Goal: Task Accomplishment & Management: Manage account settings

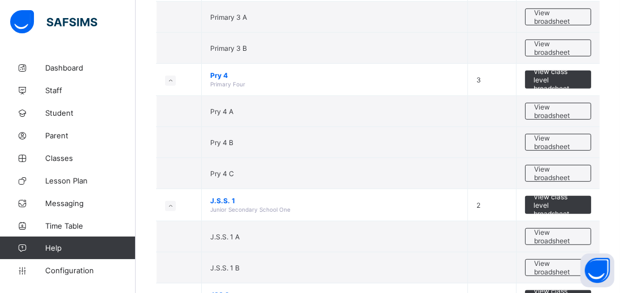
scroll to position [664, 0]
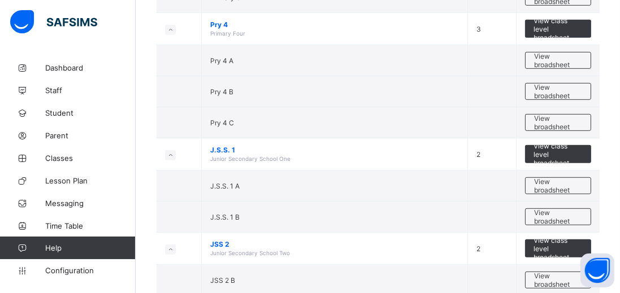
click at [556, 272] on span "View broadsheet" at bounding box center [558, 280] width 48 height 17
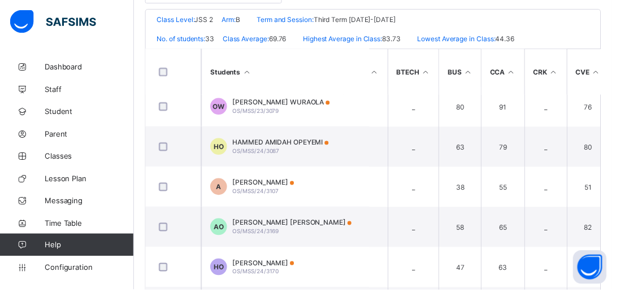
scroll to position [1111, 0]
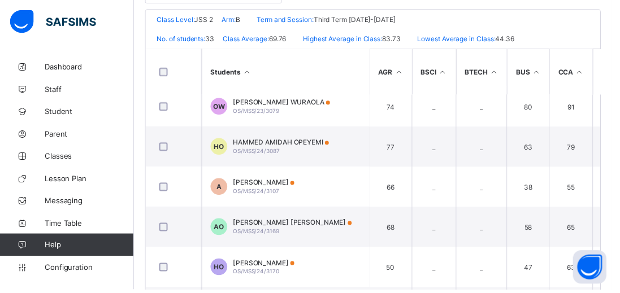
click at [50, 157] on span "Classes" at bounding box center [90, 158] width 90 height 9
click at [36, 147] on link "Classes" at bounding box center [68, 158] width 136 height 23
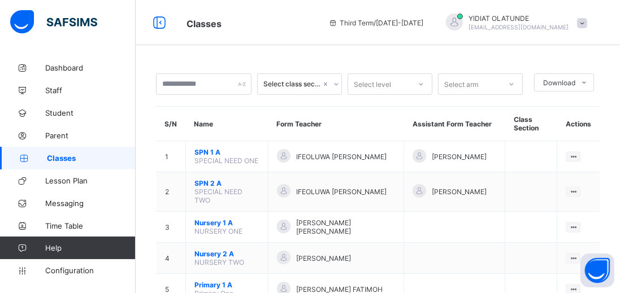
scroll to position [363, 0]
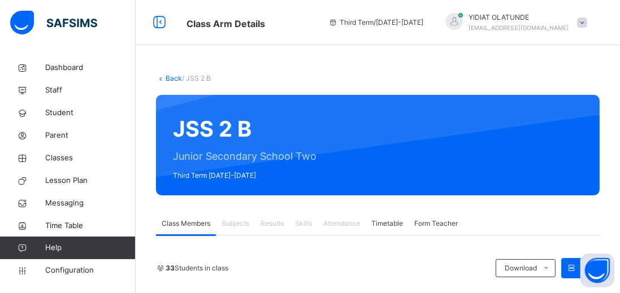
click at [275, 225] on span "Results" at bounding box center [271, 224] width 23 height 10
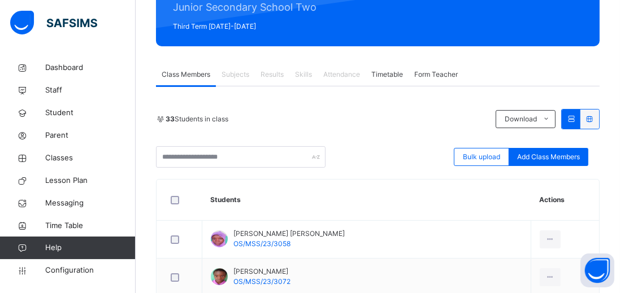
scroll to position [154, 0]
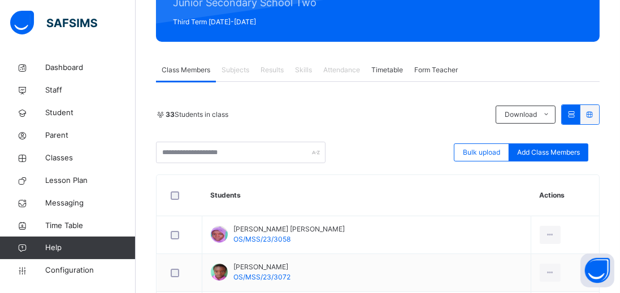
click at [281, 73] on span "Results" at bounding box center [271, 70] width 23 height 10
click at [280, 71] on span "Results" at bounding box center [271, 70] width 23 height 10
click at [79, 163] on span "Classes" at bounding box center [90, 158] width 90 height 11
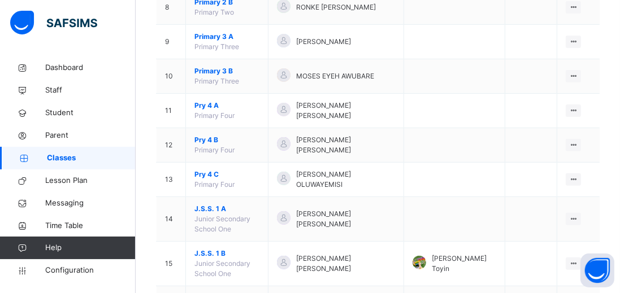
scroll to position [447, 0]
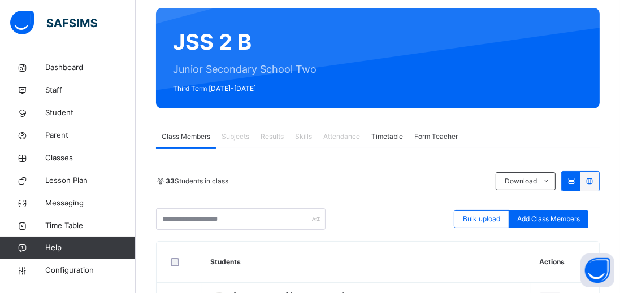
scroll to position [88, 0]
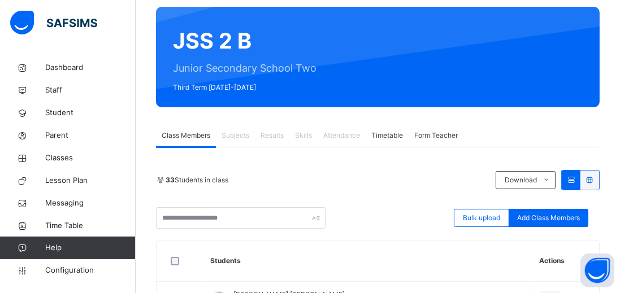
click at [50, 157] on span "Classes" at bounding box center [90, 158] width 90 height 11
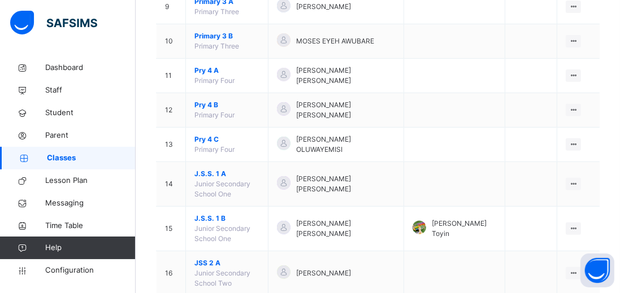
scroll to position [447, 0]
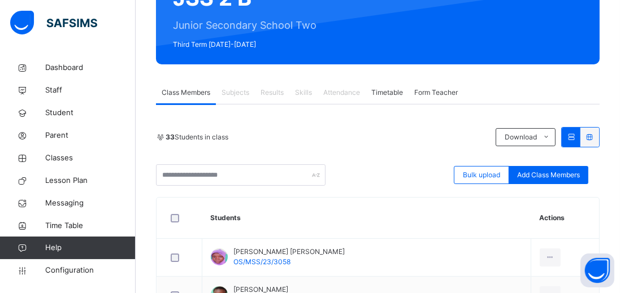
scroll to position [132, 0]
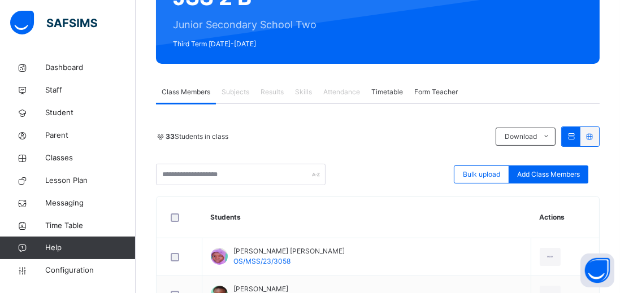
click at [55, 167] on link "Classes" at bounding box center [68, 158] width 136 height 23
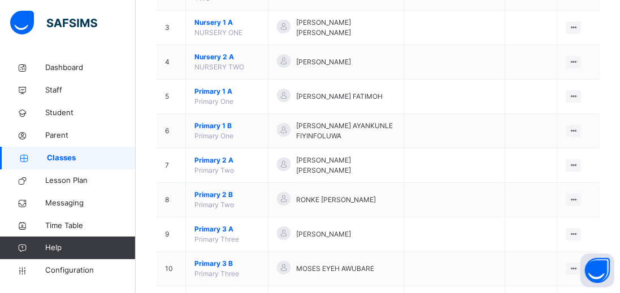
scroll to position [215, 0]
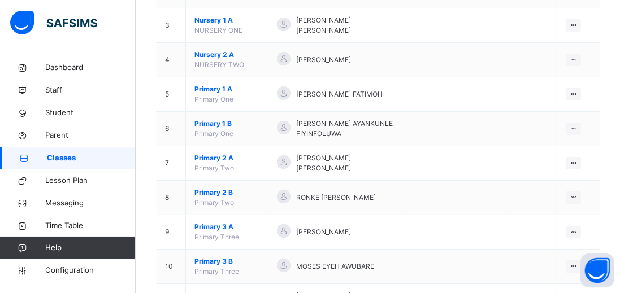
click at [218, 188] on span "Primary 2 B" at bounding box center [226, 193] width 65 height 10
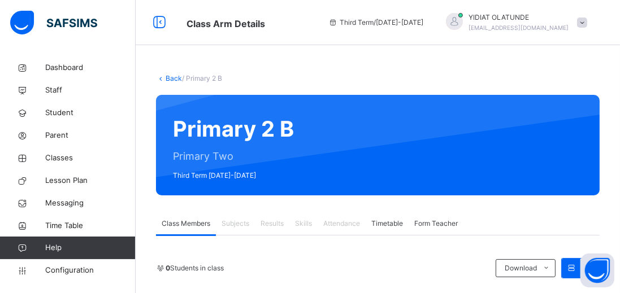
click at [263, 216] on div "Results" at bounding box center [272, 223] width 34 height 23
click at [269, 230] on div "Results" at bounding box center [272, 223] width 34 height 23
click at [276, 229] on div "Results" at bounding box center [272, 223] width 34 height 23
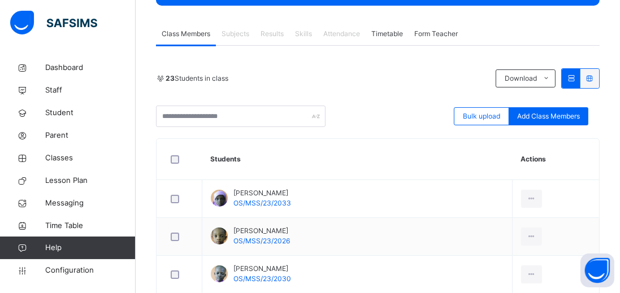
scroll to position [189, 0]
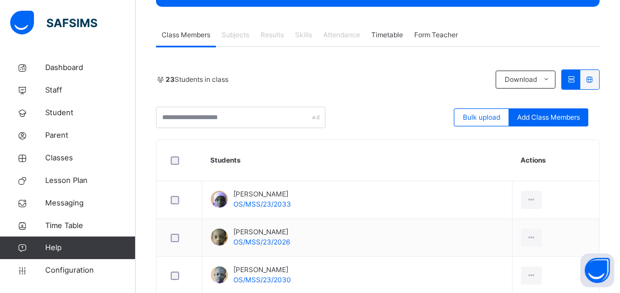
click at [53, 162] on span "Classes" at bounding box center [90, 158] width 90 height 11
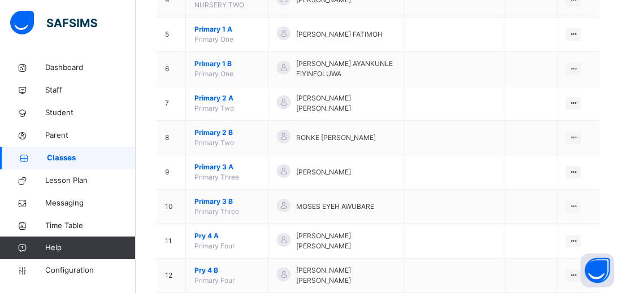
scroll to position [268, 0]
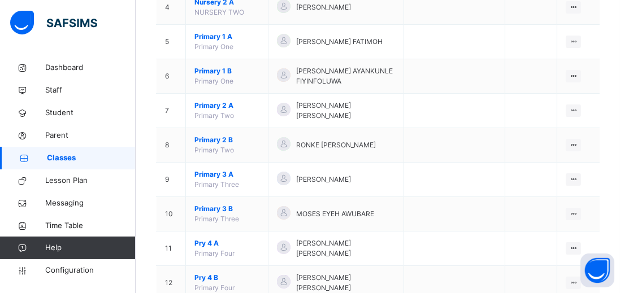
click at [221, 135] on span "Primary 2 B" at bounding box center [226, 140] width 65 height 10
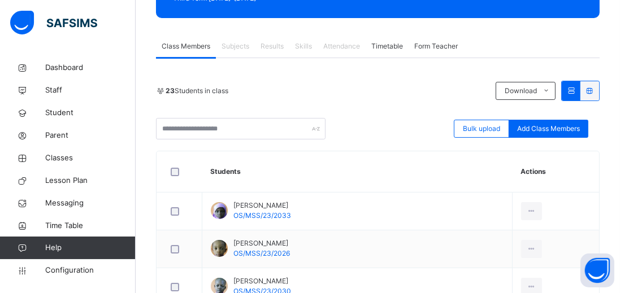
scroll to position [173, 0]
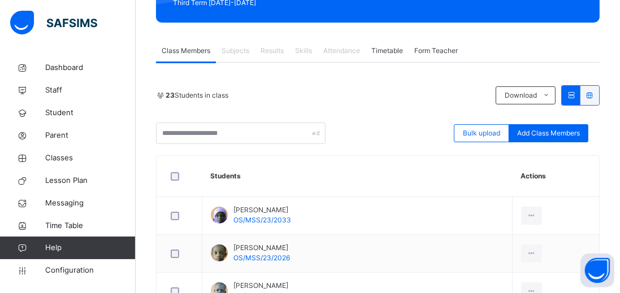
click at [312, 203] on td "Oladimeji Sofia OS/MSS/23/2033" at bounding box center [357, 216] width 310 height 38
click at [298, 212] on td "Oladimeji Sofia OS/MSS/23/2033" at bounding box center [357, 216] width 310 height 38
click at [272, 59] on div "Results" at bounding box center [272, 51] width 34 height 23
click at [279, 57] on div "Results" at bounding box center [272, 51] width 34 height 23
click at [285, 46] on div "Results" at bounding box center [272, 51] width 34 height 23
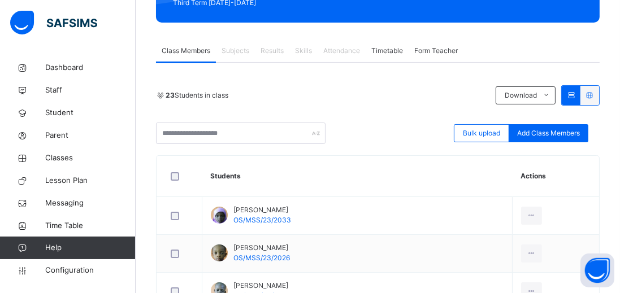
click at [303, 40] on div "Skills" at bounding box center [303, 51] width 28 height 23
click at [288, 50] on div "Results" at bounding box center [272, 51] width 34 height 23
click at [279, 54] on span "Results" at bounding box center [271, 51] width 23 height 10
click at [273, 60] on div "Results" at bounding box center [272, 51] width 34 height 23
click at [284, 59] on div "Results" at bounding box center [272, 51] width 34 height 23
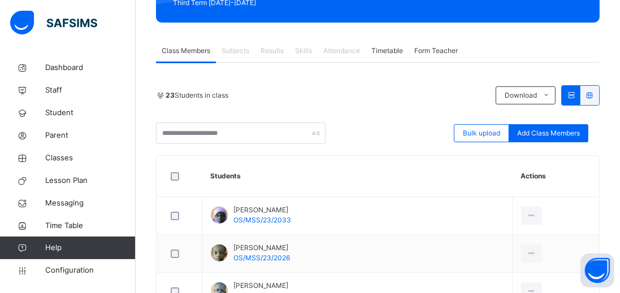
click at [382, 59] on div "Timetable" at bounding box center [387, 51] width 43 height 23
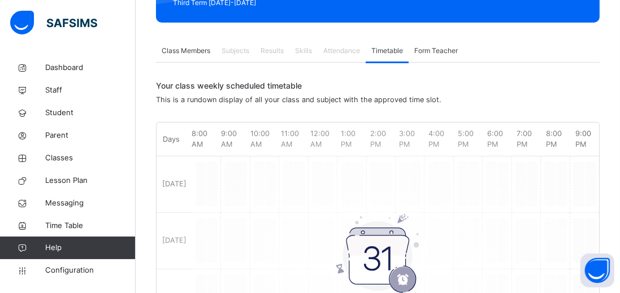
click at [433, 46] on span "Form Teacher" at bounding box center [435, 51] width 43 height 10
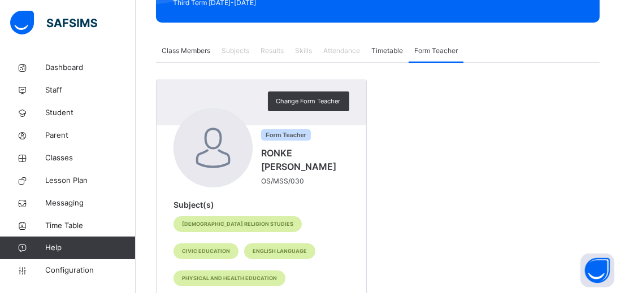
click at [329, 42] on div "Attendance" at bounding box center [341, 51] width 48 height 23
click at [303, 41] on div "Skills" at bounding box center [303, 51] width 28 height 23
click at [253, 60] on div "Subjects" at bounding box center [235, 51] width 39 height 23
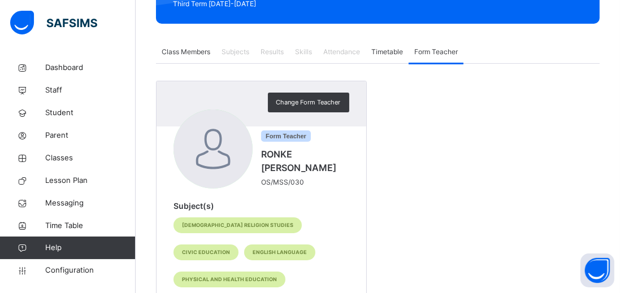
scroll to position [156, 0]
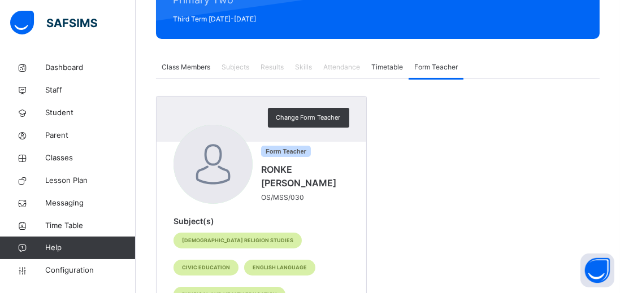
click at [256, 64] on div "Results" at bounding box center [272, 67] width 34 height 23
click at [270, 66] on span "Results" at bounding box center [271, 67] width 23 height 10
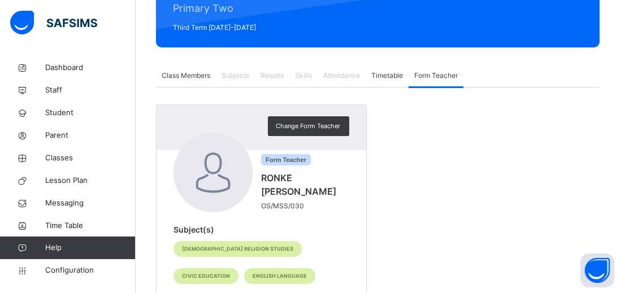
scroll to position [139, 0]
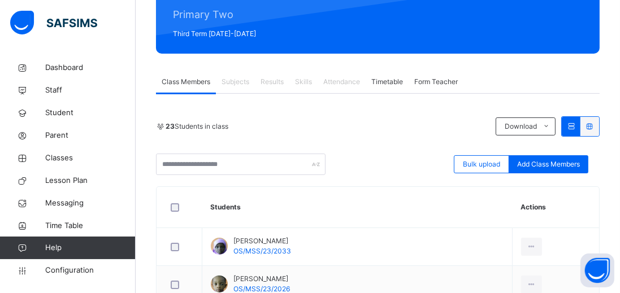
scroll to position [142, 0]
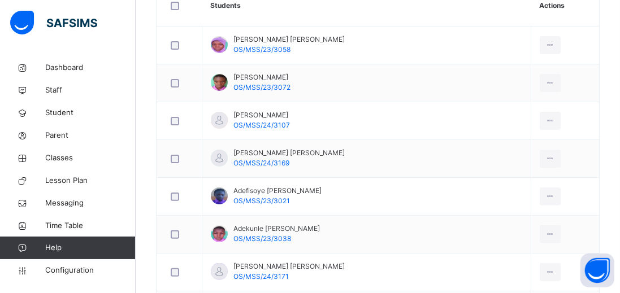
scroll to position [340, 0]
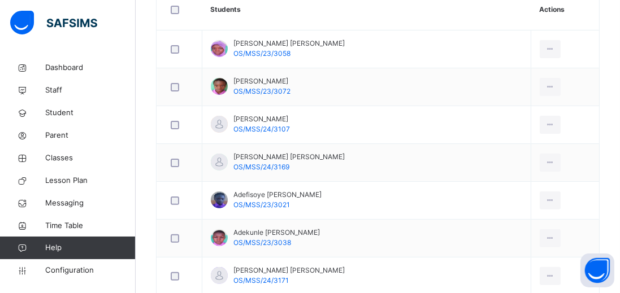
click at [48, 254] on span "Help" at bounding box center [90, 247] width 90 height 11
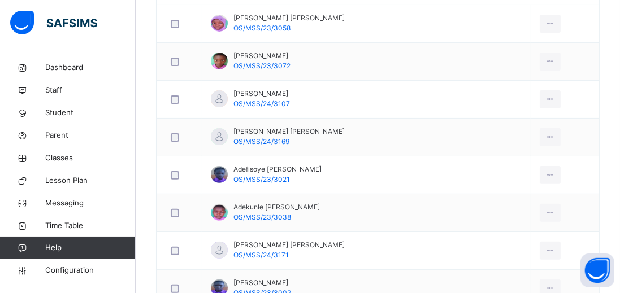
click at [50, 184] on span "Lesson Plan" at bounding box center [90, 180] width 90 height 11
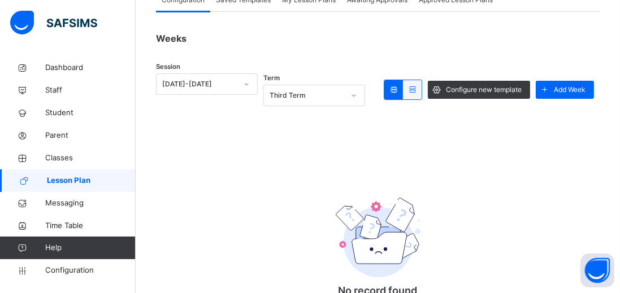
scroll to position [127, 0]
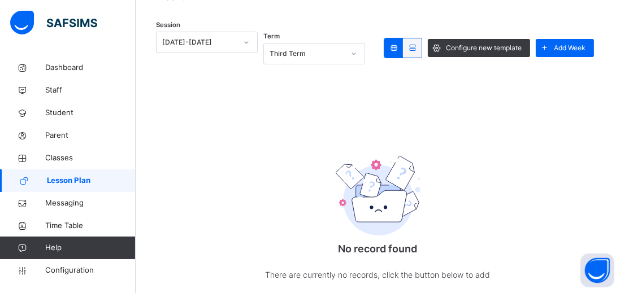
click at [50, 162] on span "Classes" at bounding box center [90, 158] width 90 height 11
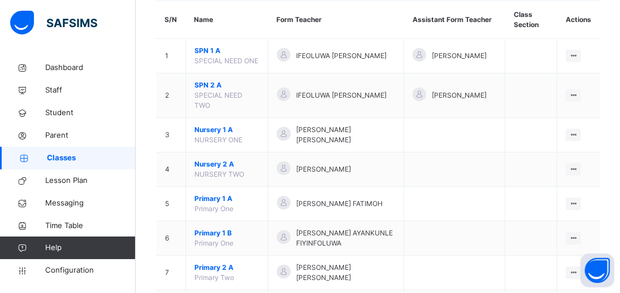
scroll to position [107, 0]
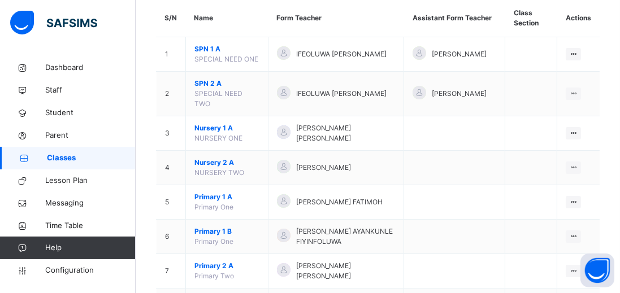
click at [194, 261] on span "Primary 2 A" at bounding box center [226, 266] width 65 height 10
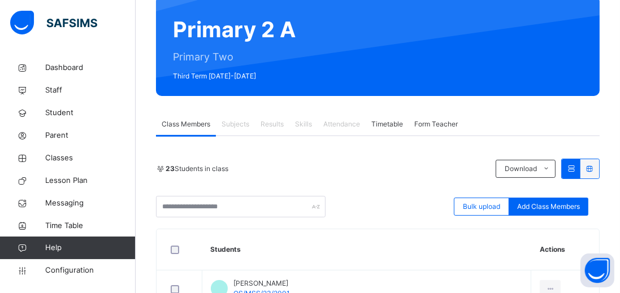
scroll to position [102, 0]
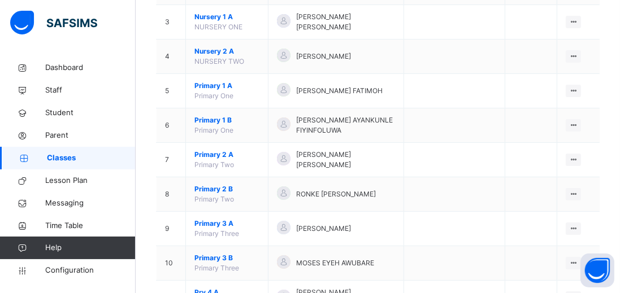
scroll to position [219, 0]
click at [210, 184] on span "Primary 2 B" at bounding box center [226, 189] width 65 height 10
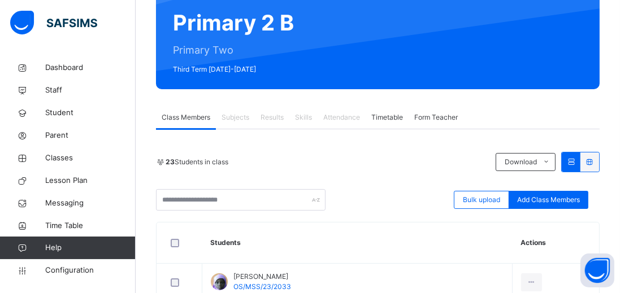
scroll to position [111, 0]
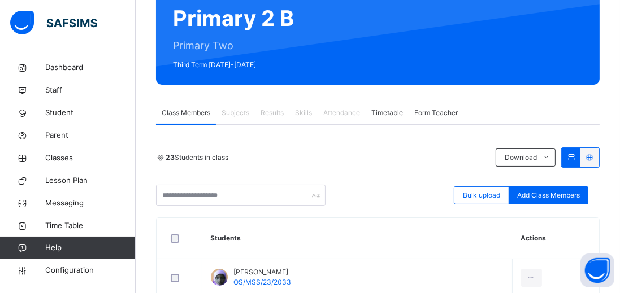
click at [271, 118] on span "Results" at bounding box center [271, 113] width 23 height 10
click at [272, 120] on div "Results" at bounding box center [272, 113] width 34 height 23
click at [274, 114] on span "Results" at bounding box center [271, 113] width 23 height 10
click at [274, 112] on span "Results" at bounding box center [271, 113] width 23 height 10
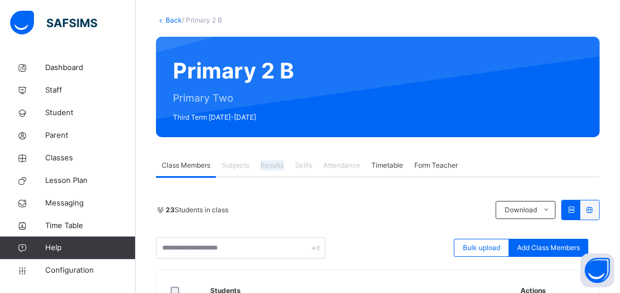
scroll to position [53, 0]
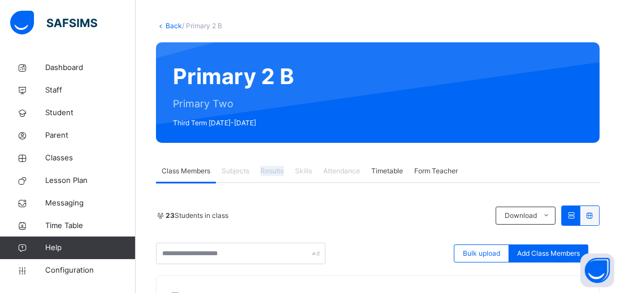
click at [592, 259] on button "Open asap" at bounding box center [597, 271] width 34 height 34
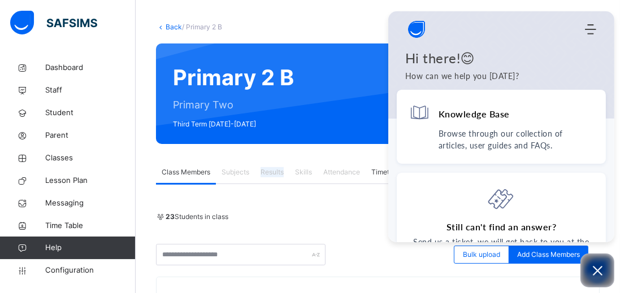
scroll to position [41, 0]
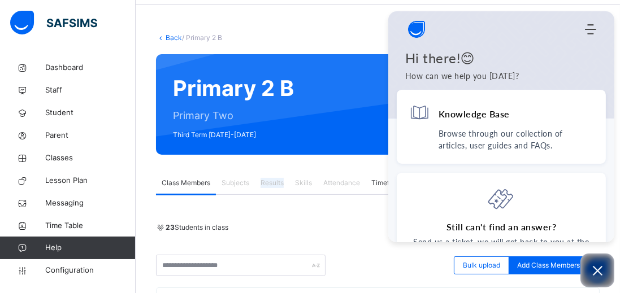
click at [593, 271] on icon "Open asap" at bounding box center [597, 271] width 14 height 14
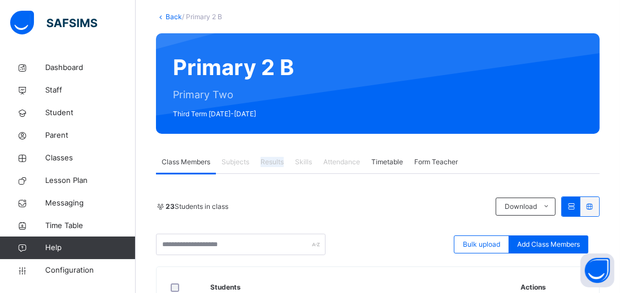
scroll to position [137, 0]
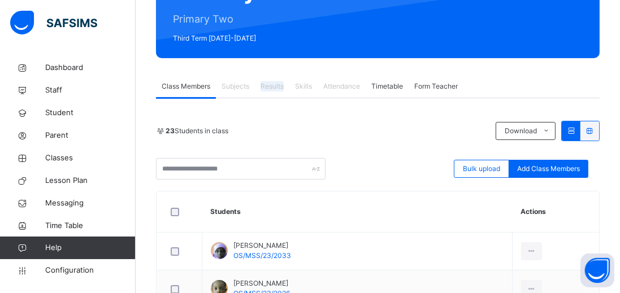
click at [528, 126] on span "Download" at bounding box center [520, 131] width 32 height 10
click at [486, 290] on td "Onoja Emmanuel OS/MSS/23/2026" at bounding box center [357, 290] width 310 height 38
click at [589, 124] on div at bounding box center [589, 130] width 19 height 19
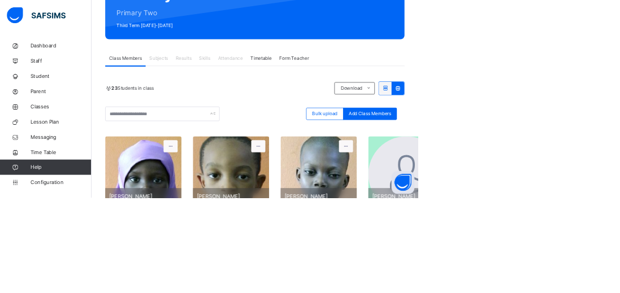
click at [565, 133] on div at bounding box center [571, 130] width 19 height 19
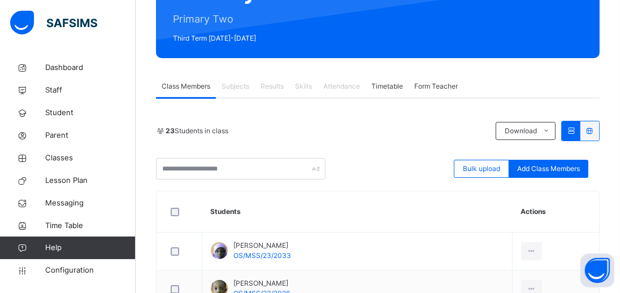
click at [554, 134] on span at bounding box center [546, 131] width 18 height 18
click at [573, 130] on icon at bounding box center [571, 131] width 10 height 8
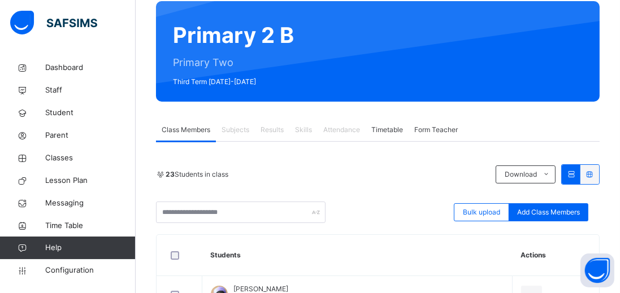
scroll to position [0, 0]
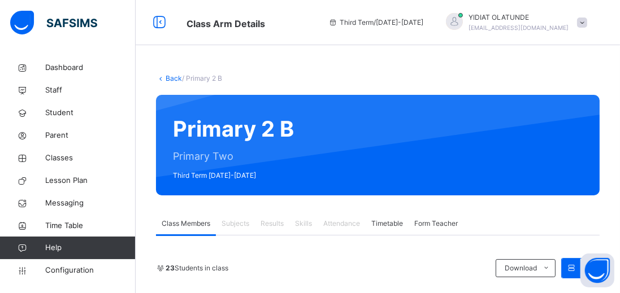
click at [271, 228] on span "Results" at bounding box center [271, 224] width 23 height 10
click at [244, 213] on div "Subjects" at bounding box center [235, 223] width 39 height 23
click at [262, 233] on div "Results" at bounding box center [272, 223] width 34 height 23
click at [281, 215] on div "Results" at bounding box center [272, 223] width 34 height 23
click at [245, 215] on div "Subjects" at bounding box center [235, 223] width 39 height 23
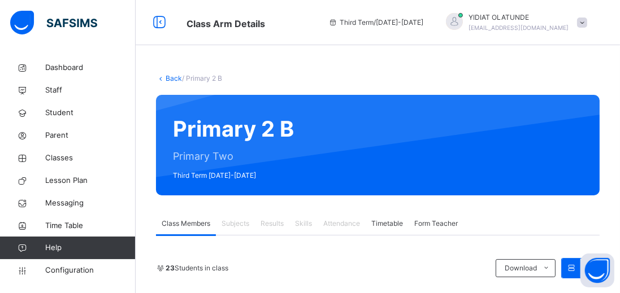
click at [252, 212] on div "Subjects" at bounding box center [235, 223] width 39 height 23
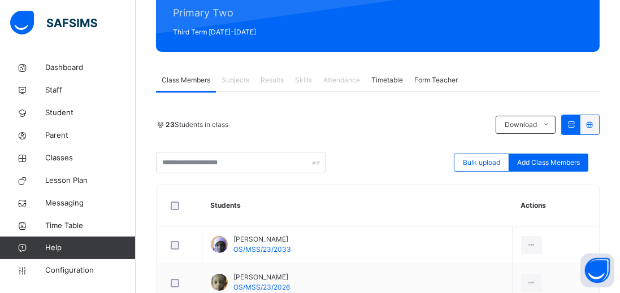
scroll to position [156, 0]
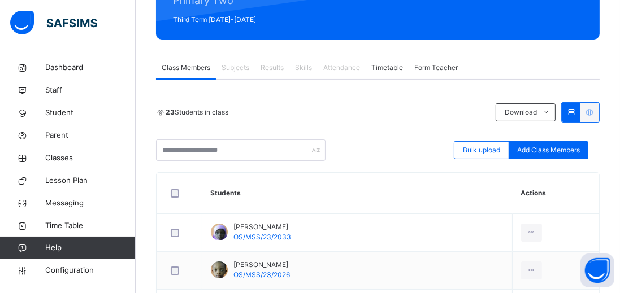
click at [281, 68] on span "Results" at bounding box center [271, 68] width 23 height 10
click at [281, 63] on span "Results" at bounding box center [271, 68] width 23 height 10
click at [302, 71] on span "Skills" at bounding box center [303, 68] width 17 height 10
click at [341, 63] on span "Attendance" at bounding box center [341, 68] width 37 height 10
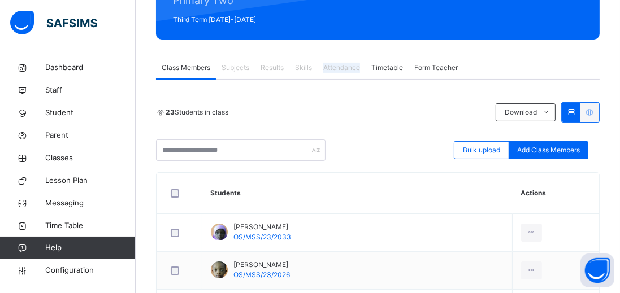
click at [303, 62] on div "Skills" at bounding box center [303, 67] width 28 height 23
click at [277, 63] on span "Results" at bounding box center [271, 68] width 23 height 10
click at [238, 66] on span "Subjects" at bounding box center [235, 68] width 28 height 10
click at [276, 68] on span "Results" at bounding box center [271, 68] width 23 height 10
click at [280, 73] on div "Results" at bounding box center [272, 67] width 34 height 23
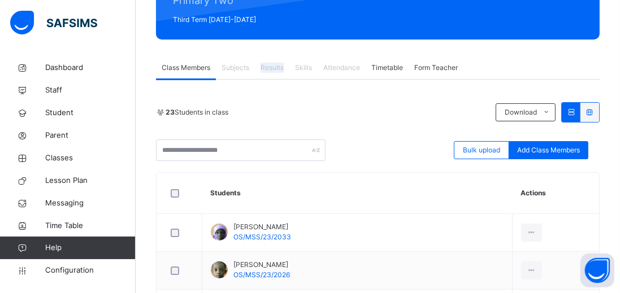
click at [273, 59] on div "Results" at bounding box center [272, 67] width 34 height 23
click at [270, 66] on span "Results" at bounding box center [271, 68] width 23 height 10
click at [272, 64] on span "Results" at bounding box center [271, 68] width 23 height 10
click at [273, 68] on span "Results" at bounding box center [271, 68] width 23 height 10
click at [273, 67] on span "Results" at bounding box center [271, 68] width 23 height 10
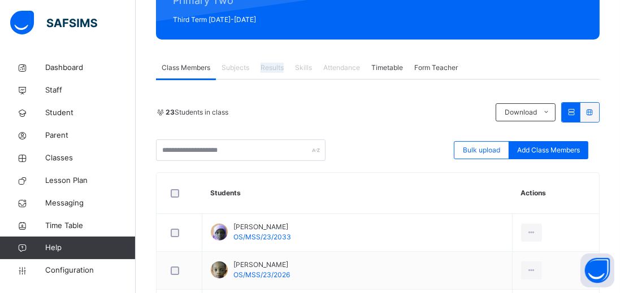
click at [273, 69] on span "Results" at bounding box center [271, 68] width 23 height 10
click at [271, 68] on span "Results" at bounding box center [271, 68] width 23 height 10
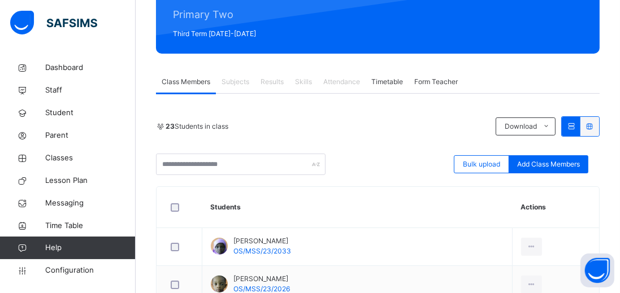
scroll to position [137, 0]
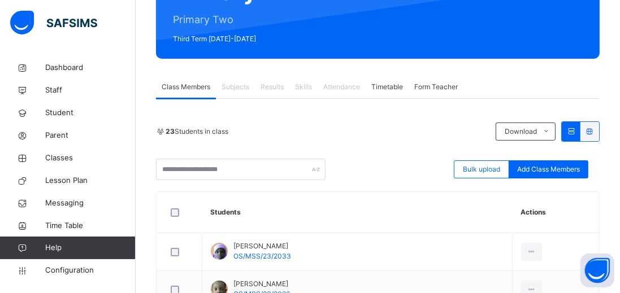
click at [276, 92] on span "Results" at bounding box center [271, 87] width 23 height 10
click at [210, 170] on input "text" at bounding box center [240, 169] width 169 height 21
click at [271, 166] on input "text" at bounding box center [240, 169] width 169 height 21
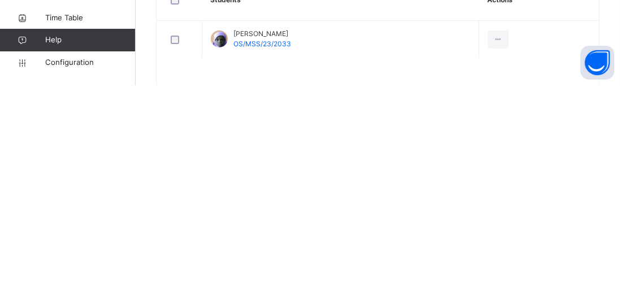
scroll to position [143, 0]
click at [259, 237] on span "[PERSON_NAME]" at bounding box center [262, 240] width 58 height 10
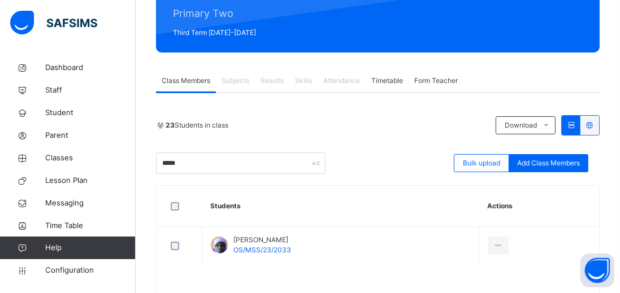
click at [356, 245] on td "Oladimeji Sofia OS/MSS/23/2033" at bounding box center [340, 246] width 277 height 38
click at [282, 238] on span "[PERSON_NAME]" at bounding box center [262, 240] width 58 height 10
click at [276, 77] on span "Results" at bounding box center [271, 81] width 23 height 10
click at [277, 73] on div "Results" at bounding box center [272, 80] width 34 height 23
click at [278, 72] on div "Results" at bounding box center [272, 80] width 34 height 23
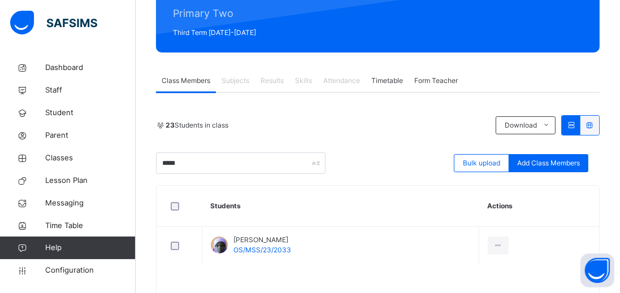
click at [278, 80] on span "Results" at bounding box center [271, 81] width 23 height 10
click at [285, 72] on div "Results" at bounding box center [272, 80] width 34 height 23
click at [281, 77] on span "Results" at bounding box center [271, 81] width 23 height 10
click at [276, 78] on span "Results" at bounding box center [271, 81] width 23 height 10
click at [271, 91] on div "Results" at bounding box center [272, 80] width 34 height 23
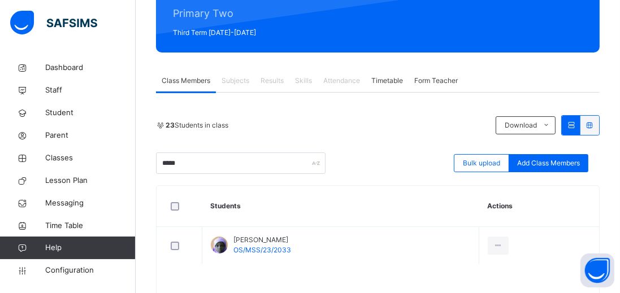
click at [272, 102] on div "23 Students in class Download Pdf Report Excel Report ***** Bulk upload Add Cla…" at bounding box center [377, 196] width 443 height 206
click at [276, 82] on span "Results" at bounding box center [271, 81] width 23 height 10
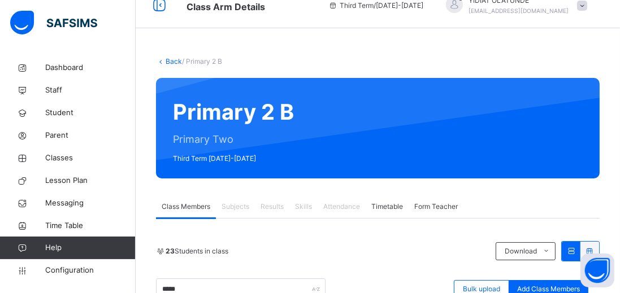
scroll to position [17, 0]
click at [201, 264] on div "23 Students in class Download Pdf Report Excel Report ***** Bulk upload Add Cla…" at bounding box center [377, 270] width 443 height 59
click at [213, 255] on span "23 Students in class" at bounding box center [197, 251] width 63 height 10
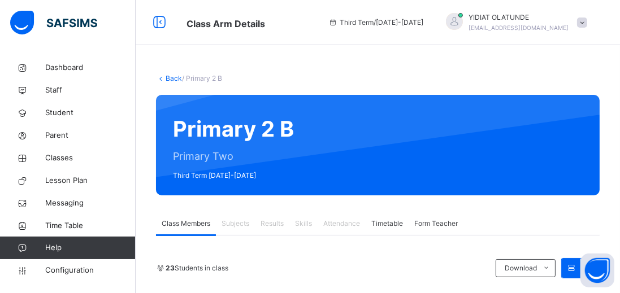
click at [224, 278] on div "23 Students in class Download Pdf Report Excel Report ***** Bulk upload Add Cla…" at bounding box center [377, 287] width 443 height 59
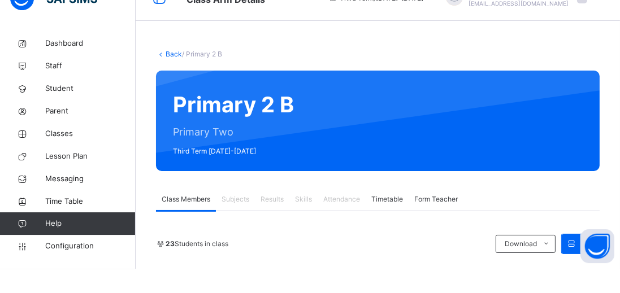
click at [523, 216] on div "Class Members Subjects Results Skills Attendance Timetable Form Teacher" at bounding box center [377, 223] width 443 height 23
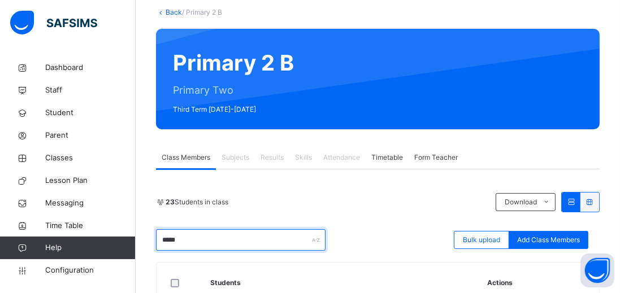
click at [290, 241] on input "*****" at bounding box center [240, 239] width 169 height 21
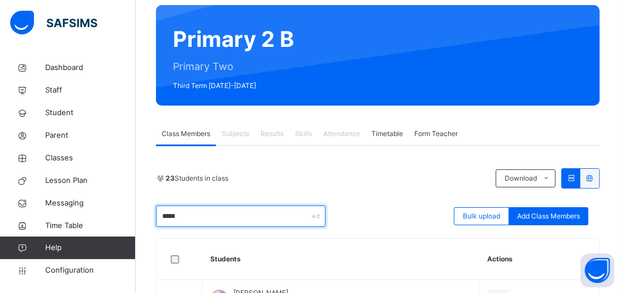
scroll to position [120, 0]
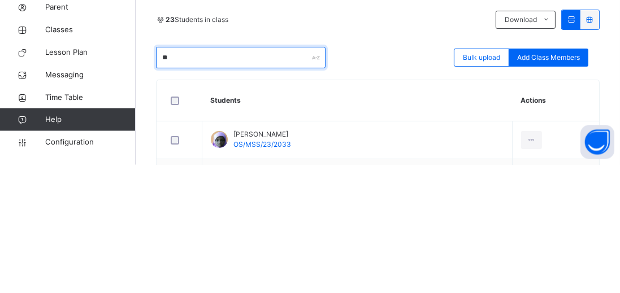
type input "*"
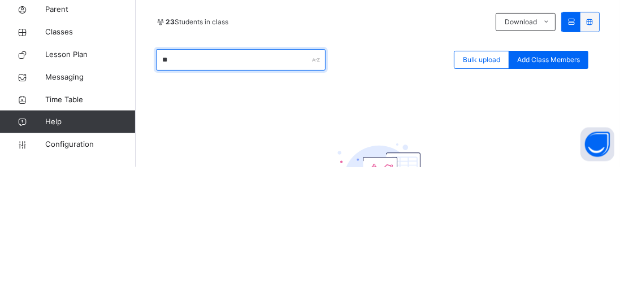
type input "*"
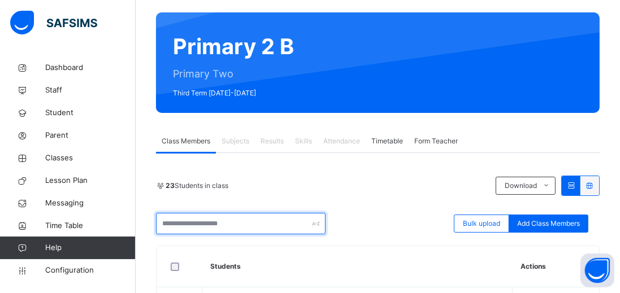
scroll to position [83, 0]
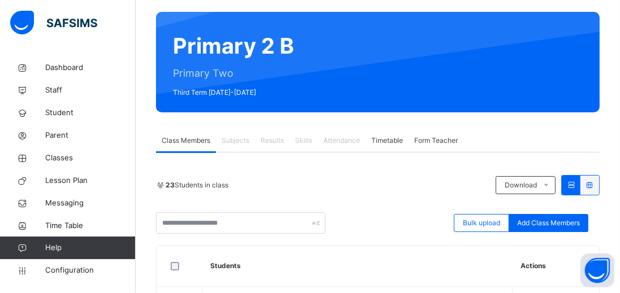
click at [279, 151] on div "Results" at bounding box center [272, 140] width 34 height 23
click at [280, 138] on span "Results" at bounding box center [271, 141] width 23 height 10
click at [273, 130] on div "Results" at bounding box center [272, 140] width 34 height 23
click at [280, 149] on div "Results" at bounding box center [272, 140] width 34 height 23
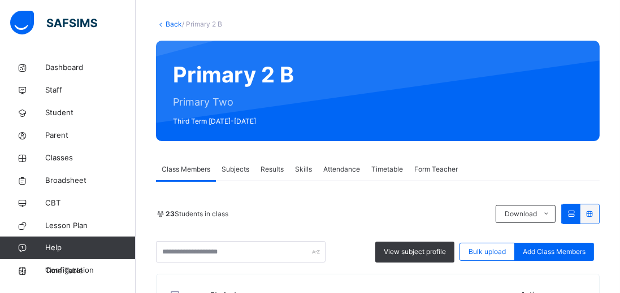
scroll to position [137, 0]
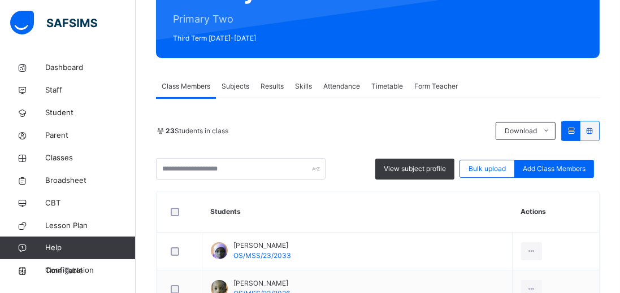
click at [273, 86] on span "Results" at bounding box center [271, 86] width 23 height 10
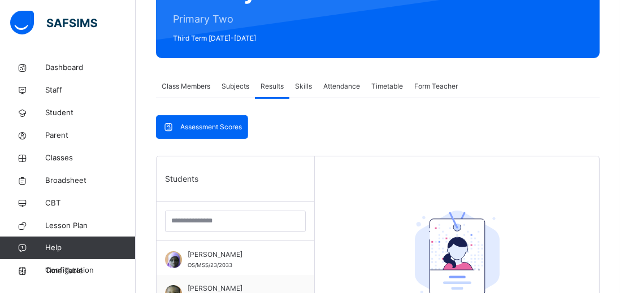
click at [284, 112] on div "Assessment Scores Assessment Scores Students [PERSON_NAME] OS/MSS/23/2033 [PERS…" at bounding box center [377, 277] width 443 height 358
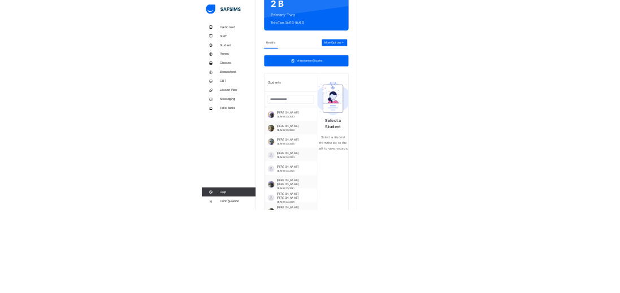
scroll to position [137, 0]
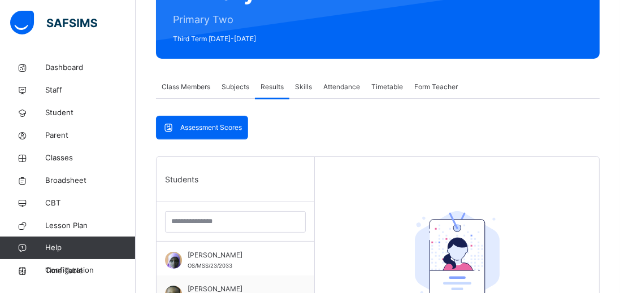
click at [56, 174] on link "Broadsheet" at bounding box center [68, 180] width 136 height 23
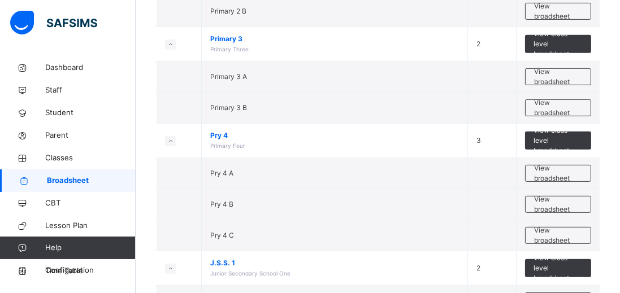
scroll to position [691, 0]
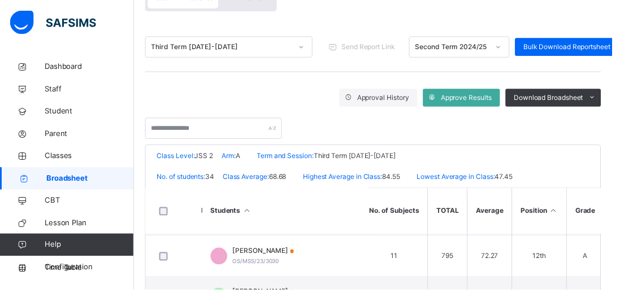
scroll to position [385, 701]
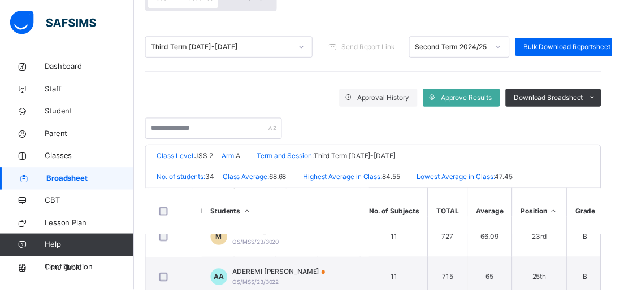
click at [52, 153] on span "Classes" at bounding box center [90, 158] width 90 height 11
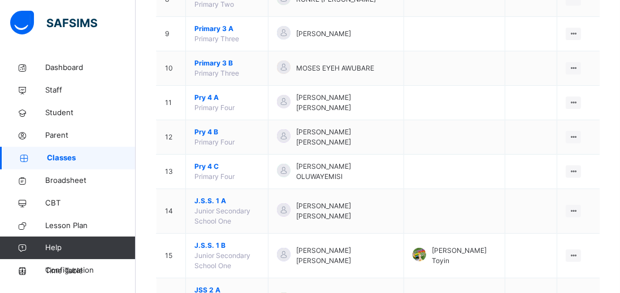
scroll to position [447, 0]
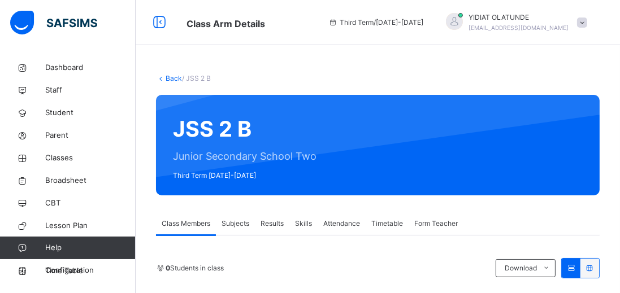
scroll to position [158, 0]
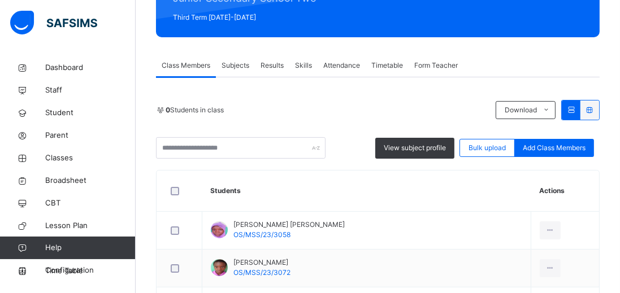
click at [272, 60] on span "Results" at bounding box center [271, 65] width 23 height 10
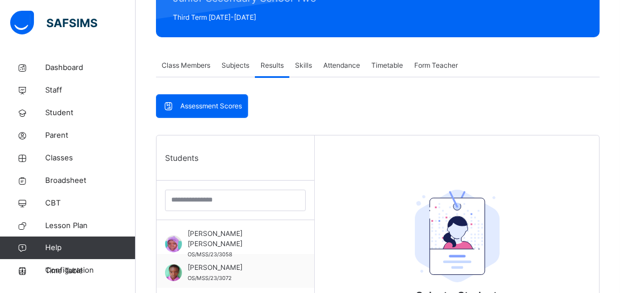
click at [231, 229] on span "[PERSON_NAME] [PERSON_NAME]" at bounding box center [238, 239] width 101 height 20
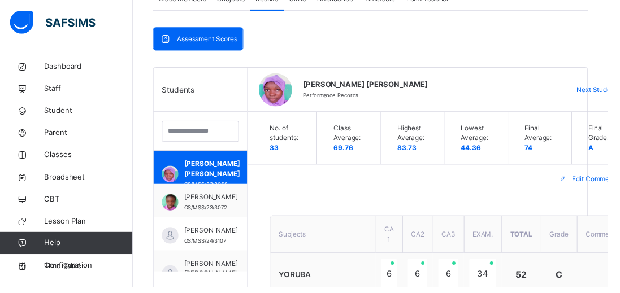
scroll to position [224, 0]
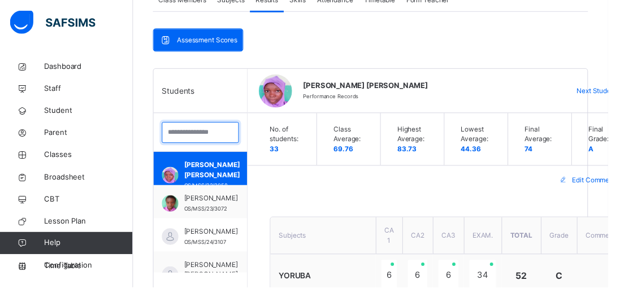
click at [186, 134] on input "search" at bounding box center [204, 134] width 79 height 21
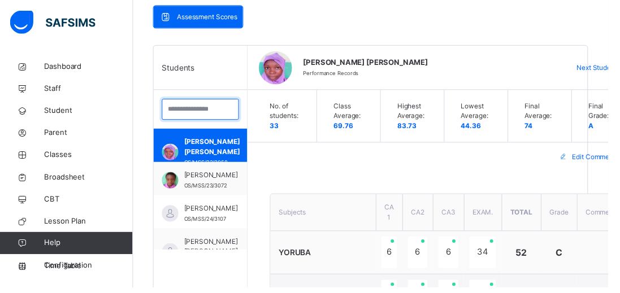
scroll to position [279, 0]
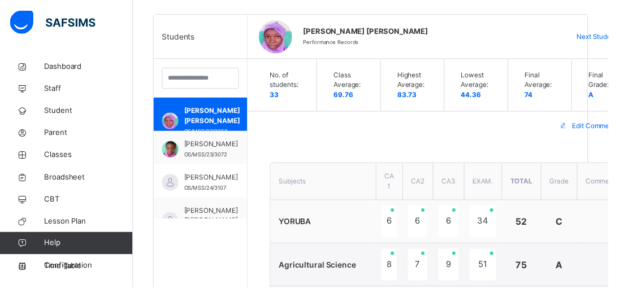
click at [188, 97] on div at bounding box center [203, 80] width 95 height 40
click at [195, 76] on input "search" at bounding box center [204, 79] width 79 height 21
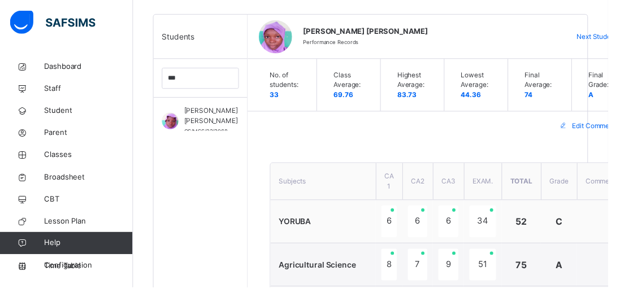
click at [211, 104] on div "[PERSON_NAME] [PERSON_NAME] OS/MSS/23/3068" at bounding box center [203, 116] width 95 height 34
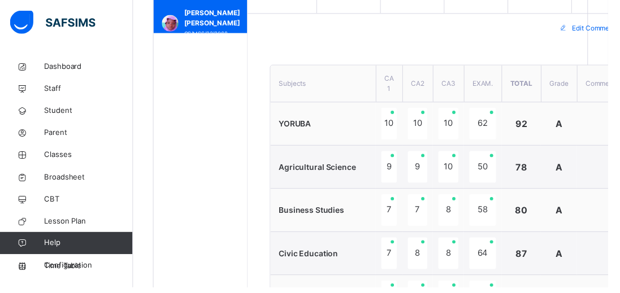
scroll to position [373, 0]
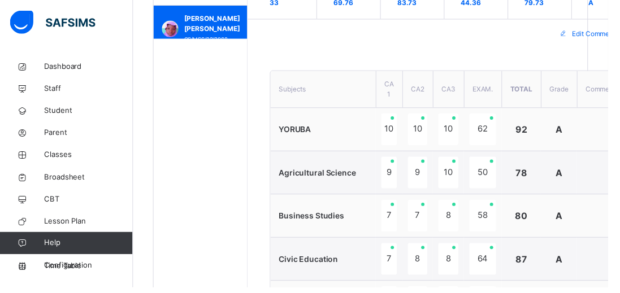
type input "*"
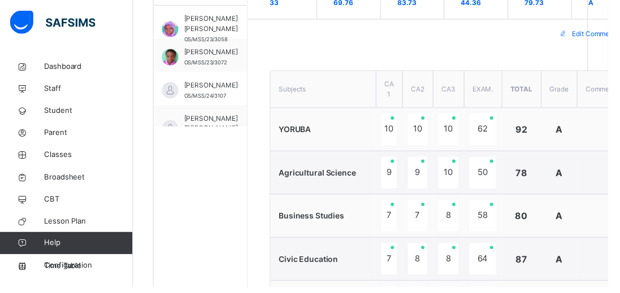
scroll to position [304, 0]
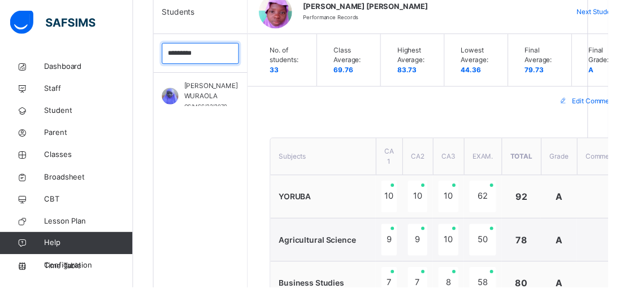
type input "********"
click at [232, 90] on div "[PERSON_NAME] WURAOLA OS/MSS/23/3079" at bounding box center [203, 91] width 95 height 34
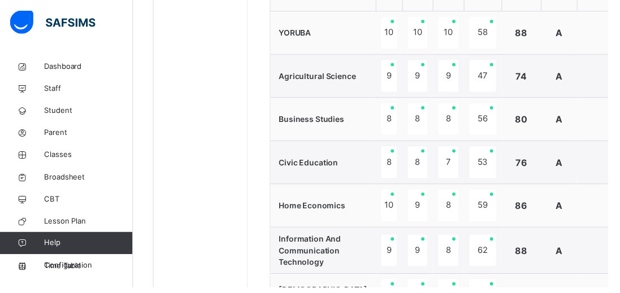
scroll to position [262, 0]
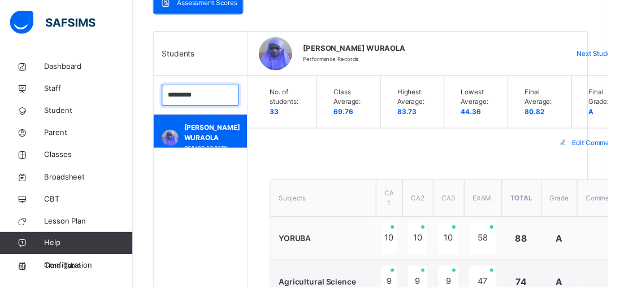
click at [212, 96] on input "********" at bounding box center [204, 96] width 79 height 21
click at [233, 96] on input "********" at bounding box center [204, 96] width 79 height 21
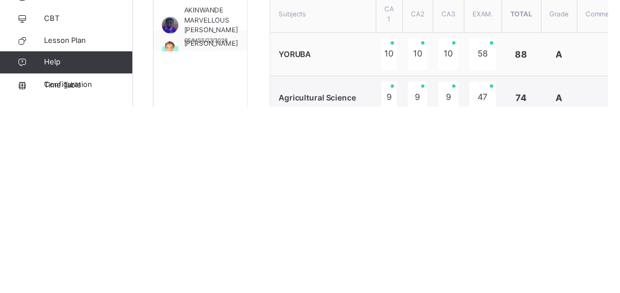
scroll to position [266, 0]
type input "***"
click at [177, 235] on img at bounding box center [173, 232] width 17 height 17
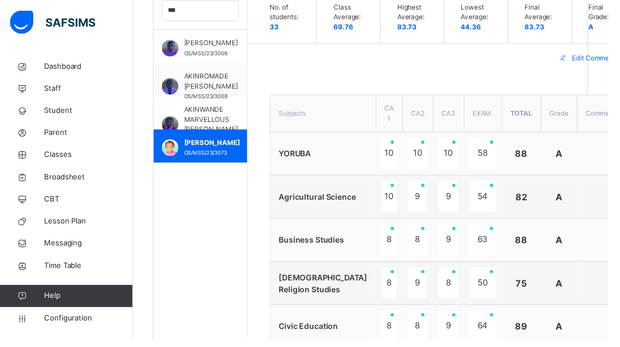
scroll to position [331, 0]
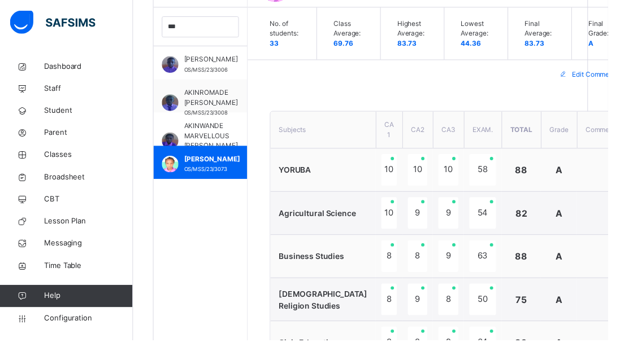
click at [57, 166] on link "Classes" at bounding box center [68, 158] width 136 height 23
click at [49, 152] on link "Classes" at bounding box center [68, 158] width 136 height 23
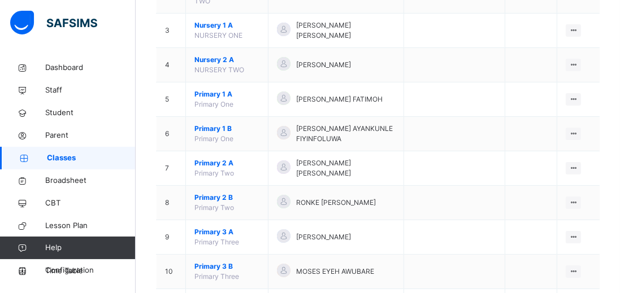
scroll to position [216, 0]
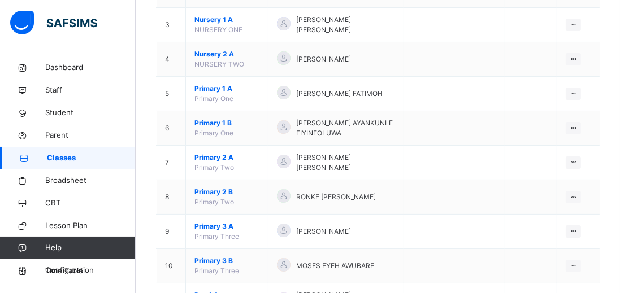
click at [212, 187] on span "Primary 2 B" at bounding box center [226, 192] width 65 height 10
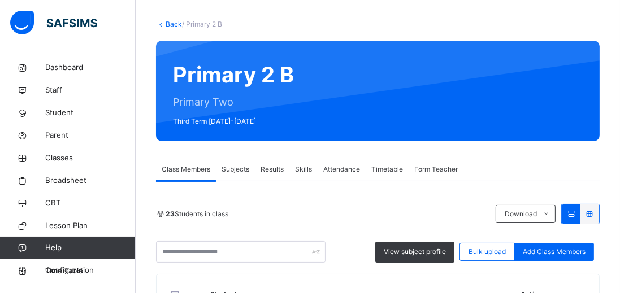
scroll to position [216, 0]
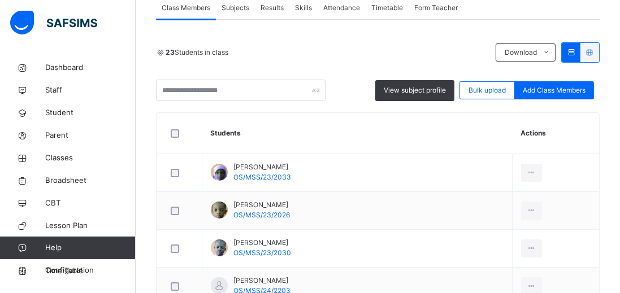
click at [280, 12] on span "Results" at bounding box center [271, 8] width 23 height 10
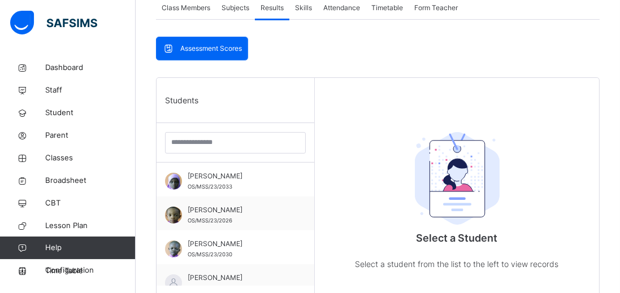
click at [244, 184] on div "[PERSON_NAME] OS/MSS/23/2033" at bounding box center [238, 181] width 101 height 20
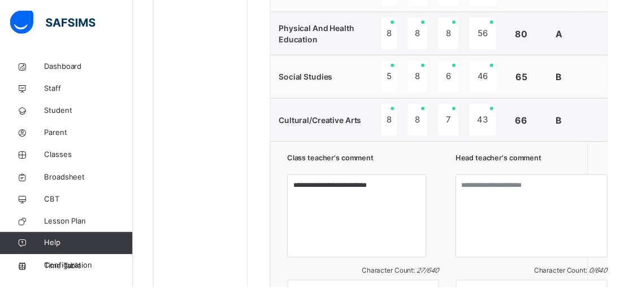
scroll to position [821, 0]
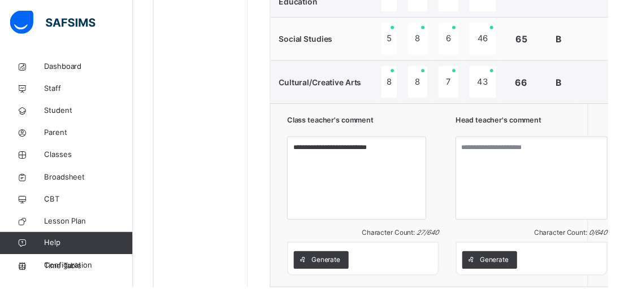
click at [495, 263] on span "Generate" at bounding box center [503, 265] width 29 height 10
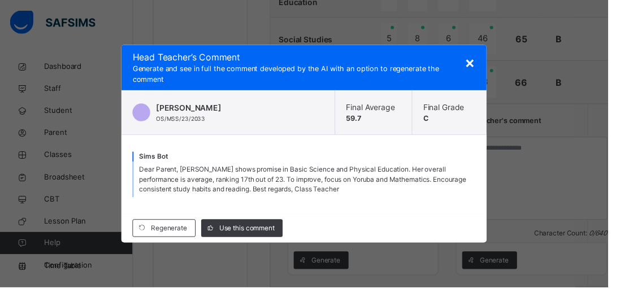
click at [263, 238] on span "Use this comment" at bounding box center [251, 233] width 56 height 10
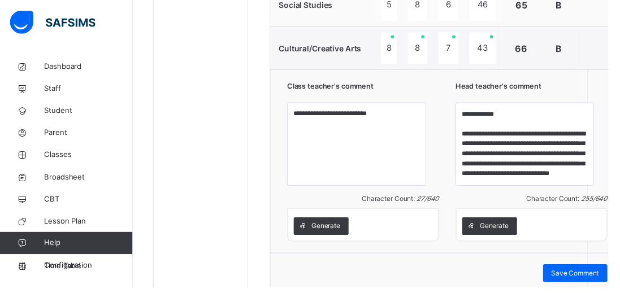
scroll to position [39, 0]
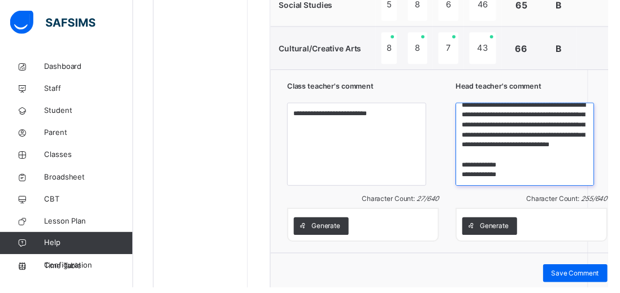
click at [525, 180] on textarea "**********" at bounding box center [535, 147] width 142 height 85
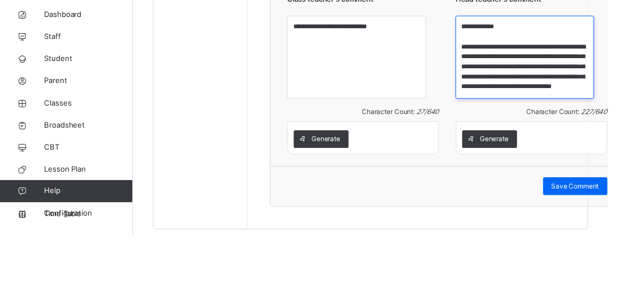
scroll to position [19, 0]
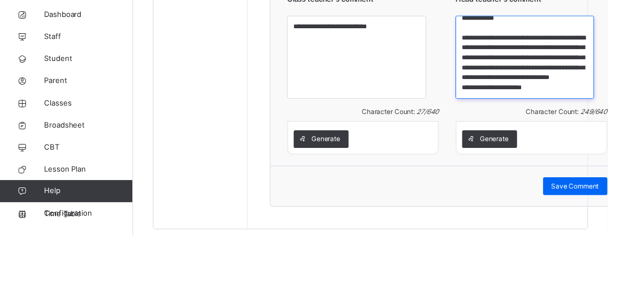
type textarea "**********"
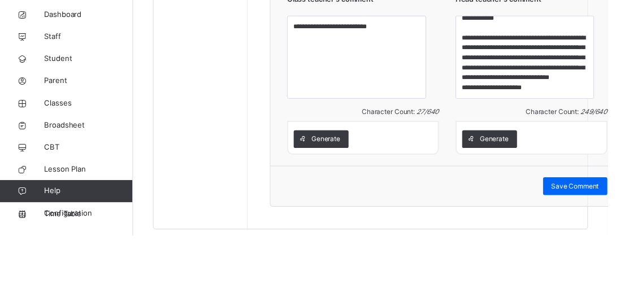
click at [572, 189] on div "Generate" at bounding box center [541, 195] width 141 height 18
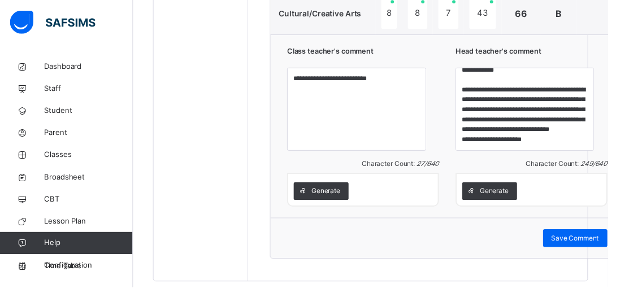
click at [556, 236] on div "Save Comment" at bounding box center [587, 243] width 66 height 18
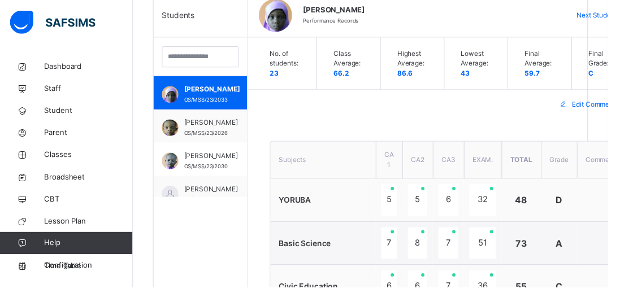
scroll to position [293, 0]
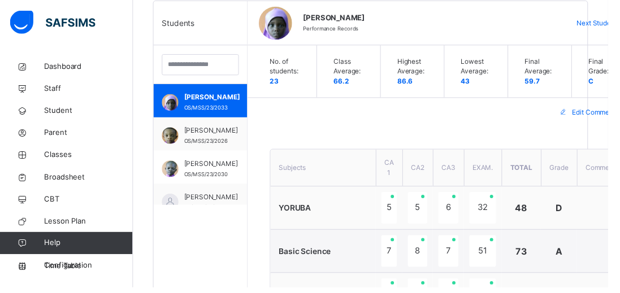
click at [190, 138] on span "[PERSON_NAME]" at bounding box center [215, 133] width 55 height 10
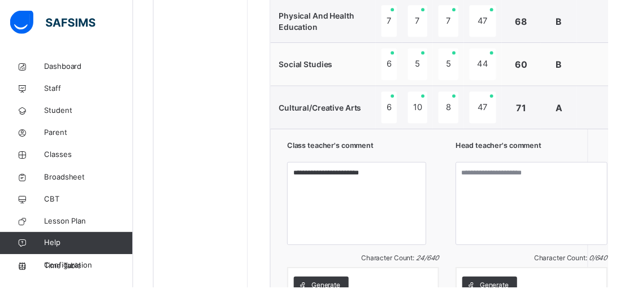
scroll to position [805, 0]
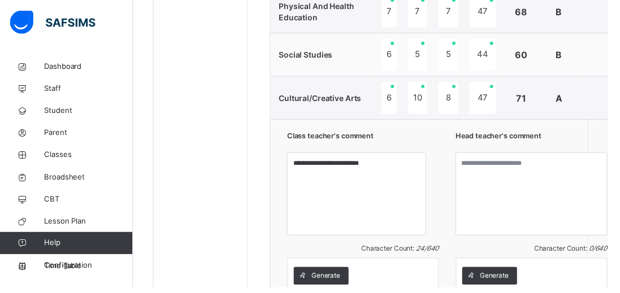
click at [489, 273] on div "Generate" at bounding box center [499, 281] width 56 height 18
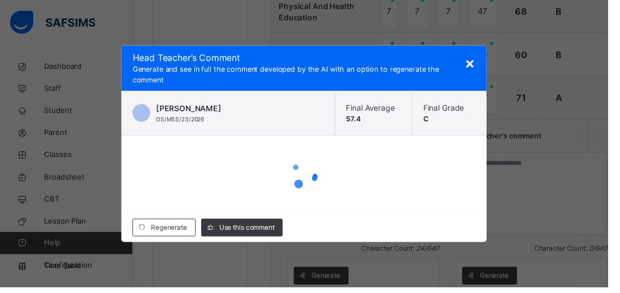
scroll to position [806, 0]
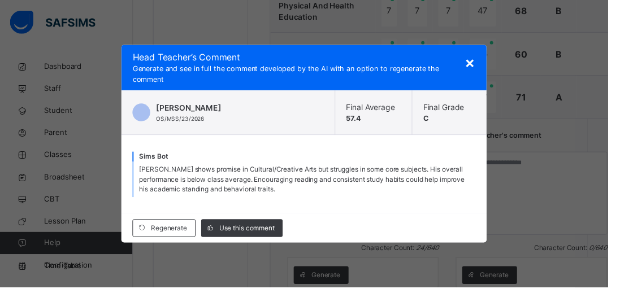
click at [247, 238] on span "Use this comment" at bounding box center [251, 233] width 56 height 10
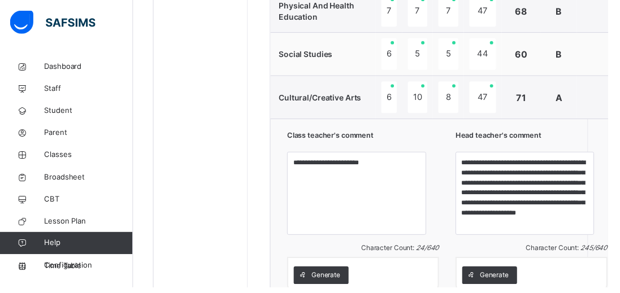
scroll to position [6, 0]
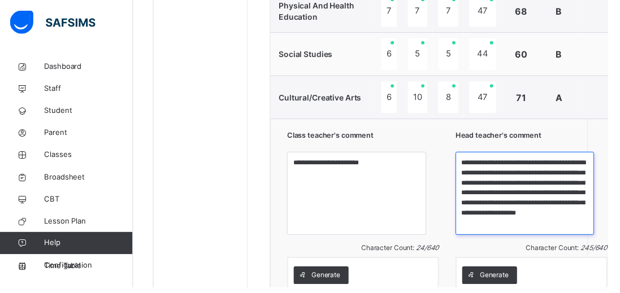
click at [482, 230] on textarea "**********" at bounding box center [535, 197] width 142 height 85
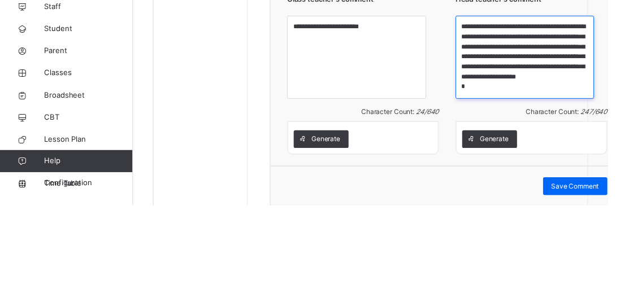
scroll to position [12, 0]
type textarea "**********"
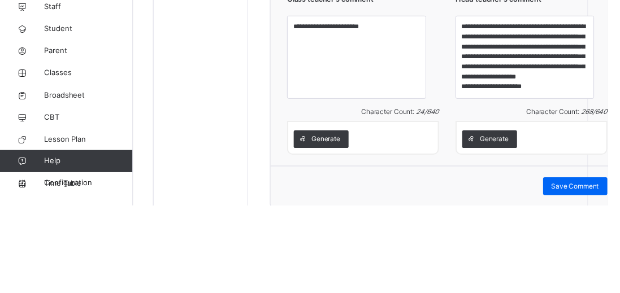
click at [607, 166] on div "**********" at bounding box center [456, 159] width 360 height 187
click at [563, 199] on span "Character Count: 268 / 640" at bounding box center [578, 197] width 82 height 8
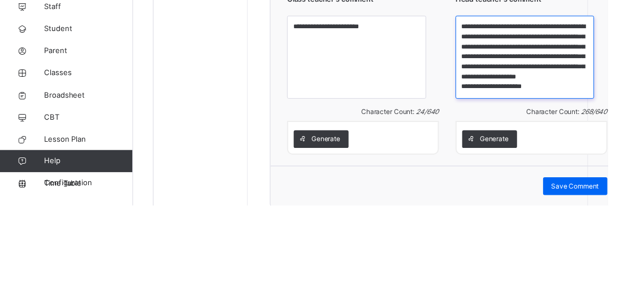
click at [559, 182] on textarea "**********" at bounding box center [535, 141] width 142 height 85
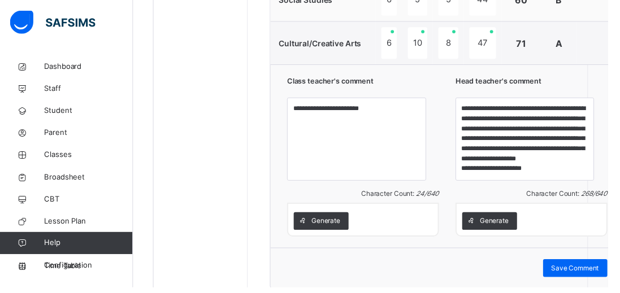
click at [604, 50] on td at bounding box center [612, 44] width 48 height 44
click at [600, 73] on div "**********" at bounding box center [456, 159] width 360 height 187
click at [564, 272] on span "Save Comment" at bounding box center [586, 273] width 49 height 10
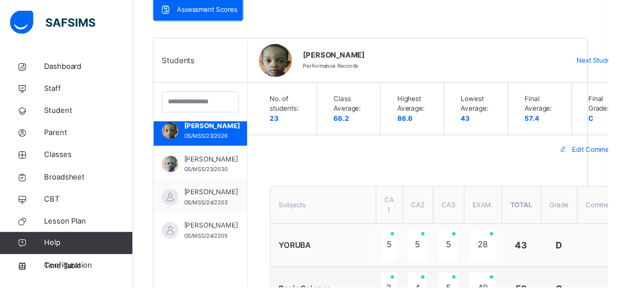
scroll to position [44, 0]
click at [200, 156] on span "[PERSON_NAME]" at bounding box center [215, 161] width 55 height 10
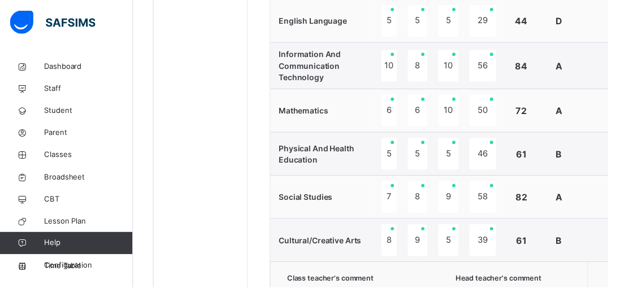
scroll to position [817, 0]
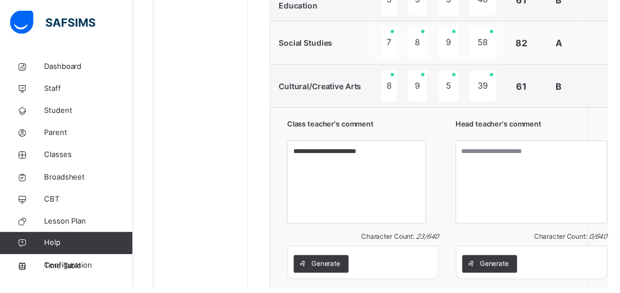
click at [489, 271] on span "Generate" at bounding box center [503, 269] width 29 height 10
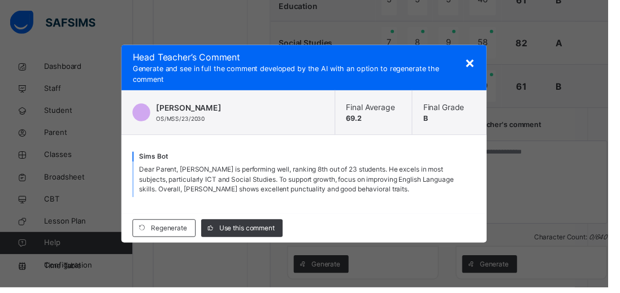
click at [279, 242] on div "Use this comment" at bounding box center [246, 233] width 83 height 18
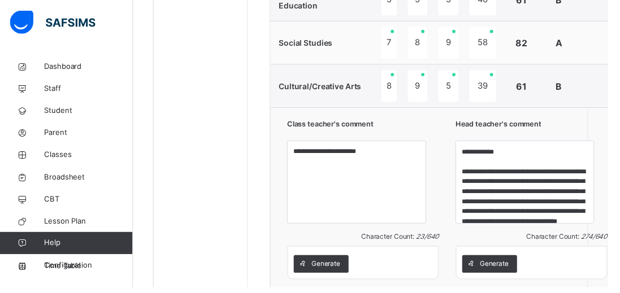
scroll to position [19, 0]
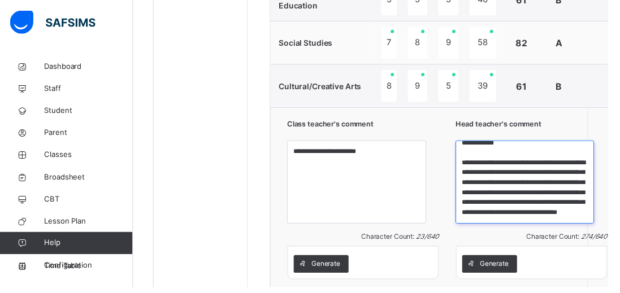
click at [581, 218] on textarea "**********" at bounding box center [535, 185] width 142 height 85
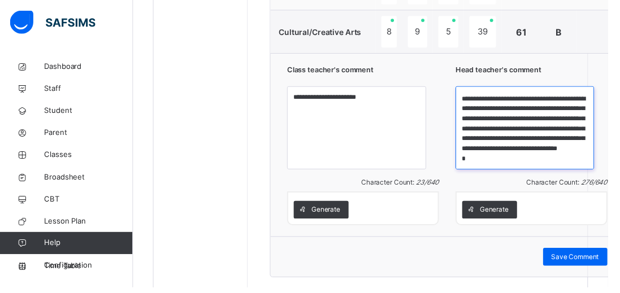
scroll to position [22, 0]
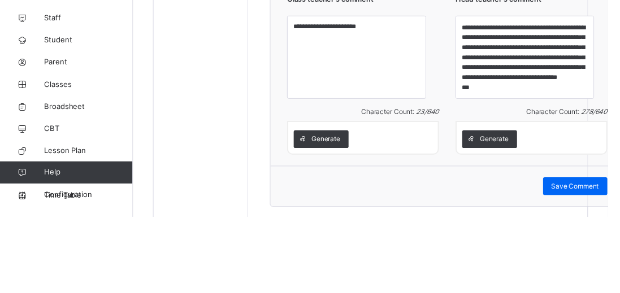
click at [349, 185] on div "Character Count: 23 / 640" at bounding box center [370, 186] width 155 height 10
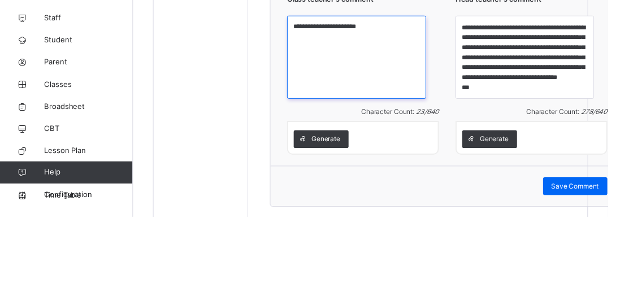
click at [349, 133] on textarea "**********" at bounding box center [364, 130] width 142 height 85
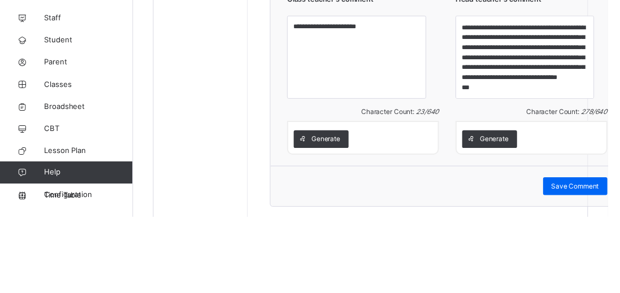
click at [594, 64] on div "**********" at bounding box center [456, 147] width 360 height 187
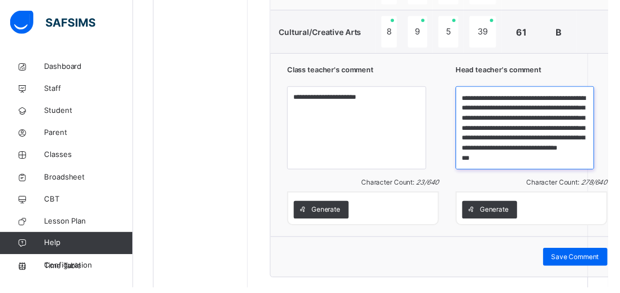
click at [487, 164] on textarea "**********" at bounding box center [535, 130] width 142 height 85
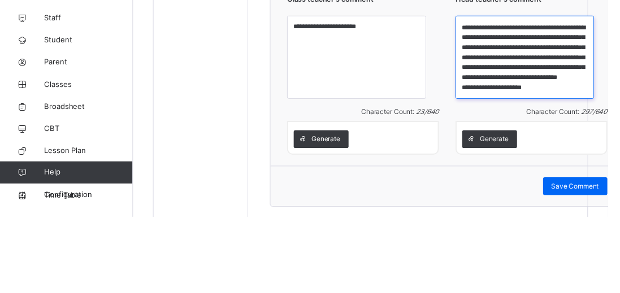
type textarea "**********"
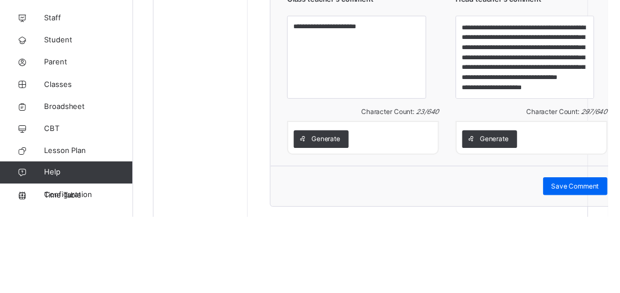
click at [563, 186] on span "Character Count: 297 / 640" at bounding box center [578, 186] width 82 height 8
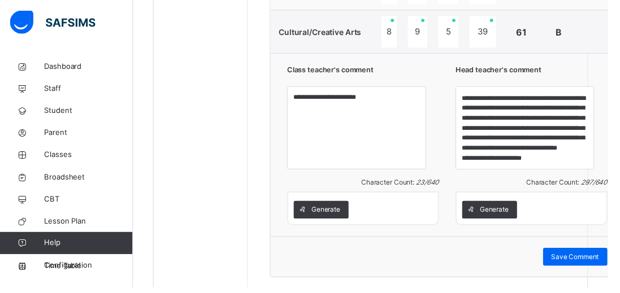
click at [565, 263] on span "Save Comment" at bounding box center [586, 262] width 49 height 10
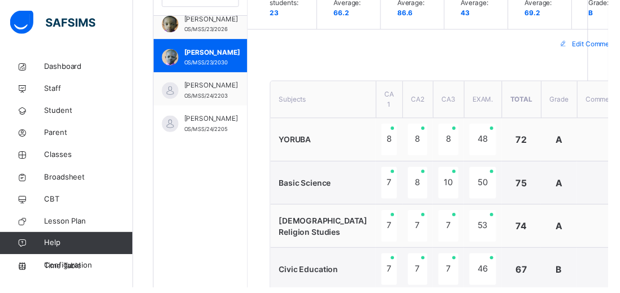
scroll to position [362, 0]
click at [201, 93] on span "[PERSON_NAME]" at bounding box center [215, 87] width 55 height 10
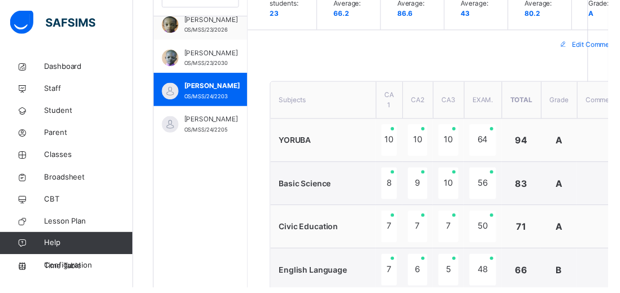
scroll to position [415, 0]
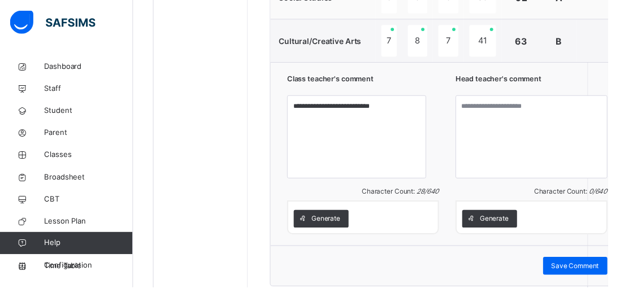
click at [480, 232] on div "Generate" at bounding box center [541, 222] width 155 height 34
click at [489, 225] on span "Generate" at bounding box center [503, 223] width 29 height 10
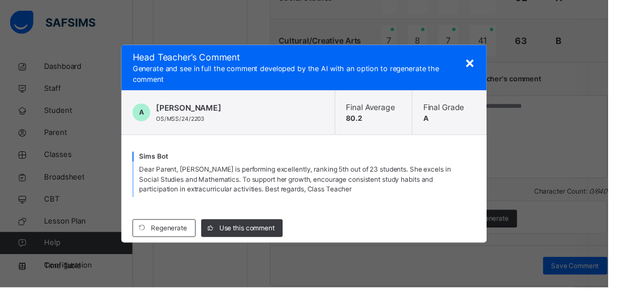
click at [263, 224] on div "Use this comment" at bounding box center [246, 233] width 83 height 18
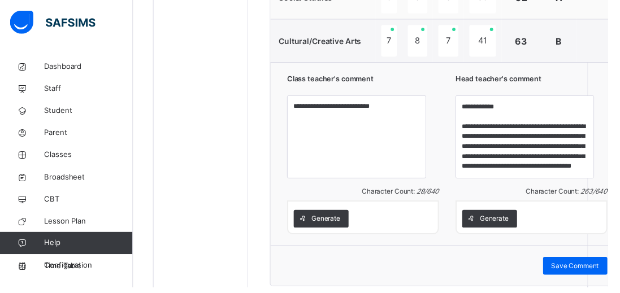
scroll to position [39, 0]
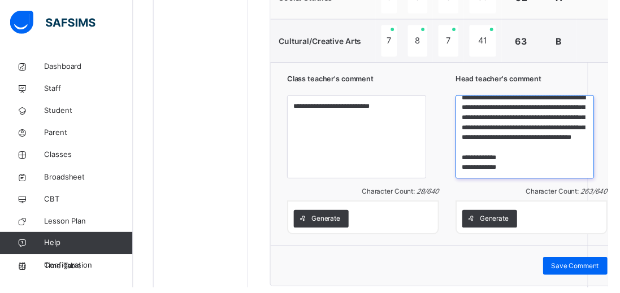
click at [511, 173] on textarea "**********" at bounding box center [535, 139] width 142 height 85
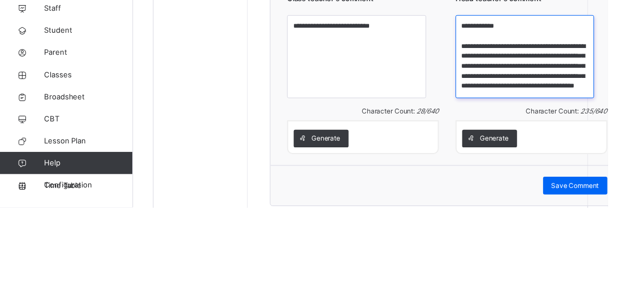
scroll to position [19, 0]
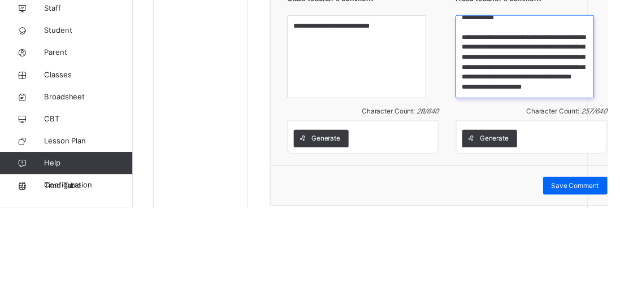
type textarea "**********"
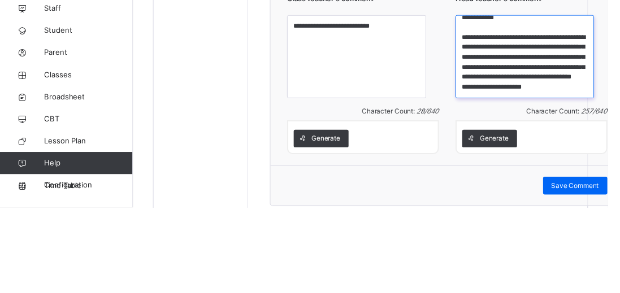
click at [574, 180] on textarea "**********" at bounding box center [535, 139] width 142 height 85
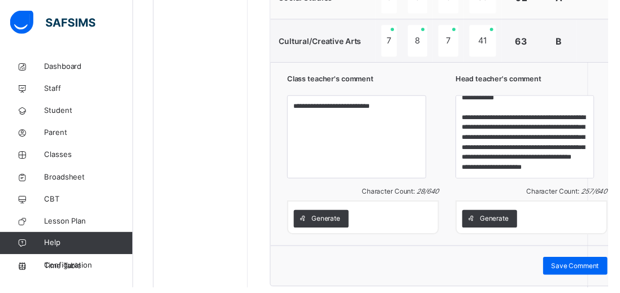
click at [554, 262] on div "Save Comment" at bounding box center [587, 271] width 66 height 18
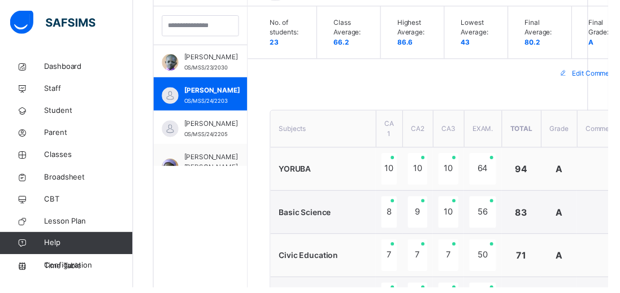
scroll to position [71, 0]
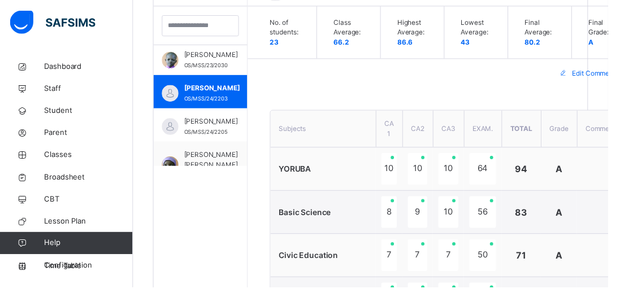
click at [185, 123] on div "[PERSON_NAME] OS/MSS/24/2205" at bounding box center [203, 127] width 95 height 34
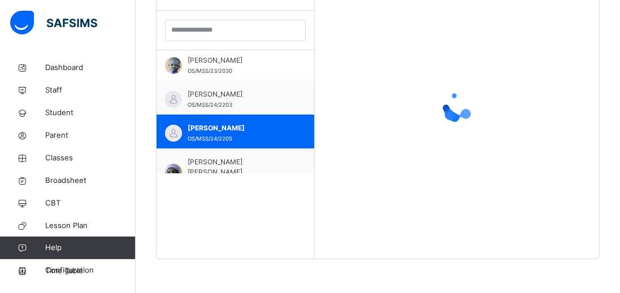
scroll to position [61, 0]
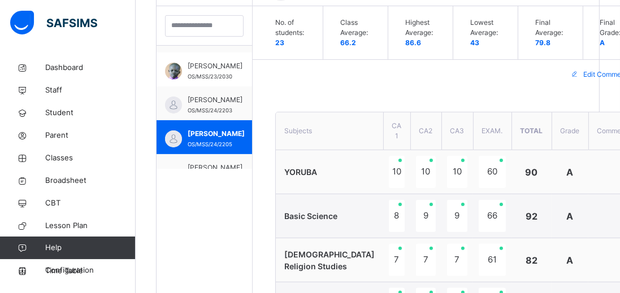
type textarea "**********"
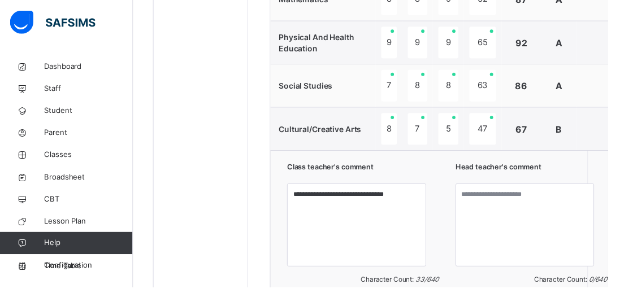
scroll to position [773, 0]
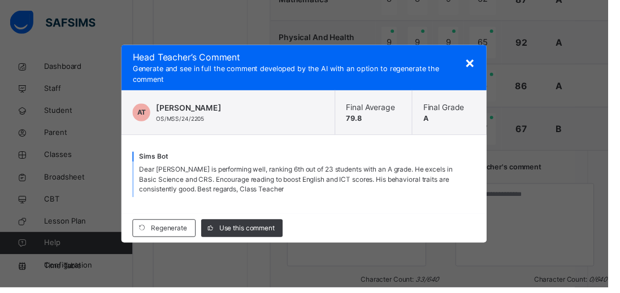
click at [236, 238] on span "Use this comment" at bounding box center [251, 233] width 56 height 10
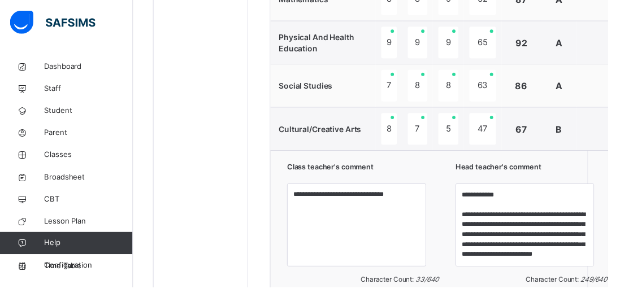
scroll to position [39, 0]
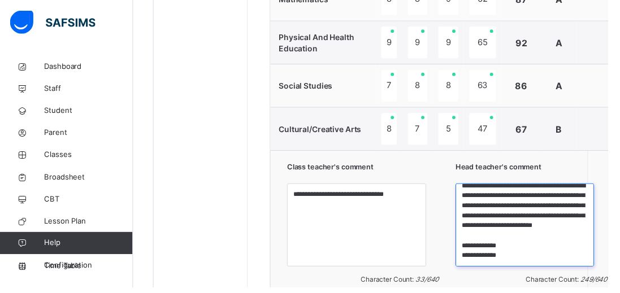
click at [520, 256] on textarea "**********" at bounding box center [535, 229] width 142 height 85
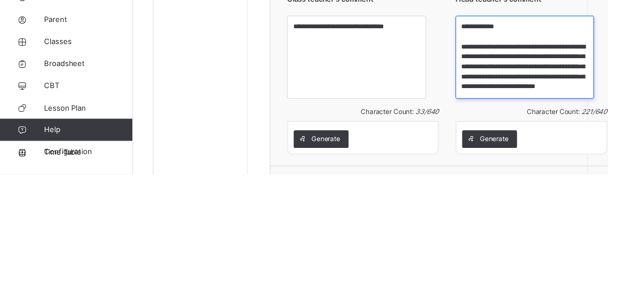
scroll to position [19, 0]
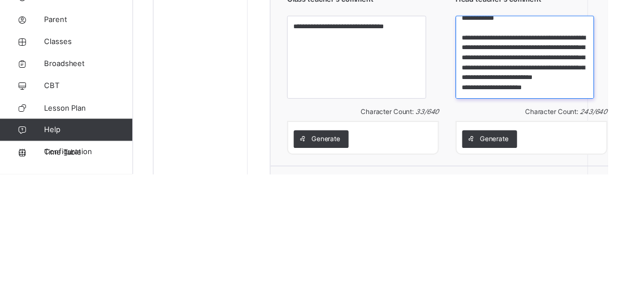
click at [567, 185] on textarea "**********" at bounding box center [535, 174] width 142 height 85
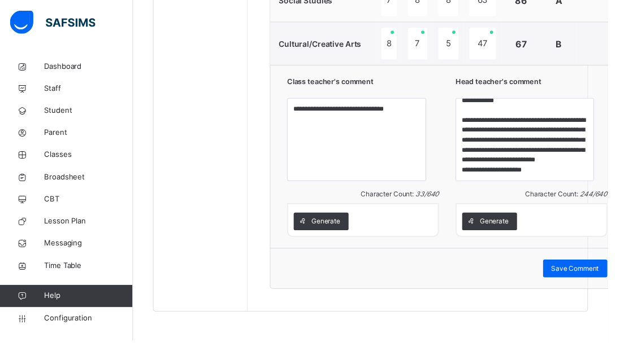
click at [606, 66] on div "**********" at bounding box center [456, 159] width 360 height 187
click at [601, 77] on div "**********" at bounding box center [456, 159] width 360 height 187
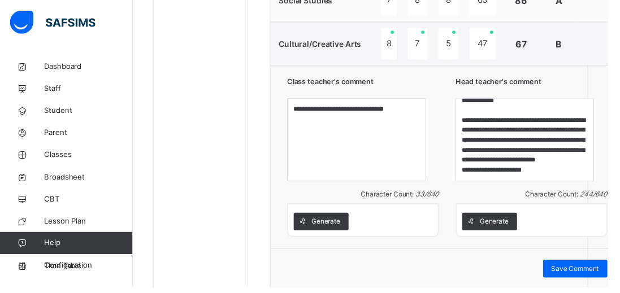
click at [489, 230] on span "Generate" at bounding box center [503, 226] width 29 height 10
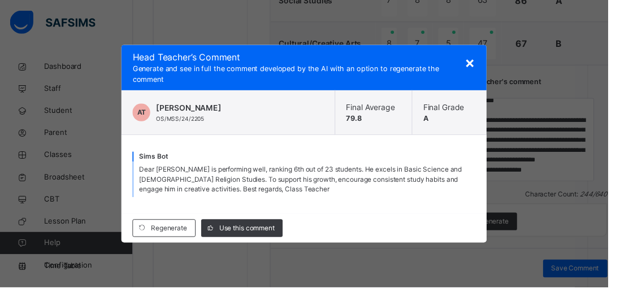
click at [250, 236] on div "Use this comment" at bounding box center [246, 233] width 83 height 18
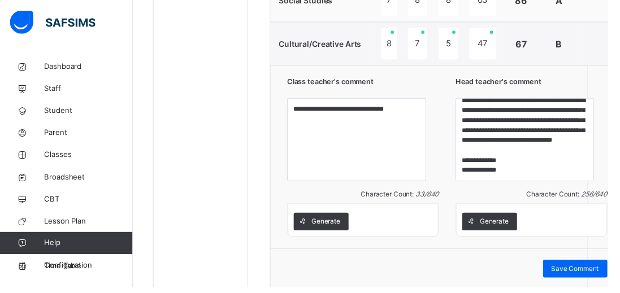
scroll to position [38, 0]
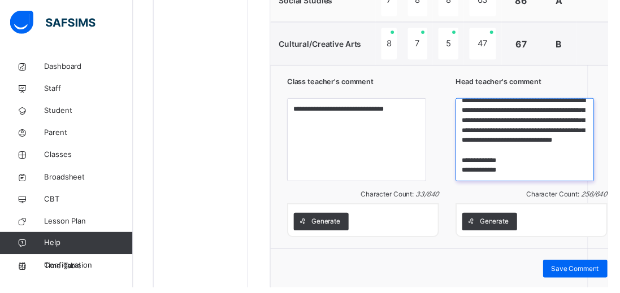
click at [514, 176] on textarea "**********" at bounding box center [535, 142] width 142 height 85
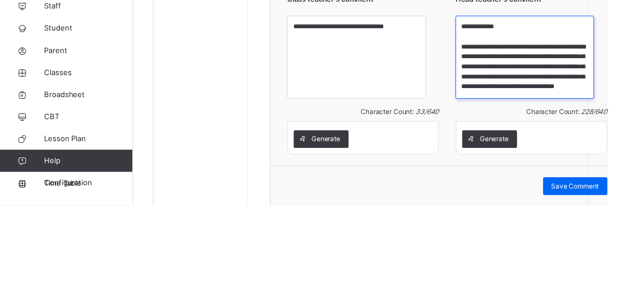
scroll to position [19, 0]
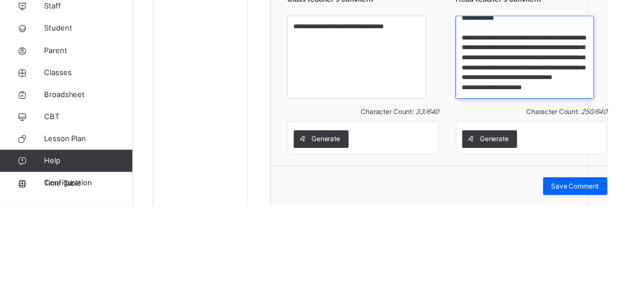
click at [583, 147] on textarea "**********" at bounding box center [535, 142] width 142 height 85
type textarea "**********"
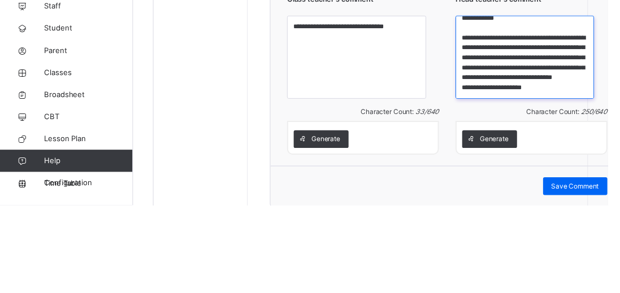
click at [564, 172] on textarea "**********" at bounding box center [535, 142] width 142 height 85
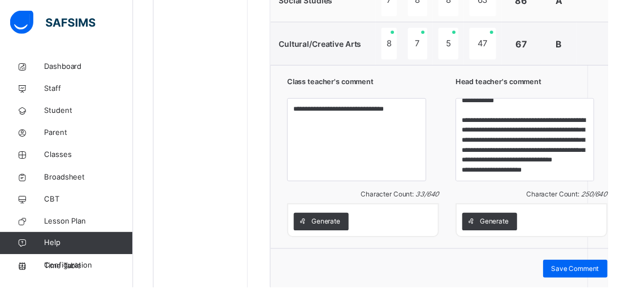
click at [562, 275] on span "Save Comment" at bounding box center [586, 274] width 49 height 10
click at [564, 269] on span "Save Comment" at bounding box center [586, 274] width 49 height 10
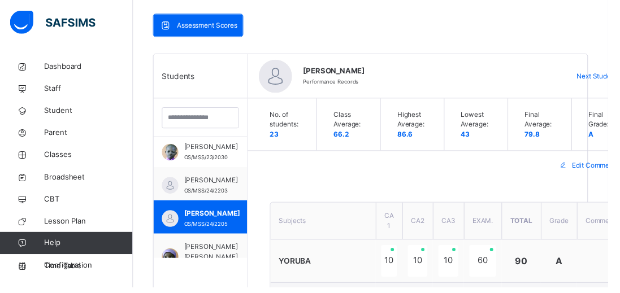
scroll to position [237, 0]
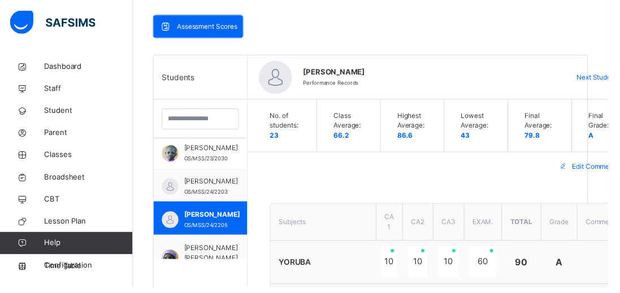
click at [579, 71] on div "Next Student" at bounding box center [613, 79] width 69 height 18
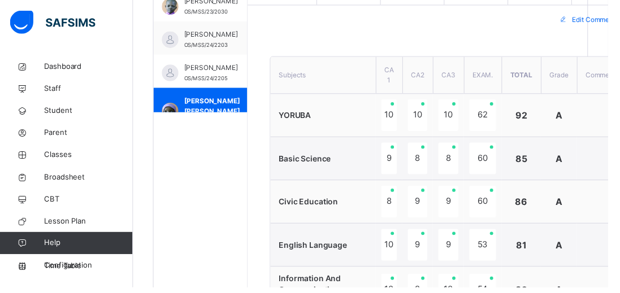
scroll to position [404, 0]
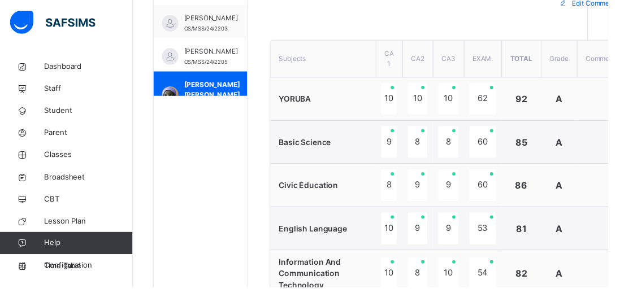
click at [76, 179] on span "Broadsheet" at bounding box center [90, 180] width 90 height 11
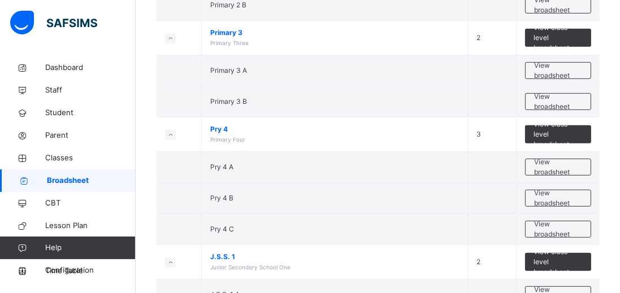
scroll to position [745, 0]
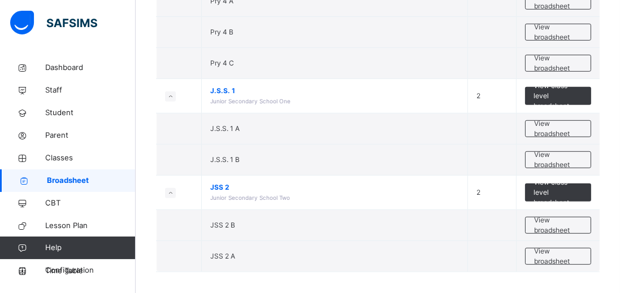
click at [559, 217] on div "View broadsheet" at bounding box center [558, 225] width 66 height 17
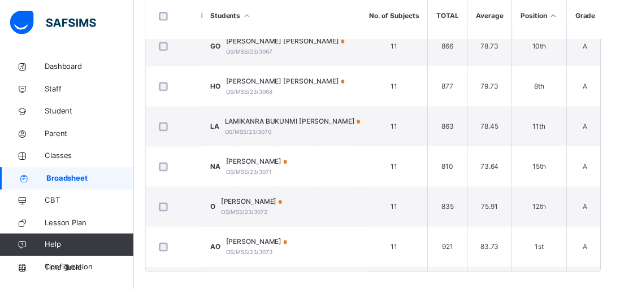
scroll to position [826, 701]
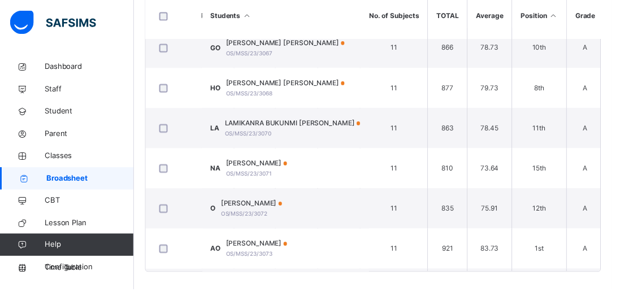
click at [58, 156] on span "Classes" at bounding box center [90, 158] width 90 height 11
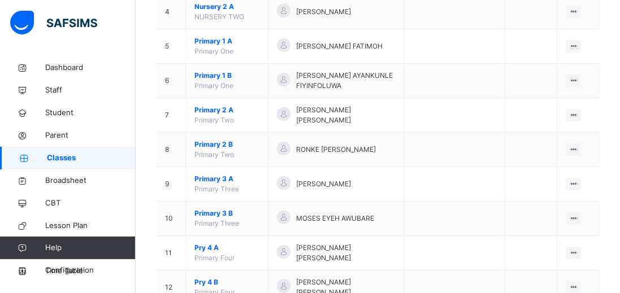
scroll to position [264, 0]
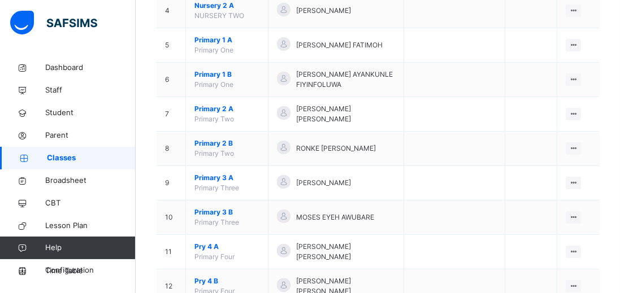
click at [201, 138] on span "Primary 2 B" at bounding box center [226, 143] width 65 height 10
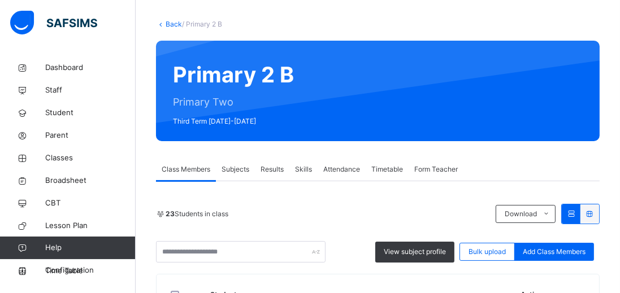
scroll to position [219, 0]
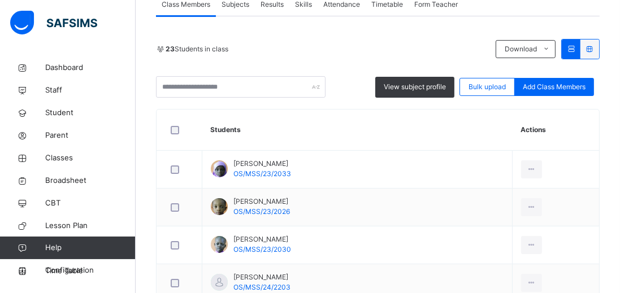
click at [269, 16] on div "Results" at bounding box center [272, 4] width 34 height 23
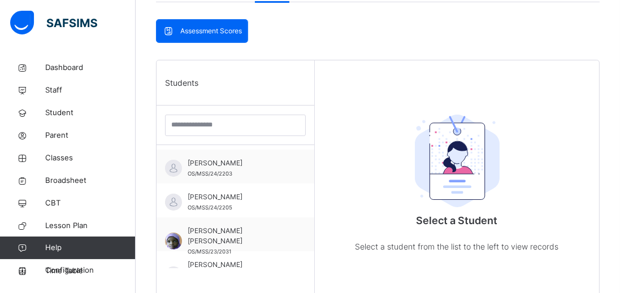
scroll to position [95, 0]
click at [263, 200] on span "[PERSON_NAME]" at bounding box center [238, 199] width 101 height 10
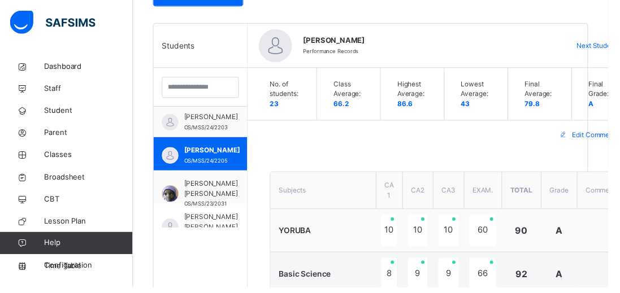
scroll to position [264, 0]
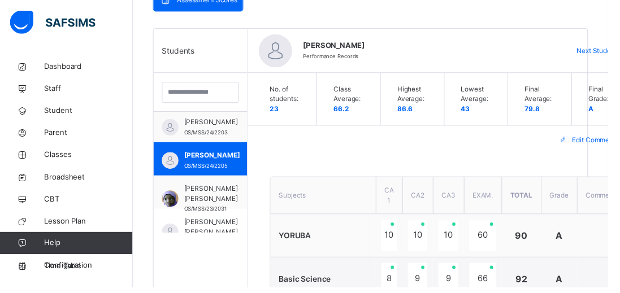
click at [588, 56] on span "Next Student" at bounding box center [608, 52] width 41 height 10
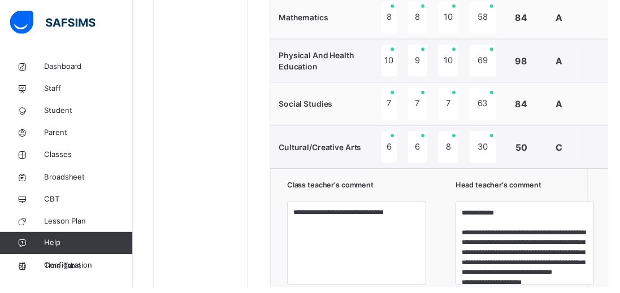
scroll to position [755, 0]
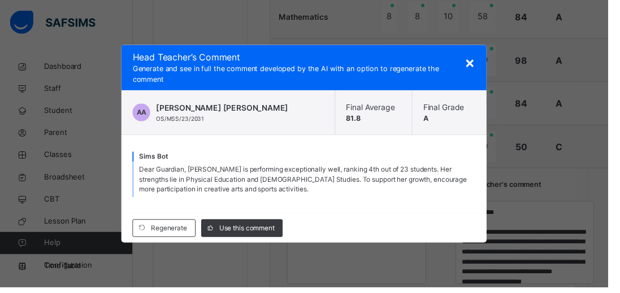
click at [254, 242] on div "Use this comment" at bounding box center [246, 233] width 83 height 18
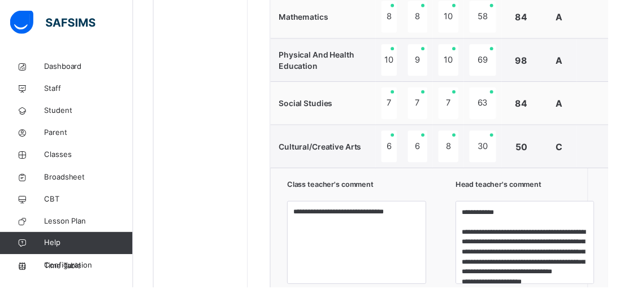
scroll to position [8, 0]
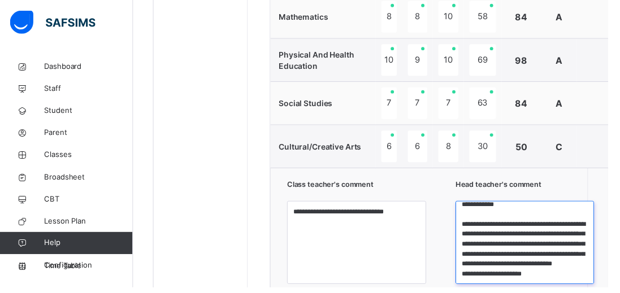
click at [545, 275] on textarea "**********" at bounding box center [535, 247] width 142 height 85
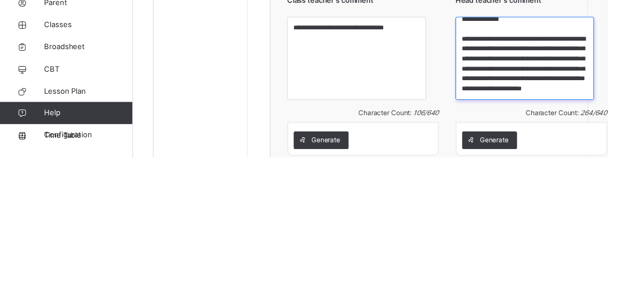
scroll to position [811, 0]
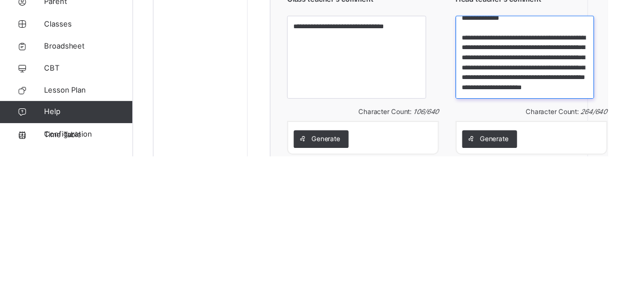
type textarea "**********"
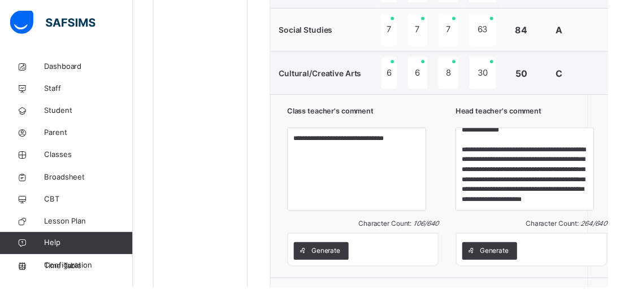
scroll to position [833, 0]
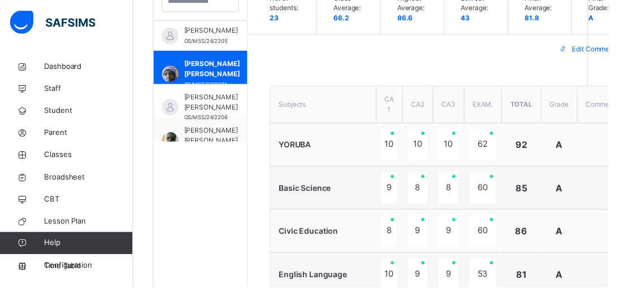
scroll to position [159, 0]
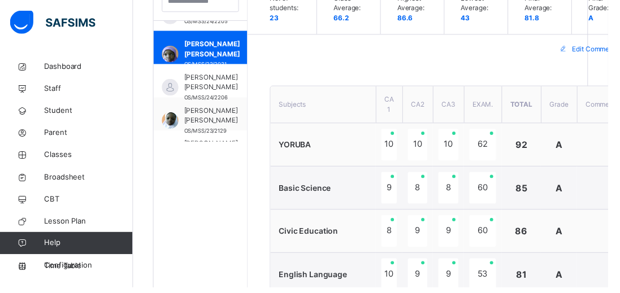
click at [217, 84] on span "[PERSON_NAME] [PERSON_NAME]" at bounding box center [215, 84] width 55 height 20
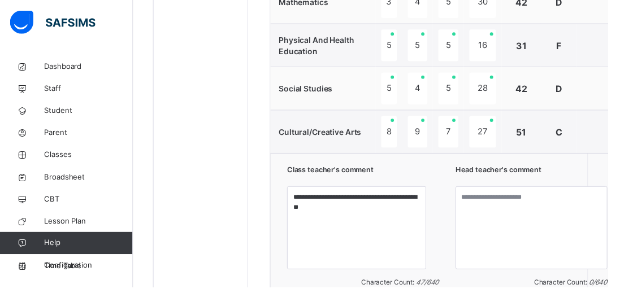
scroll to position [770, 0]
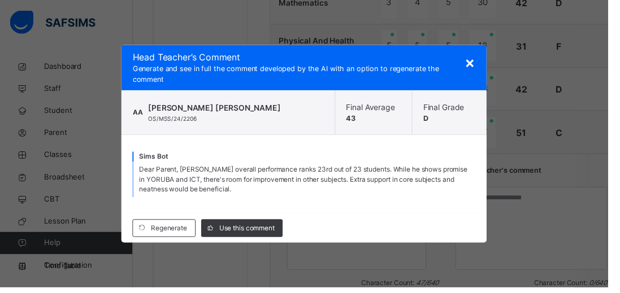
click at [495, 101] on div "[PERSON_NAME] [PERSON_NAME] OS/MSS/24/2206 Final Average 43 Final Grade D" at bounding box center [310, 115] width 372 height 46
click at [485, 69] on span "×" at bounding box center [479, 63] width 11 height 19
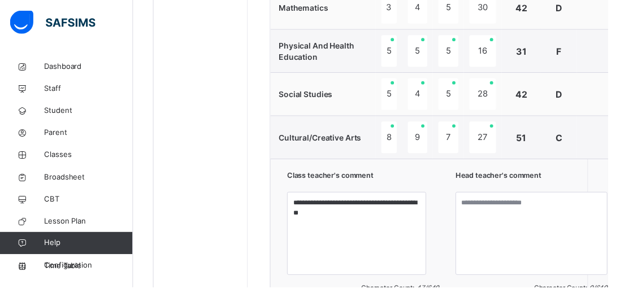
scroll to position [765, 0]
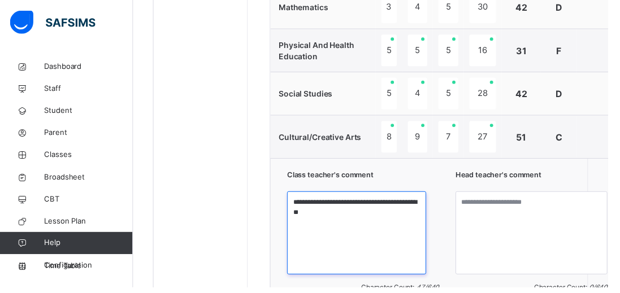
click at [377, 204] on textarea "**********" at bounding box center [364, 237] width 142 height 85
click at [379, 214] on textarea "**********" at bounding box center [364, 237] width 142 height 85
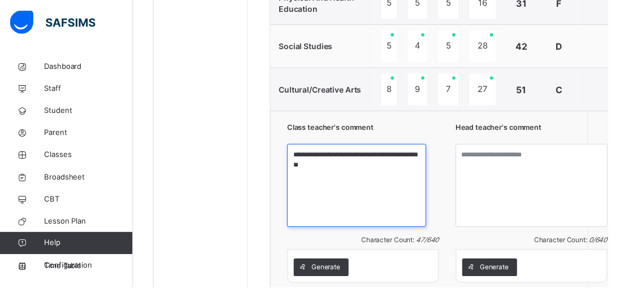
click at [378, 147] on textarea "**********" at bounding box center [364, 189] width 142 height 85
click at [389, 147] on textarea "**********" at bounding box center [364, 189] width 142 height 85
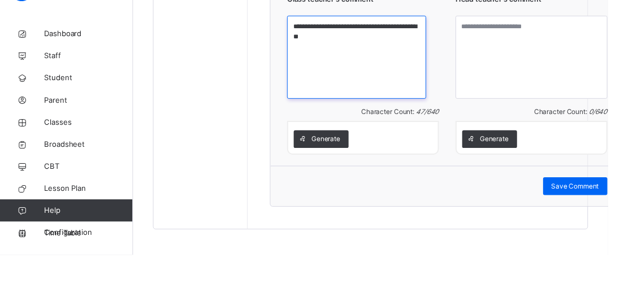
click at [382, 60] on textarea "**********" at bounding box center [364, 91] width 142 height 85
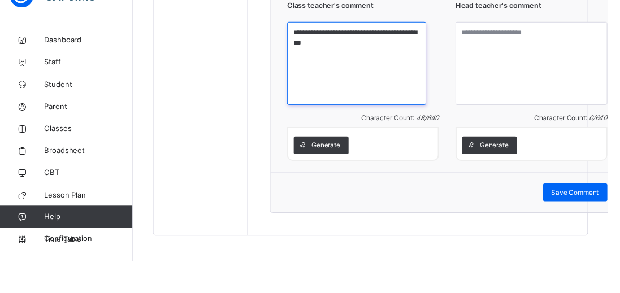
type textarea "**********"
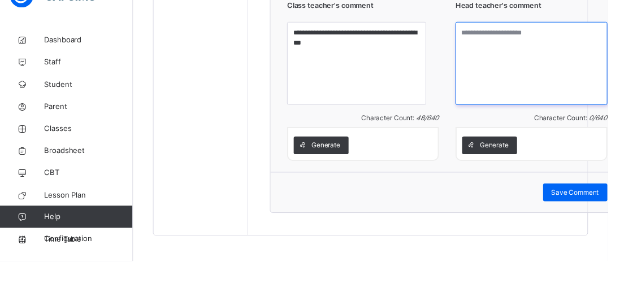
click at [511, 77] on textarea at bounding box center [541, 91] width 155 height 85
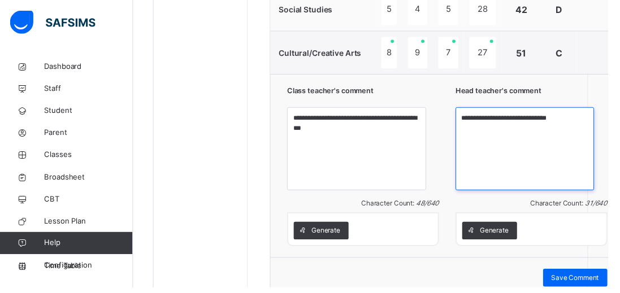
scroll to position [855, 0]
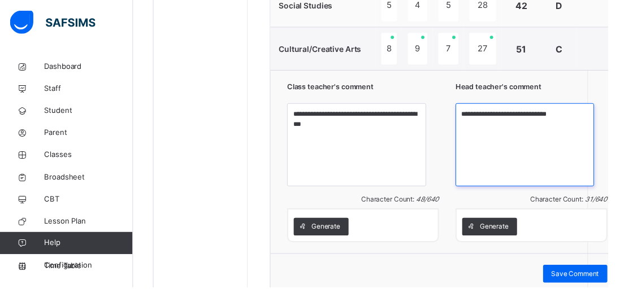
click at [565, 127] on textarea "**********" at bounding box center [535, 147] width 142 height 85
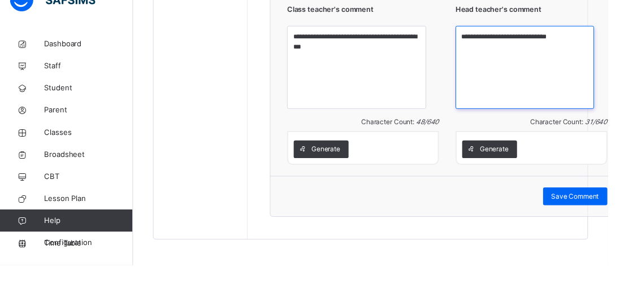
scroll to position [911, 0]
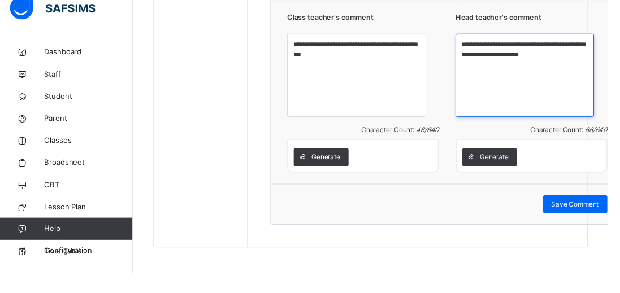
type textarea "**********"
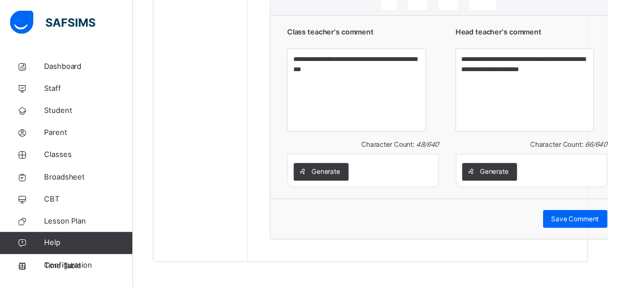
click at [562, 218] on span "Save Comment" at bounding box center [586, 223] width 49 height 10
click at [562, 224] on span "Save Comment" at bounding box center [586, 223] width 49 height 10
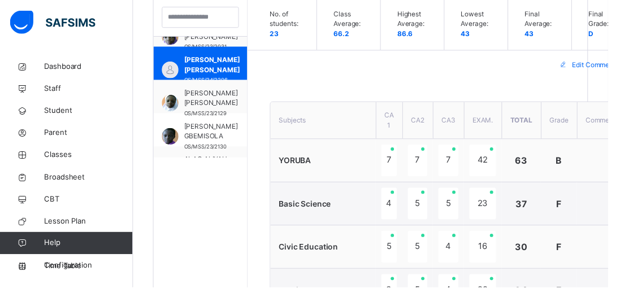
scroll to position [197, 0]
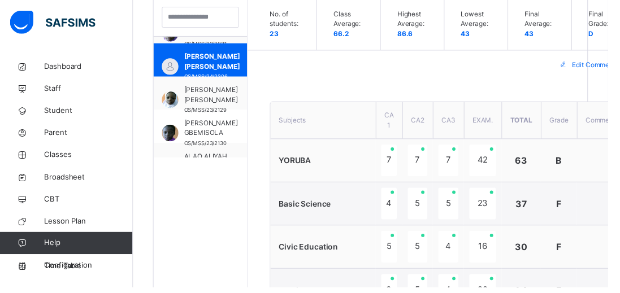
click at [201, 102] on span "[PERSON_NAME] [PERSON_NAME]" at bounding box center [215, 96] width 55 height 20
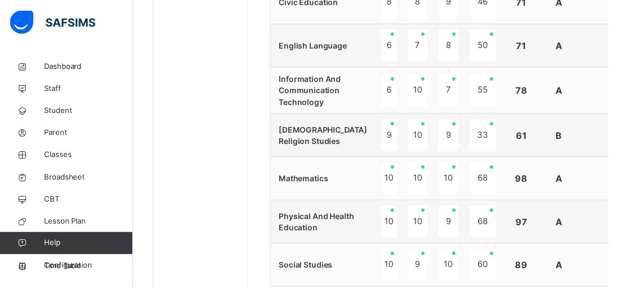
scroll to position [619, 0]
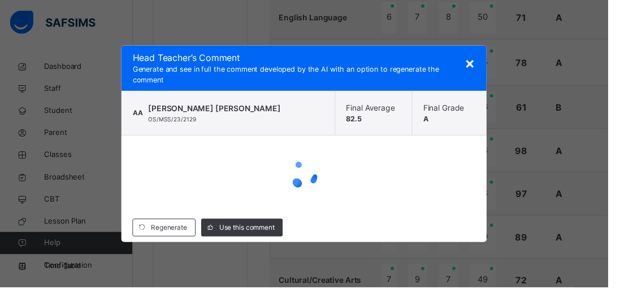
scroll to position [856, 0]
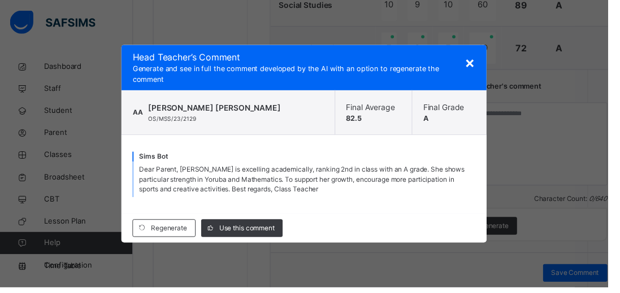
click at [242, 242] on div "Use this comment" at bounding box center [246, 233] width 83 height 18
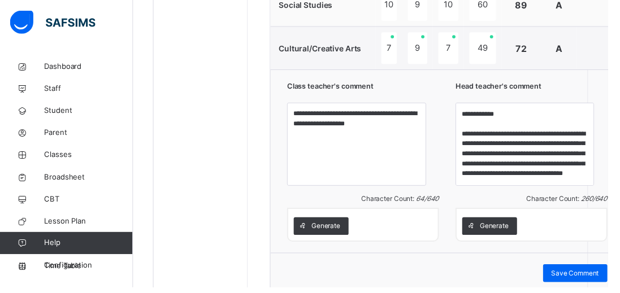
scroll to position [39, 0]
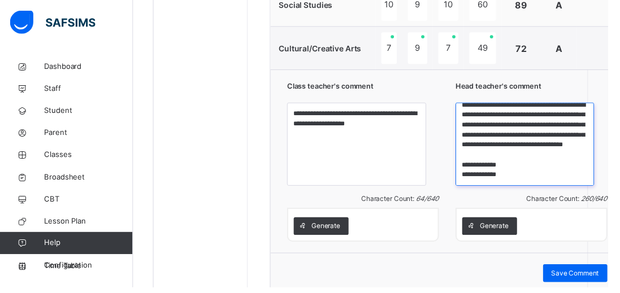
click at [516, 180] on textarea "**********" at bounding box center [535, 147] width 142 height 85
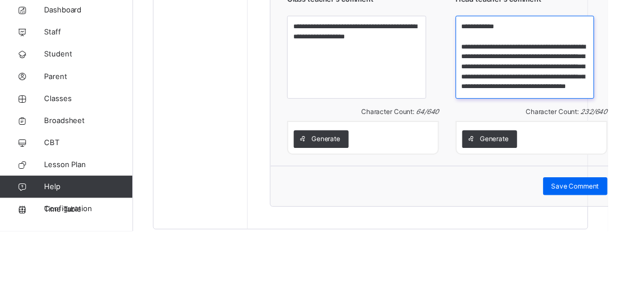
scroll to position [19, 0]
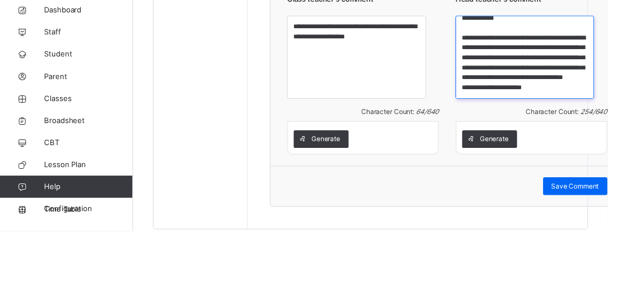
type textarea "**********"
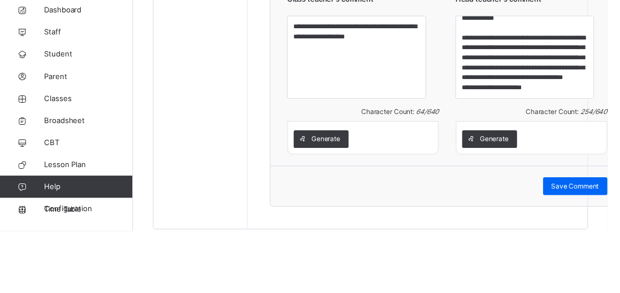
click at [569, 184] on div "Generate" at bounding box center [541, 198] width 155 height 34
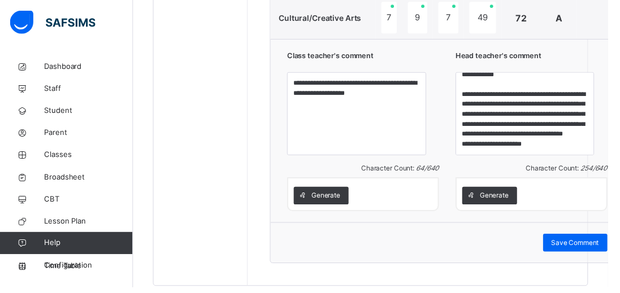
click at [562, 247] on span "Save Comment" at bounding box center [586, 247] width 49 height 10
click at [562, 249] on span "Save Comment" at bounding box center [586, 247] width 49 height 10
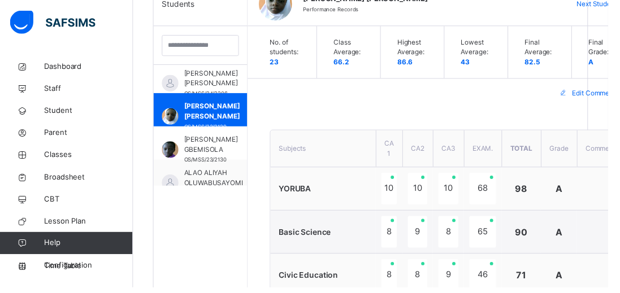
scroll to position [227, 0]
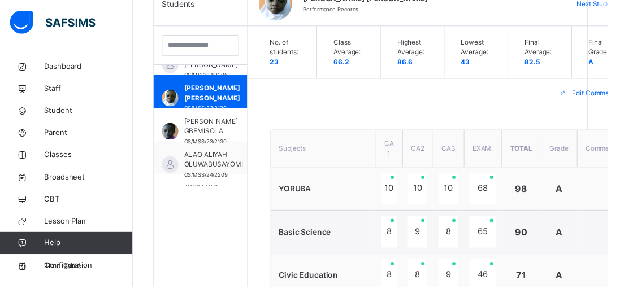
click at [188, 128] on span "[PERSON_NAME] GBEMISOLA" at bounding box center [215, 129] width 55 height 20
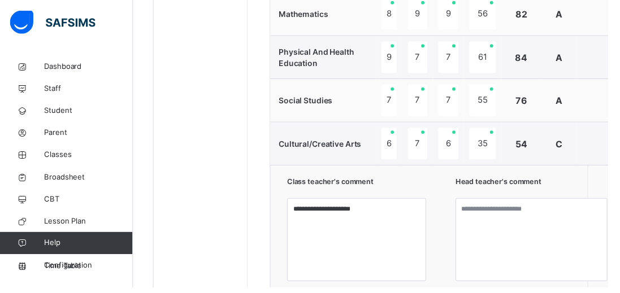
scroll to position [769, 0]
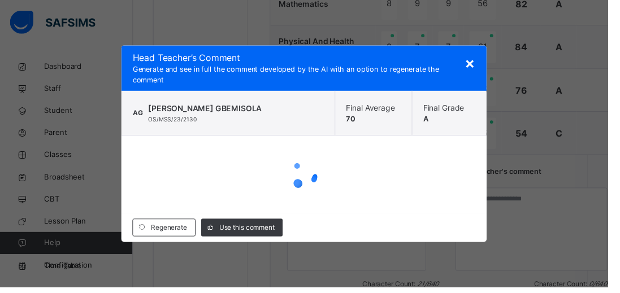
scroll to position [769, 0]
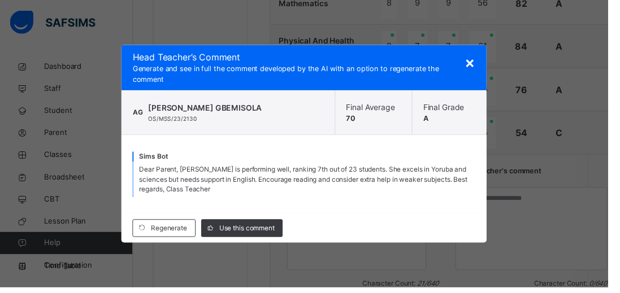
click at [232, 247] on div "Regenerate Use this comment" at bounding box center [310, 232] width 372 height 29
click at [219, 237] on icon at bounding box center [214, 232] width 8 height 9
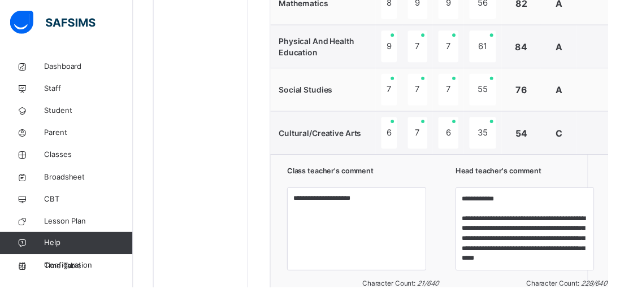
scroll to position [28, 0]
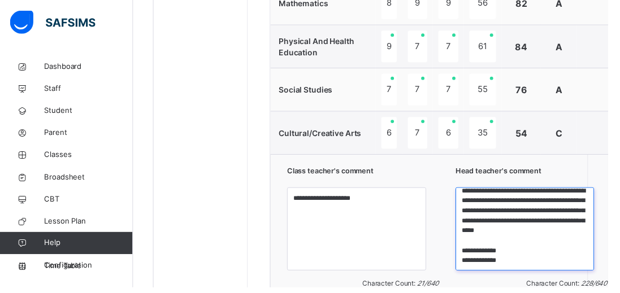
click at [507, 263] on textarea "**********" at bounding box center [535, 233] width 142 height 85
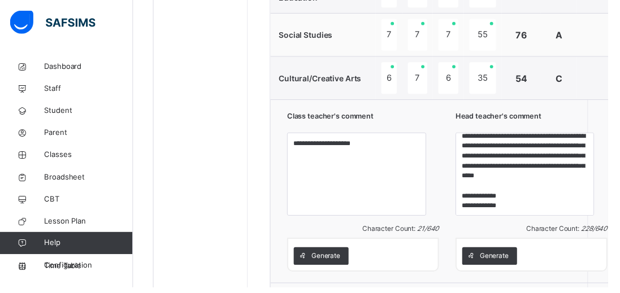
click at [502, 249] on div "Generate" at bounding box center [541, 259] width 155 height 34
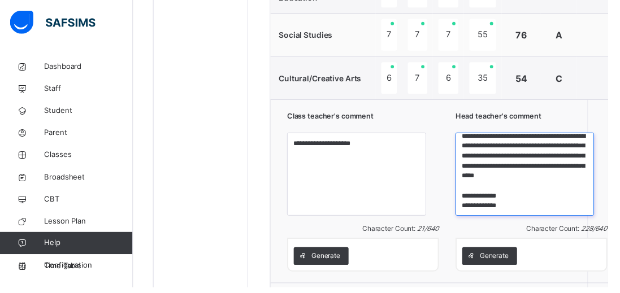
click at [514, 209] on textarea "**********" at bounding box center [535, 177] width 142 height 85
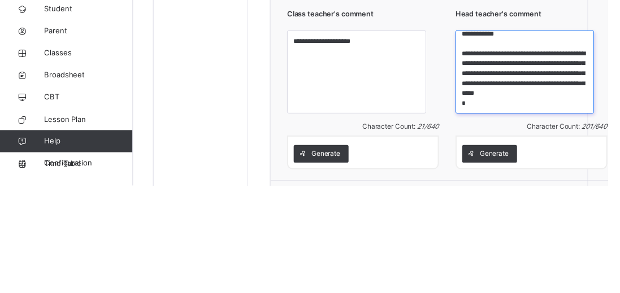
scroll to position [2, 0]
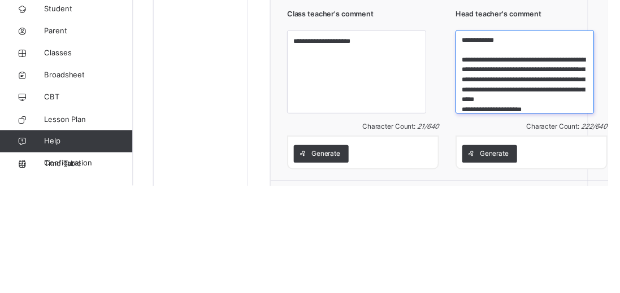
type textarea "**********"
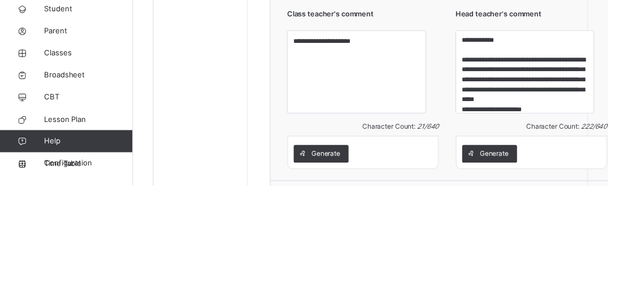
click at [605, 182] on div "**********" at bounding box center [456, 194] width 360 height 187
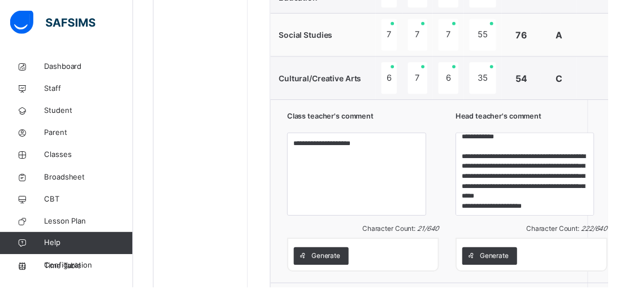
scroll to position [8, 0]
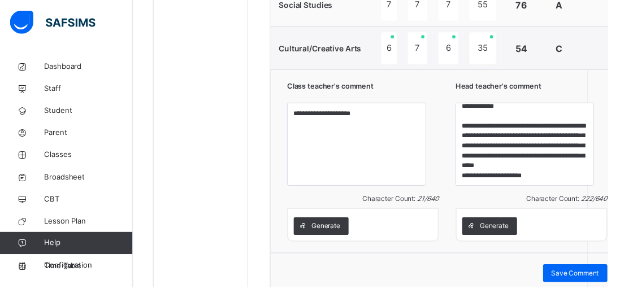
click at [554, 283] on div "Save Comment" at bounding box center [587, 278] width 66 height 18
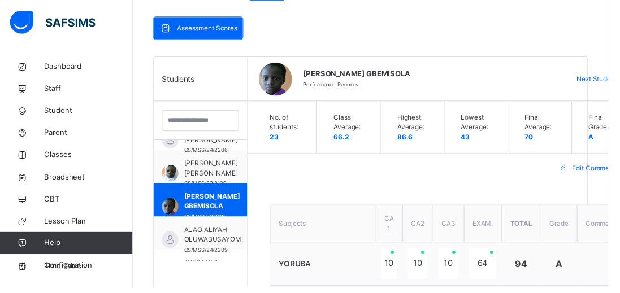
scroll to position [232, 0]
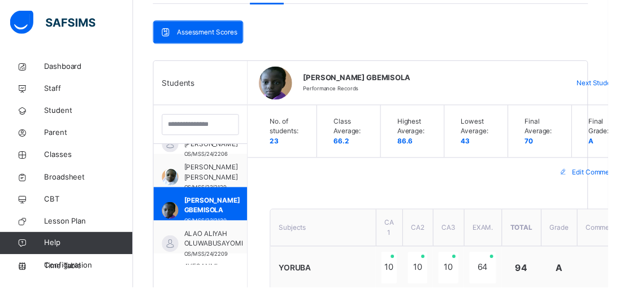
click at [599, 84] on span "Next Student" at bounding box center [608, 85] width 41 height 10
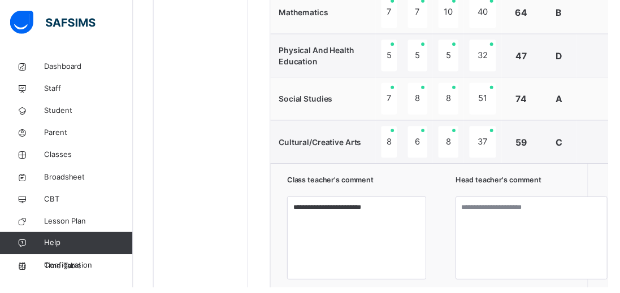
scroll to position [856, 0]
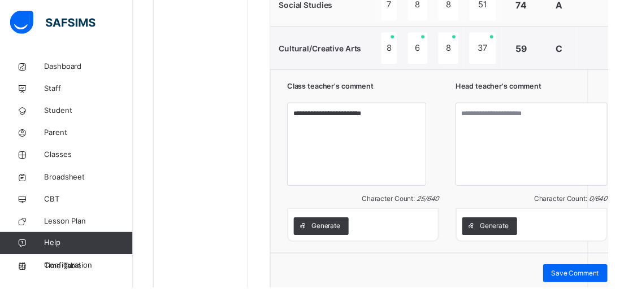
click at [488, 222] on div "Generate" at bounding box center [499, 230] width 56 height 18
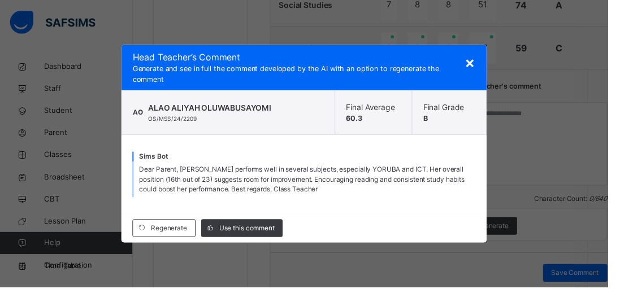
click at [268, 238] on span "Use this comment" at bounding box center [251, 233] width 56 height 10
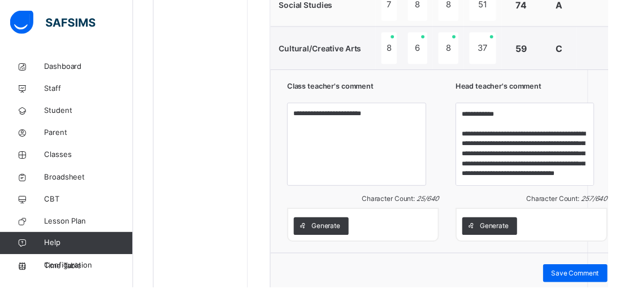
scroll to position [39, 0]
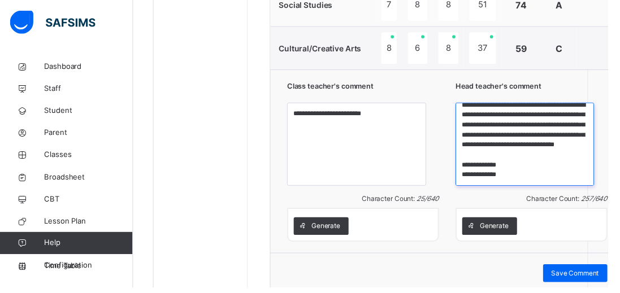
click at [502, 177] on textarea "**********" at bounding box center [535, 147] width 142 height 85
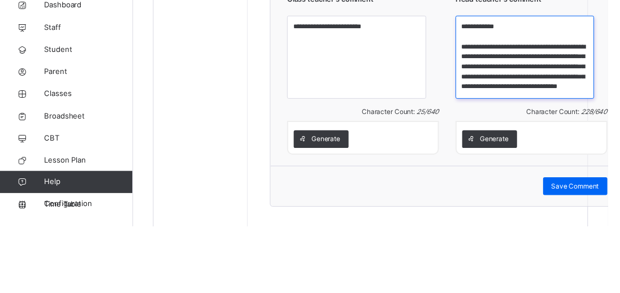
scroll to position [19, 0]
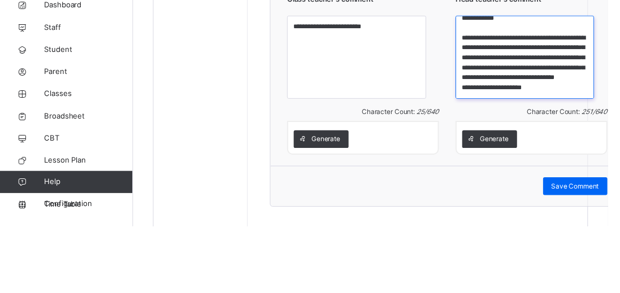
type textarea "**********"
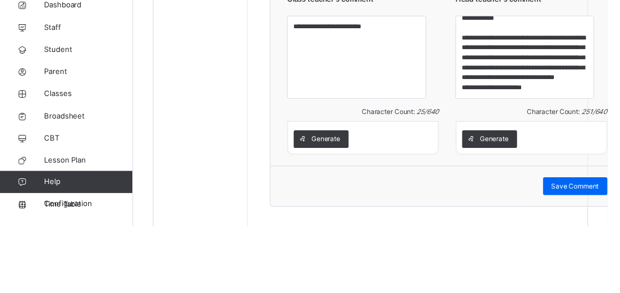
click at [602, 141] on div "**********" at bounding box center [456, 138] width 360 height 187
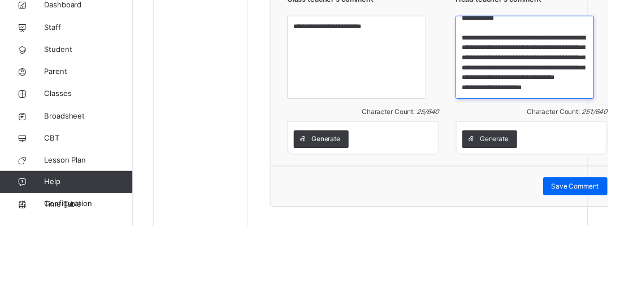
click at [585, 102] on textarea "**********" at bounding box center [535, 121] width 142 height 85
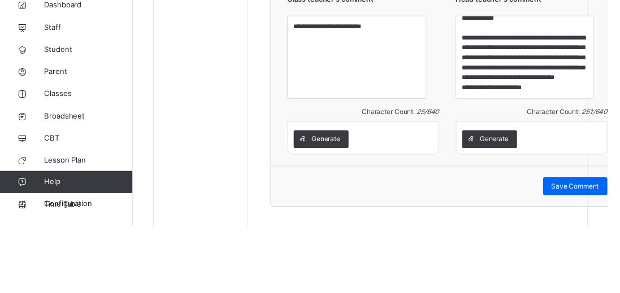
click at [562, 188] on div "Generate" at bounding box center [541, 203] width 155 height 34
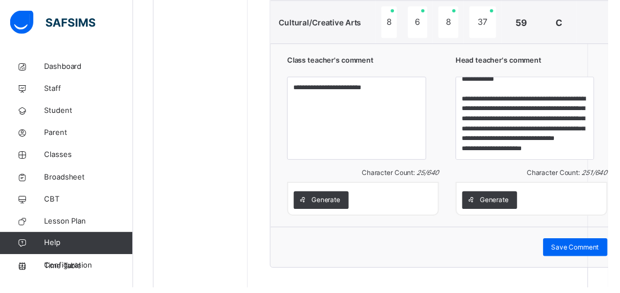
click at [562, 188] on div "Generate" at bounding box center [541, 203] width 155 height 34
click at [560, 243] on div "Save Comment" at bounding box center [587, 252] width 66 height 18
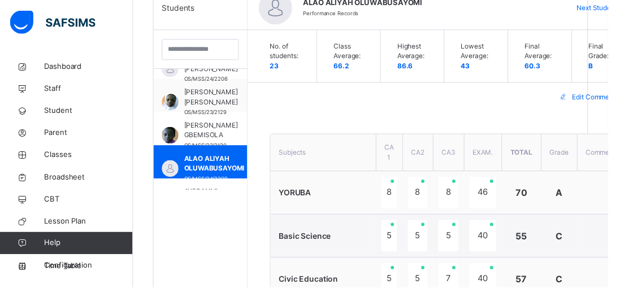
scroll to position [291, 0]
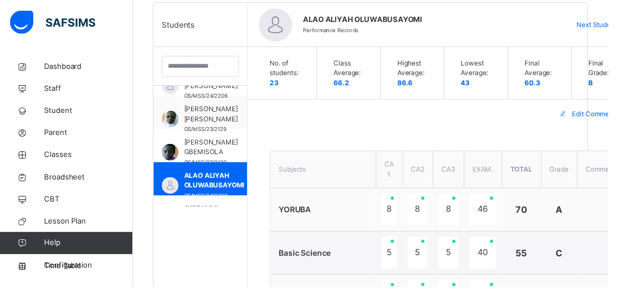
click at [592, 25] on span "Next Student" at bounding box center [608, 25] width 41 height 10
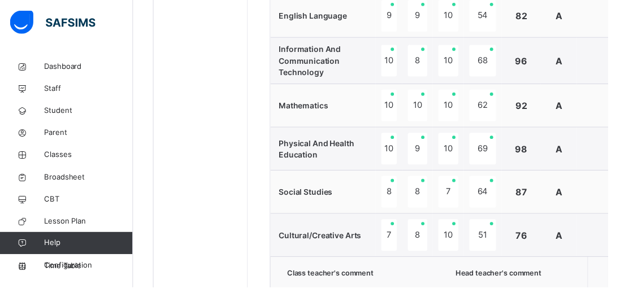
scroll to position [676, 0]
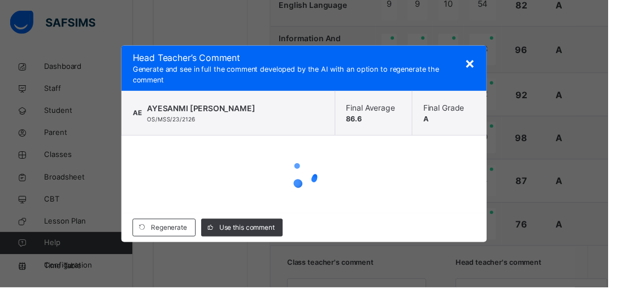
scroll to position [784, 0]
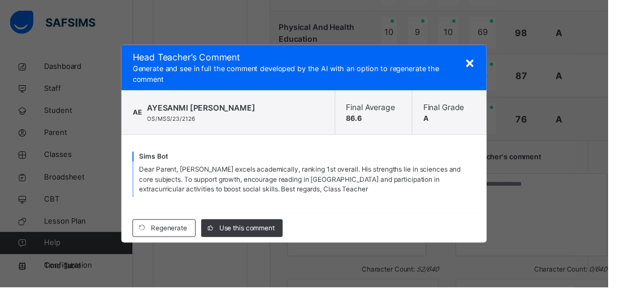
click at [264, 238] on span "Use this comment" at bounding box center [251, 233] width 56 height 10
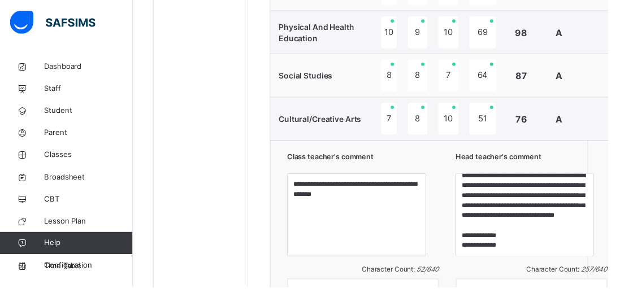
scroll to position [39, 0]
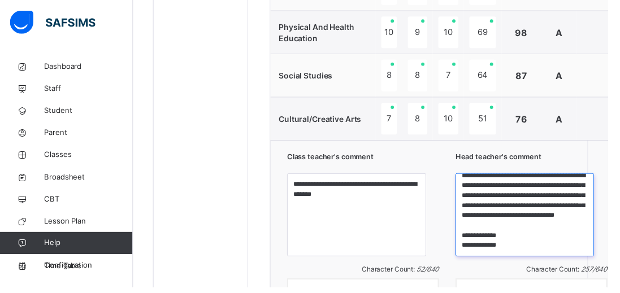
click at [527, 246] on textarea "**********" at bounding box center [535, 219] width 142 height 85
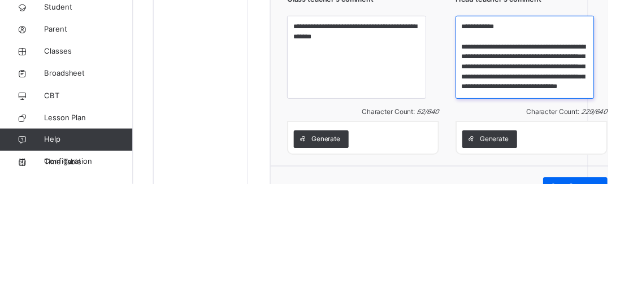
scroll to position [19, 0]
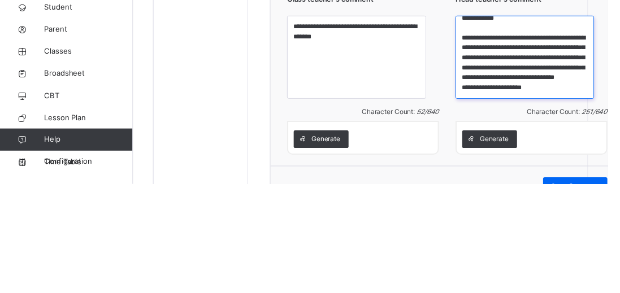
type textarea "**********"
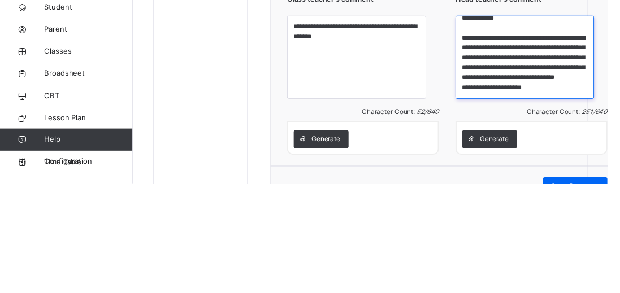
click at [566, 184] on textarea "**********" at bounding box center [535, 163] width 142 height 85
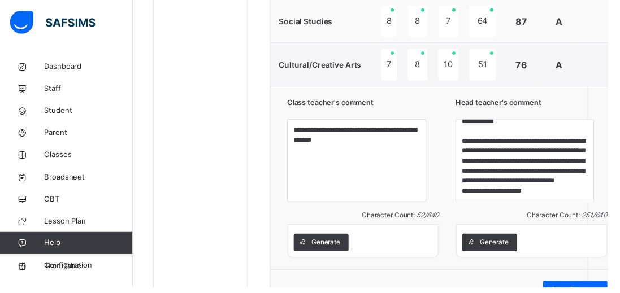
click at [604, 77] on td at bounding box center [612, 66] width 48 height 44
click at [562, 292] on span "Save Comment" at bounding box center [586, 295] width 49 height 10
click at [562, 293] on span "Save Comment" at bounding box center [586, 295] width 49 height 10
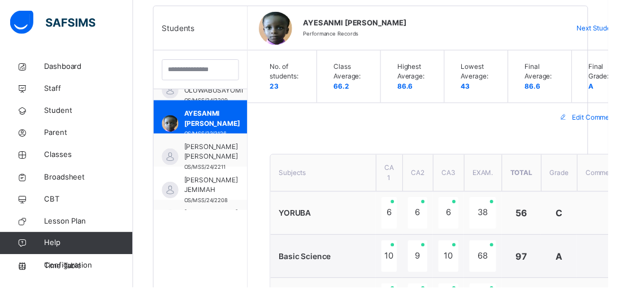
scroll to position [280, 0]
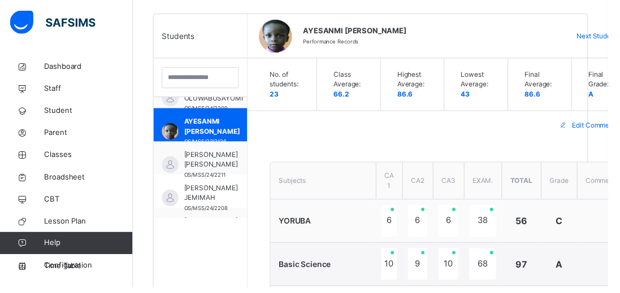
click at [588, 34] on span "Next Student" at bounding box center [608, 37] width 41 height 10
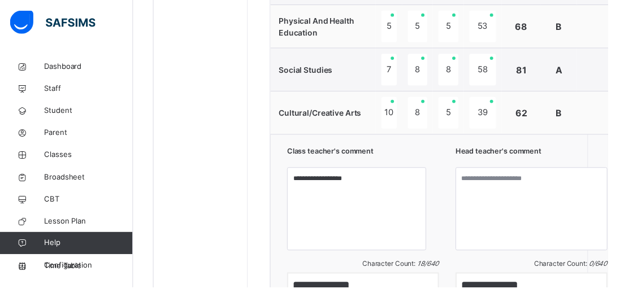
scroll to position [856, 0]
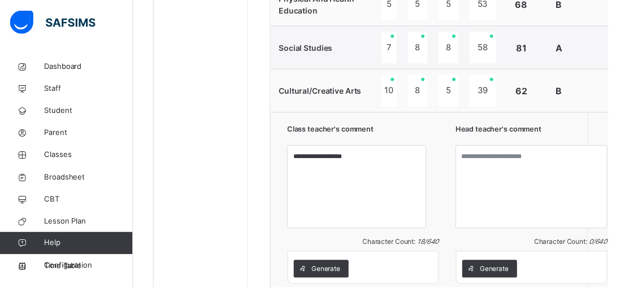
click at [489, 272] on span "Generate" at bounding box center [503, 274] width 29 height 10
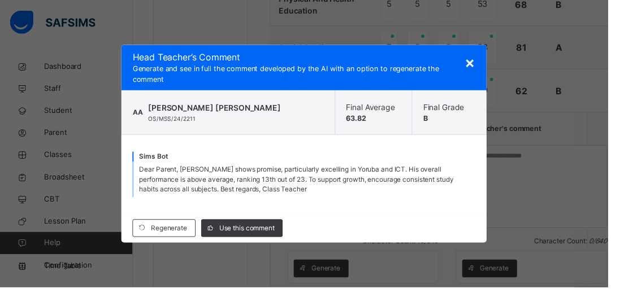
click at [256, 238] on span "Use this comment" at bounding box center [251, 233] width 56 height 10
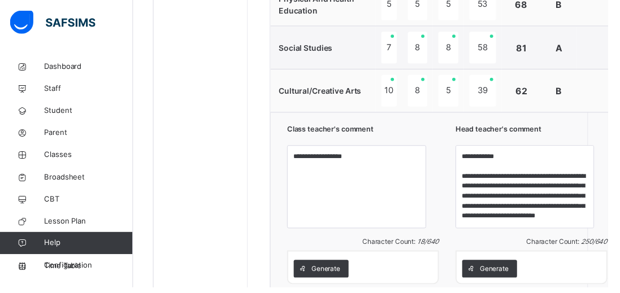
scroll to position [39, 0]
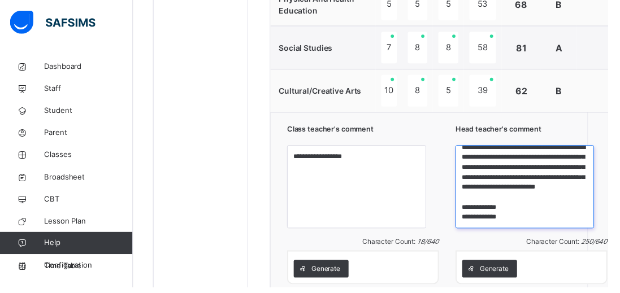
click at [517, 212] on textarea "**********" at bounding box center [535, 190] width 142 height 85
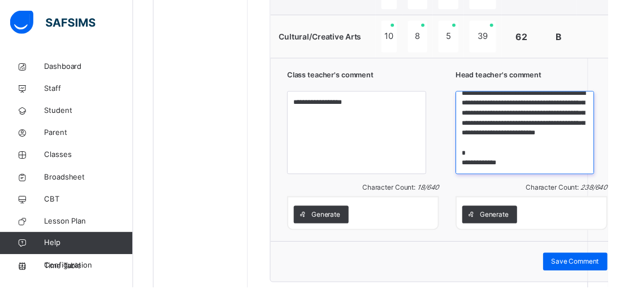
scroll to position [912, 0]
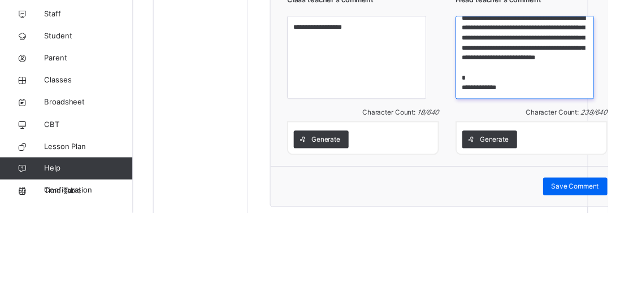
click at [506, 168] on textarea "**********" at bounding box center [535, 135] width 142 height 85
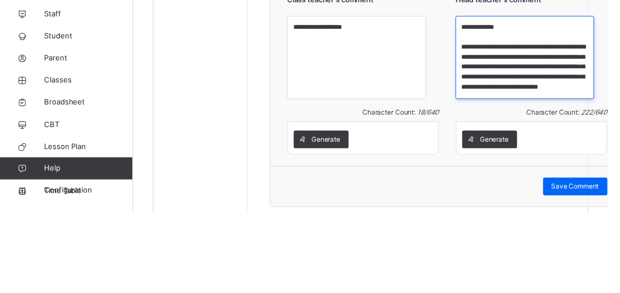
scroll to position [19, 0]
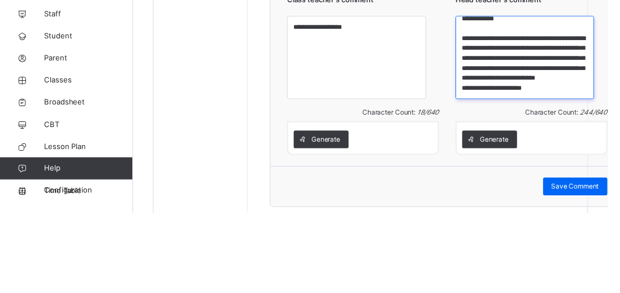
type textarea "**********"
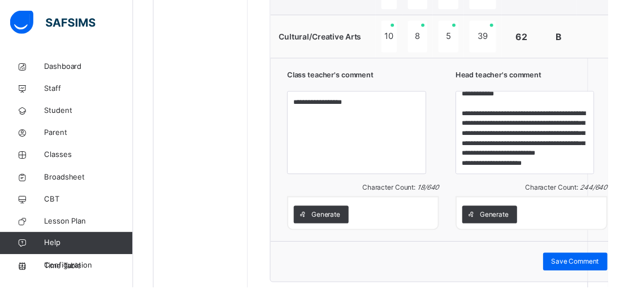
click at [562, 266] on span "Save Comment" at bounding box center [586, 267] width 49 height 10
click at [565, 263] on span "Save Comment" at bounding box center [586, 267] width 49 height 10
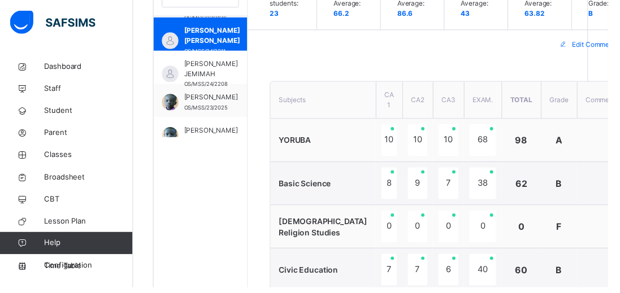
scroll to position [373, 0]
click at [205, 71] on span "[PERSON_NAME] JEMIMAH" at bounding box center [215, 69] width 55 height 20
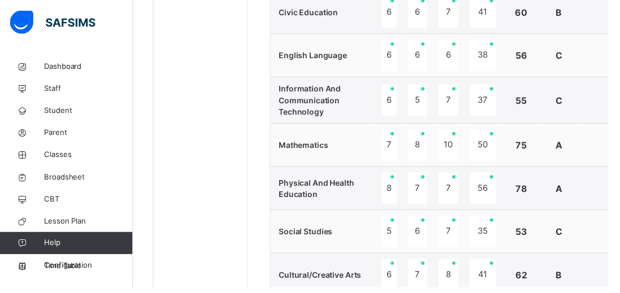
scroll to position [630, 0]
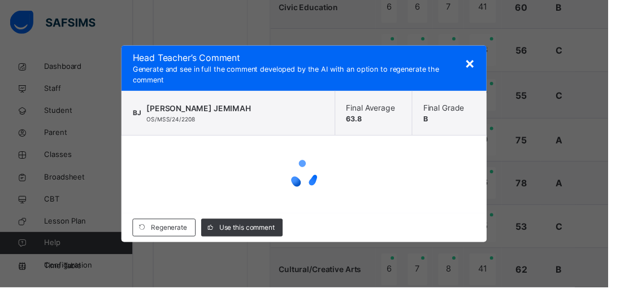
scroll to position [856, 0]
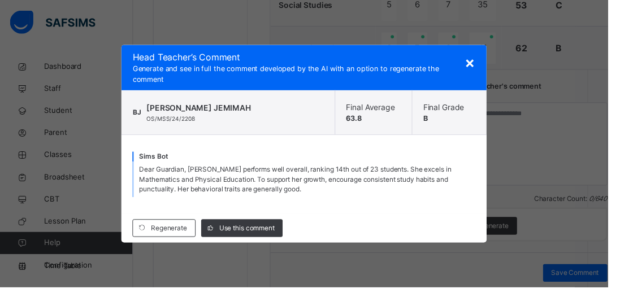
click at [259, 238] on span "Use this comment" at bounding box center [251, 233] width 56 height 10
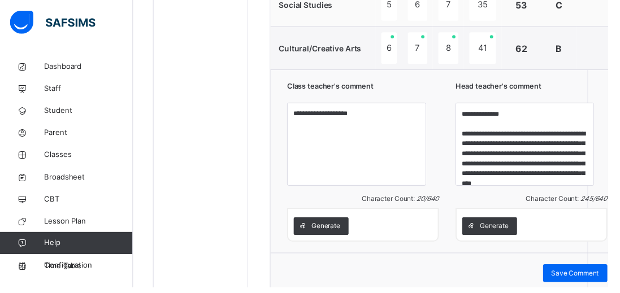
scroll to position [8, 0]
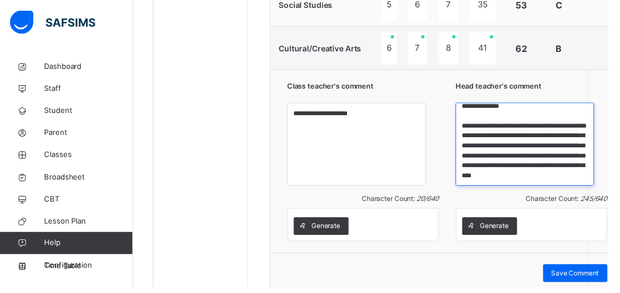
click at [585, 173] on textarea "**********" at bounding box center [535, 147] width 142 height 85
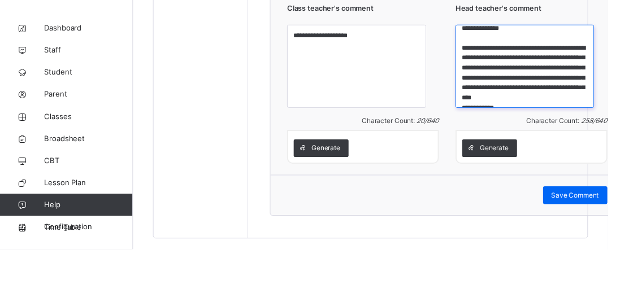
scroll to position [12, 0]
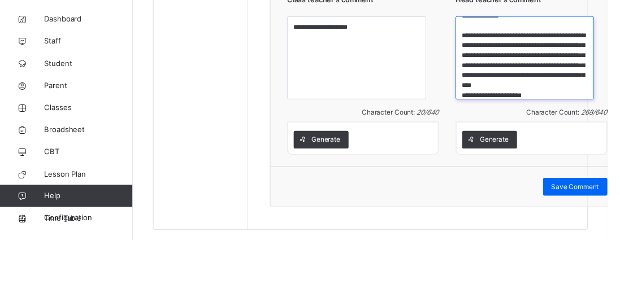
type textarea "**********"
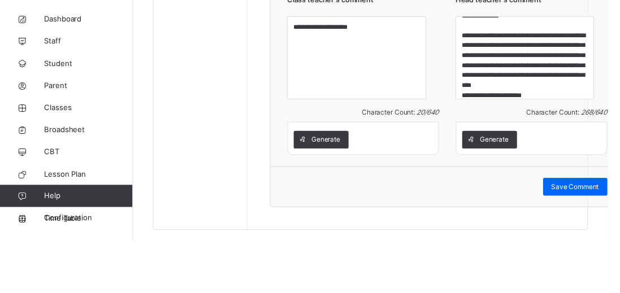
click at [604, 121] on div "**********" at bounding box center [456, 124] width 360 height 187
click at [566, 190] on div "Generate" at bounding box center [541, 190] width 141 height 18
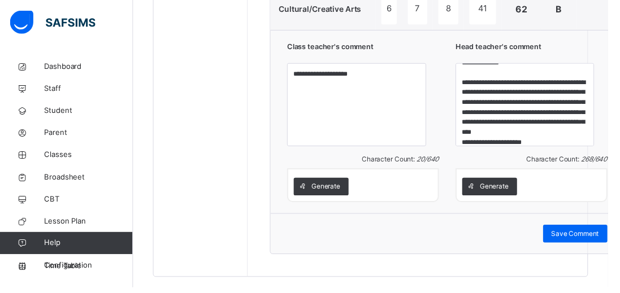
click at [562, 233] on span "Save Comment" at bounding box center [586, 238] width 49 height 10
click at [562, 236] on span "Save Comment" at bounding box center [586, 238] width 49 height 10
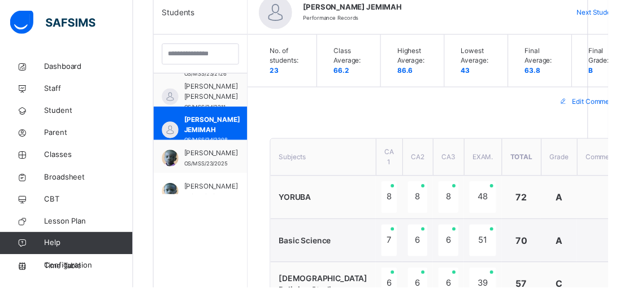
scroll to position [294, 0]
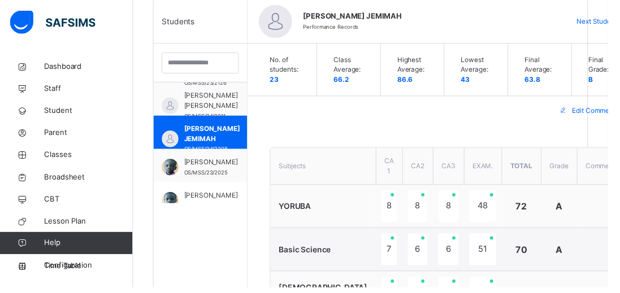
click at [586, 28] on div "Next Student" at bounding box center [613, 22] width 69 height 18
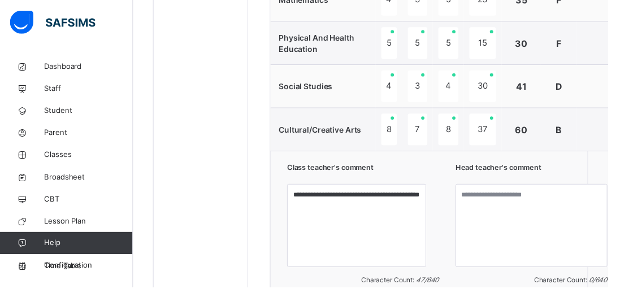
scroll to position [775, 0]
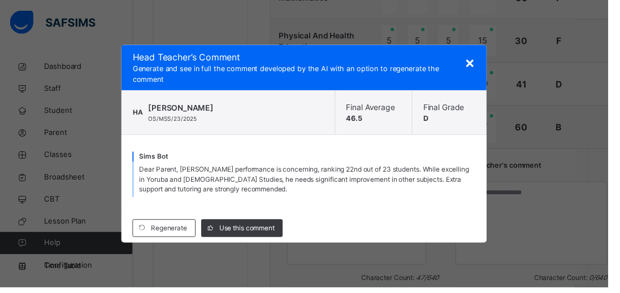
click at [263, 238] on span "Use this comment" at bounding box center [251, 233] width 56 height 10
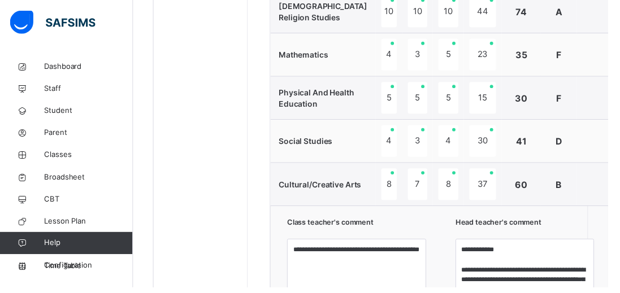
scroll to position [856, 0]
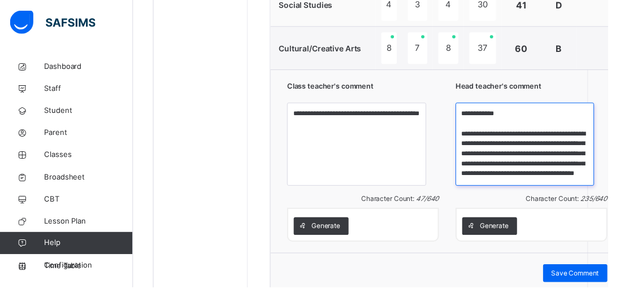
click at [574, 179] on textarea "**********" at bounding box center [535, 147] width 142 height 85
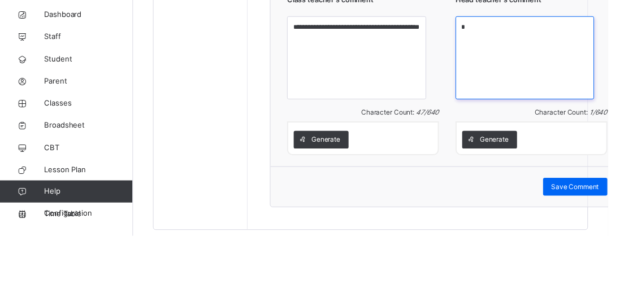
scroll to position [0, 0]
click at [466, 93] on textarea "*" at bounding box center [535, 111] width 142 height 85
type textarea "*"
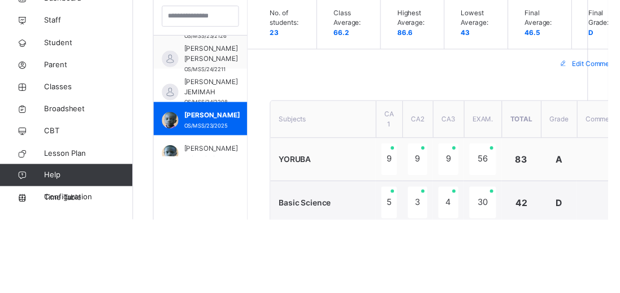
scroll to position [273, 0]
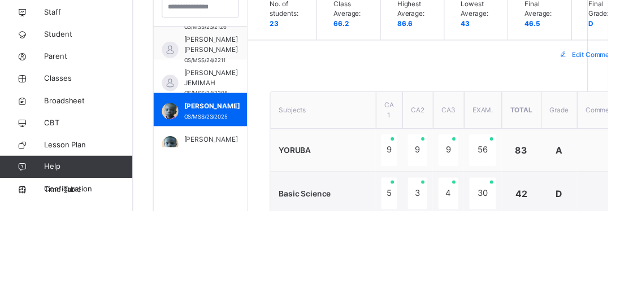
click at [204, 149] on span "[PERSON_NAME] JEMIMAH" at bounding box center [215, 157] width 55 height 20
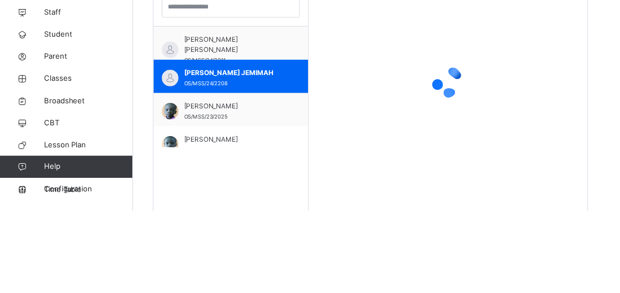
click at [199, 182] on div "[PERSON_NAME] OS/MSS/23/2025" at bounding box center [235, 190] width 158 height 34
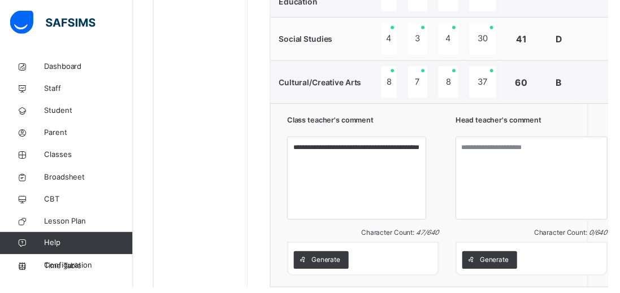
scroll to position [856, 0]
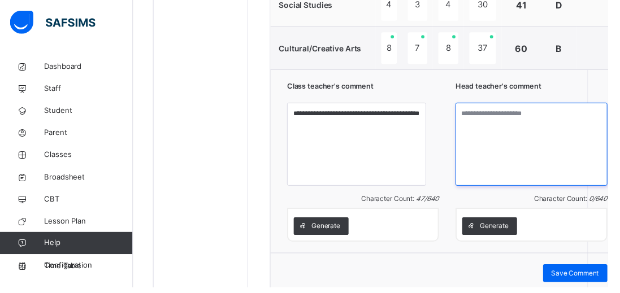
click at [550, 147] on textarea at bounding box center [541, 147] width 155 height 85
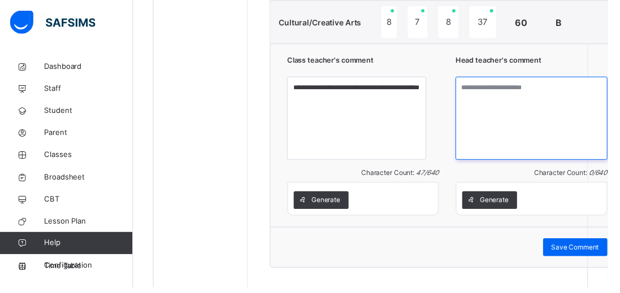
scroll to position [882, 0]
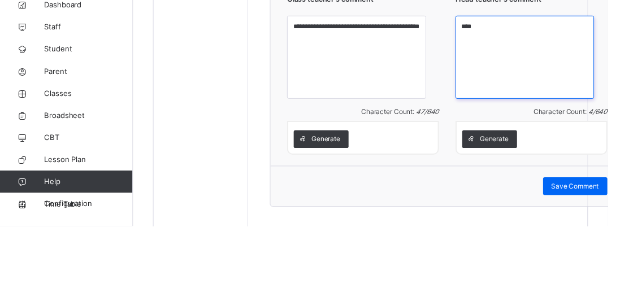
type textarea "***"
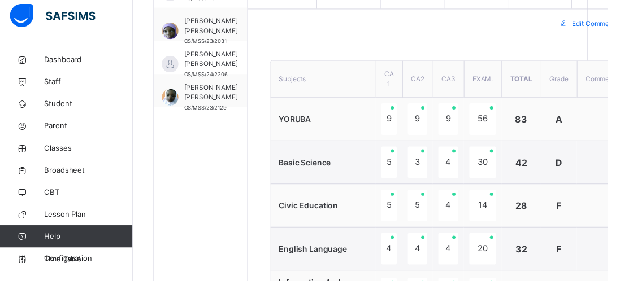
scroll to position [165, 0]
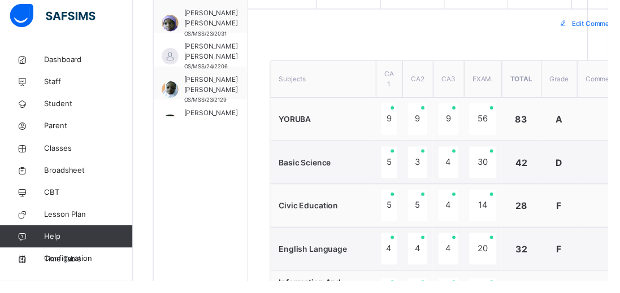
click at [220, 75] on div "[PERSON_NAME] [PERSON_NAME] OS/MSS/23/2129" at bounding box center [203, 92] width 95 height 34
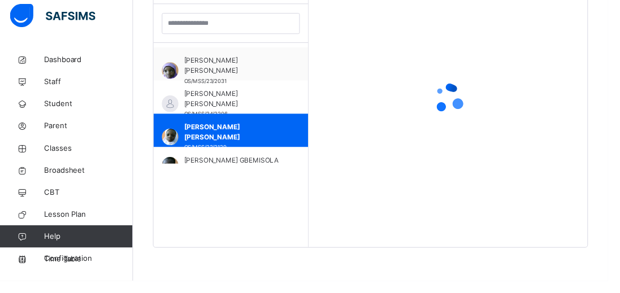
click at [206, 97] on span "[PERSON_NAME] [PERSON_NAME]" at bounding box center [238, 107] width 101 height 20
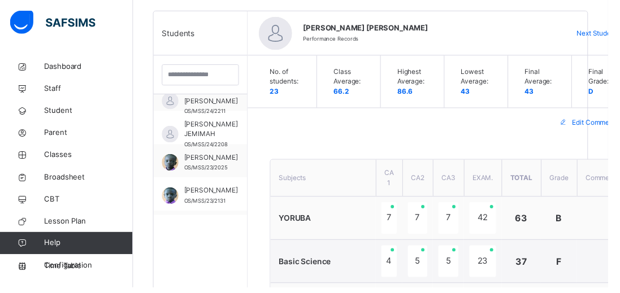
scroll to position [395, 0]
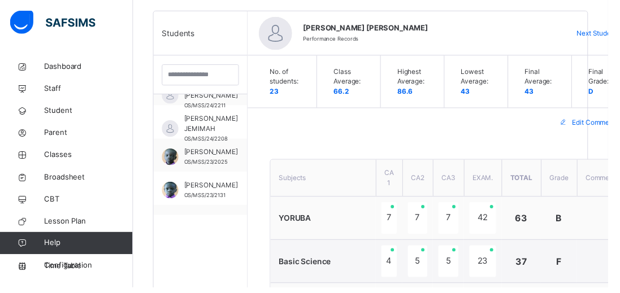
click at [188, 159] on span "[PERSON_NAME]" at bounding box center [215, 155] width 55 height 10
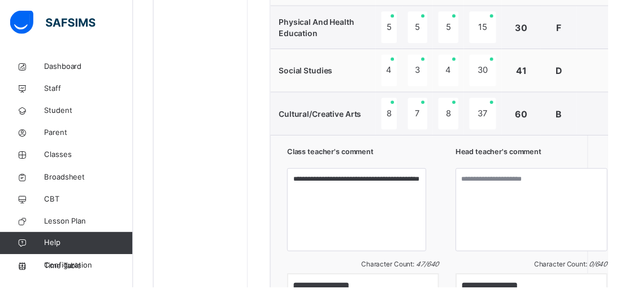
scroll to position [791, 0]
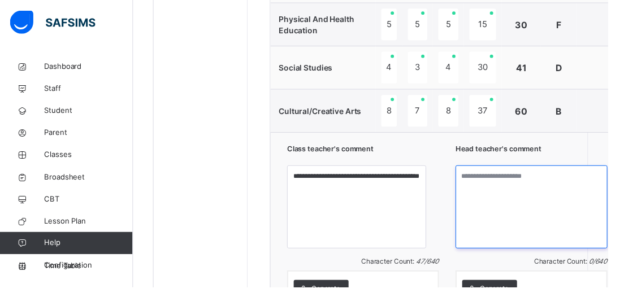
click at [469, 183] on textarea at bounding box center [541, 211] width 155 height 85
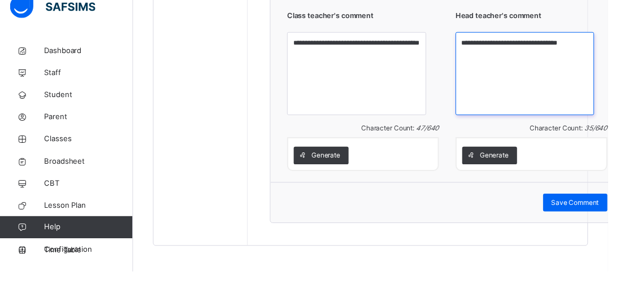
scroll to position [911, 0]
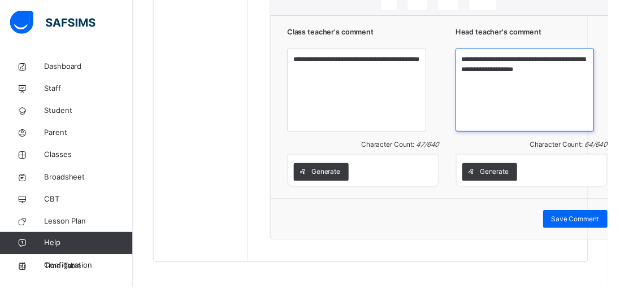
click at [591, 56] on textarea "**********" at bounding box center [535, 91] width 142 height 85
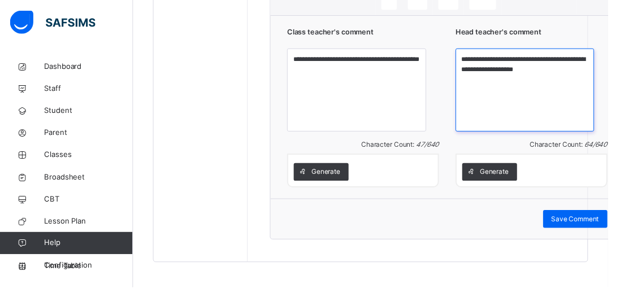
click at [494, 71] on textarea "**********" at bounding box center [535, 91] width 142 height 85
click at [486, 67] on textarea "**********" at bounding box center [535, 91] width 142 height 85
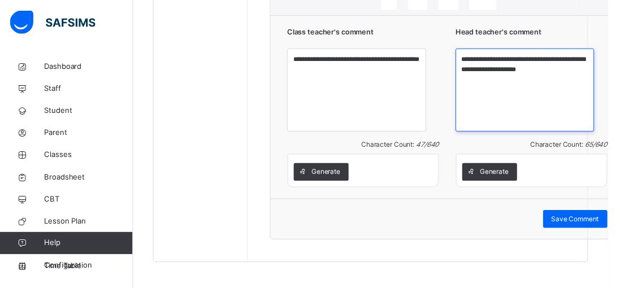
click at [494, 71] on textarea "**********" at bounding box center [535, 91] width 142 height 85
click at [486, 73] on textarea "**********" at bounding box center [535, 91] width 142 height 85
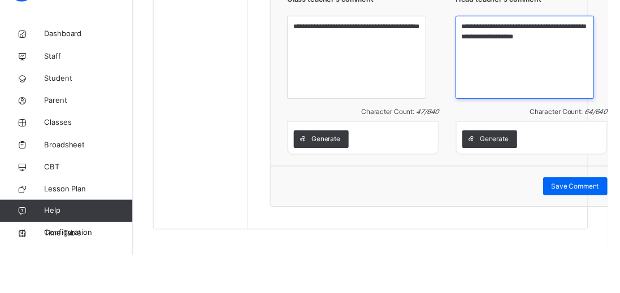
type textarea "**********"
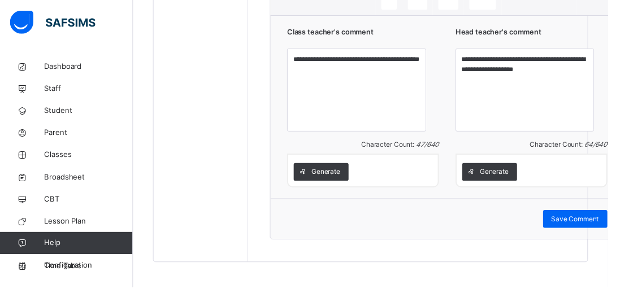
click at [565, 216] on div "Save Comment" at bounding box center [587, 223] width 66 height 18
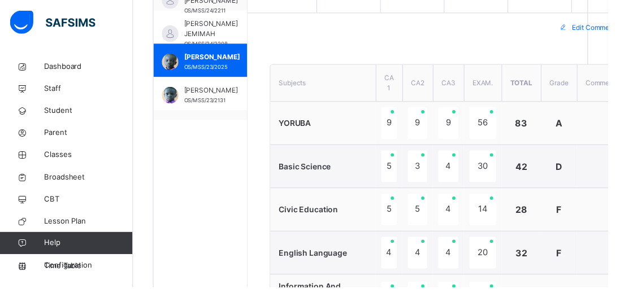
scroll to position [268, 0]
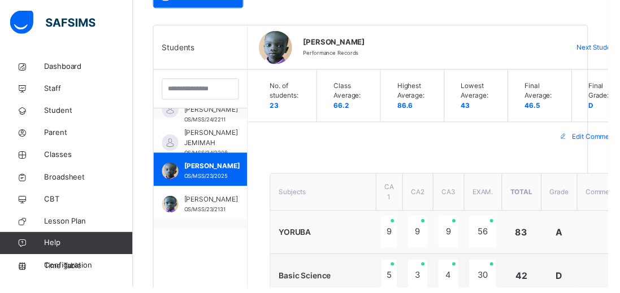
click at [593, 53] on div "Next Student" at bounding box center [613, 49] width 69 height 18
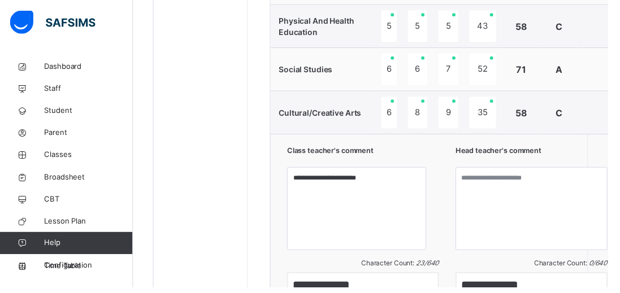
scroll to position [791, 0]
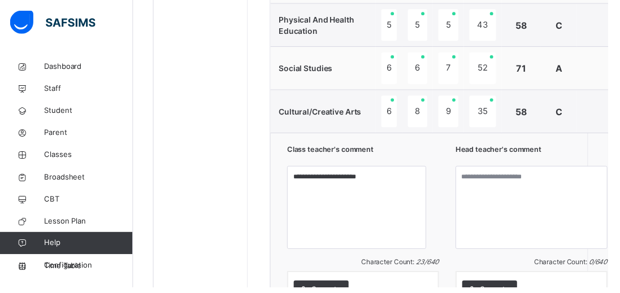
click at [489, 293] on span "Generate" at bounding box center [503, 295] width 29 height 10
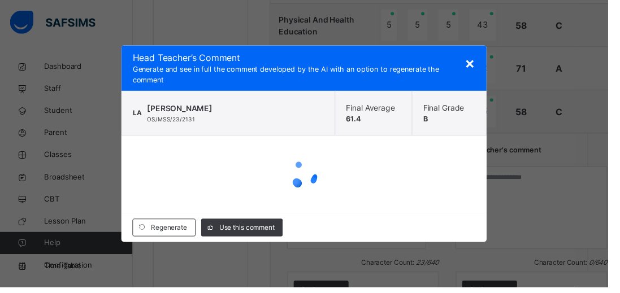
scroll to position [792, 0]
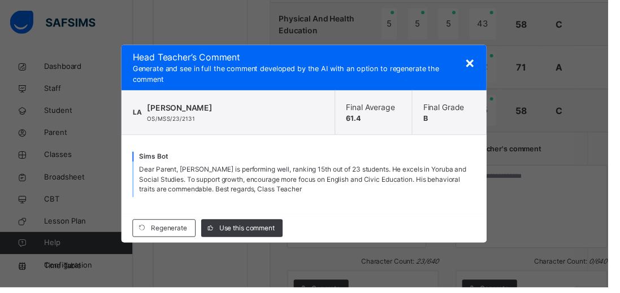
click at [251, 238] on span "Use this comment" at bounding box center [251, 233] width 56 height 10
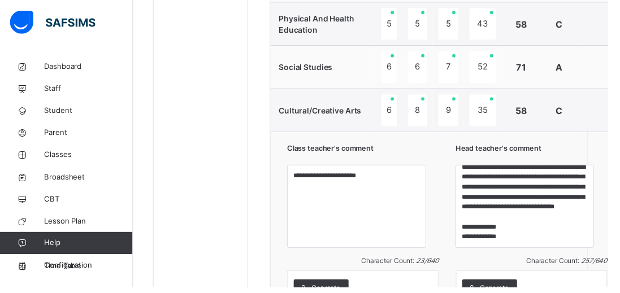
scroll to position [39, 0]
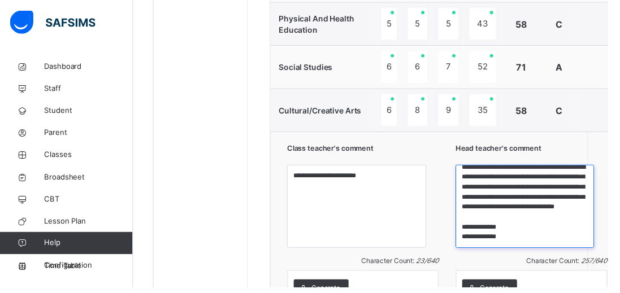
click at [514, 243] on textarea "**********" at bounding box center [535, 210] width 142 height 85
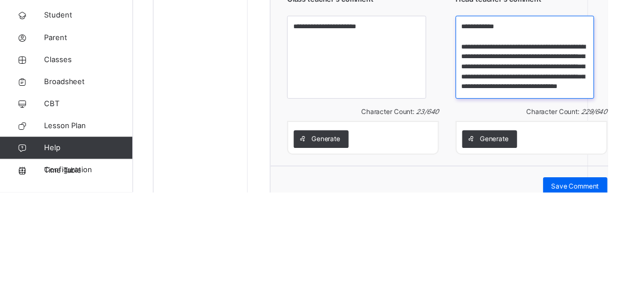
scroll to position [19, 0]
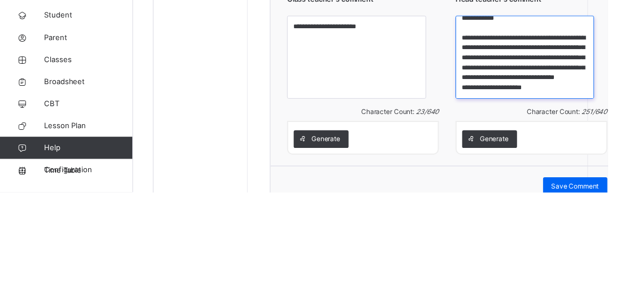
type textarea "**********"
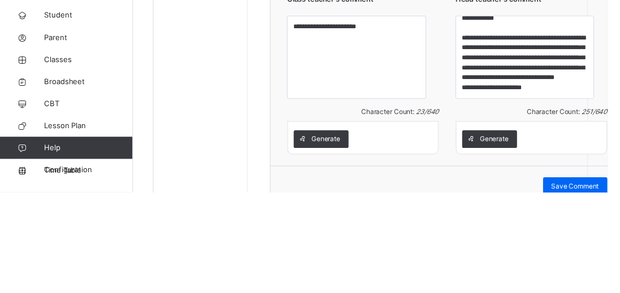
click at [604, 172] on div "**********" at bounding box center [456, 172] width 360 height 187
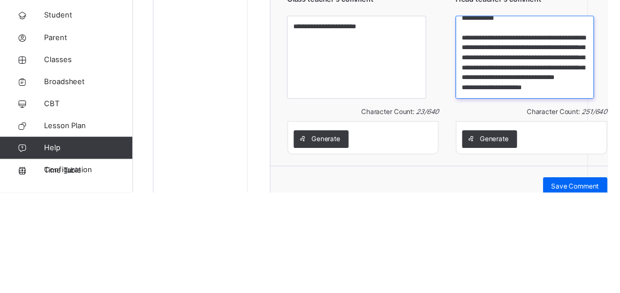
click at [564, 189] on textarea "**********" at bounding box center [535, 155] width 142 height 85
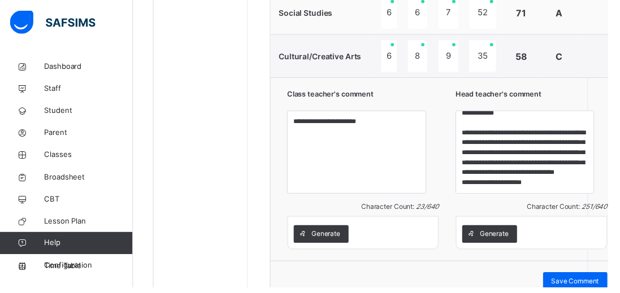
click at [601, 80] on div "**********" at bounding box center [456, 172] width 360 height 187
click at [564, 282] on span "Save Comment" at bounding box center [586, 287] width 49 height 10
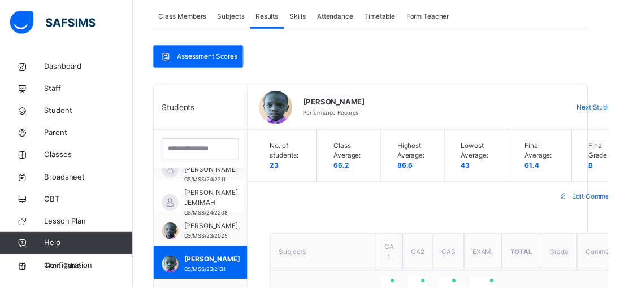
scroll to position [476, 0]
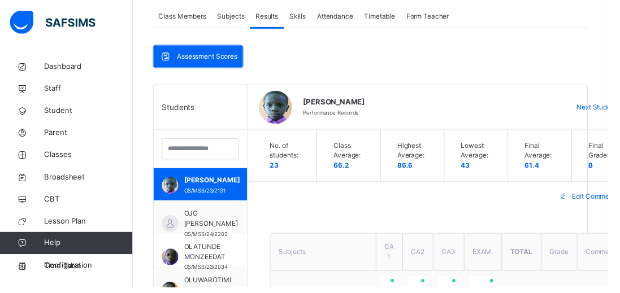
click at [199, 219] on span "OJO [PERSON_NAME]" at bounding box center [215, 223] width 55 height 20
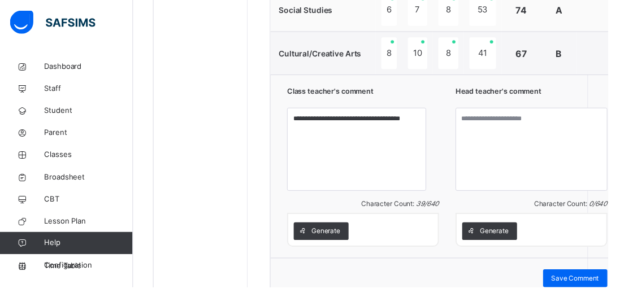
scroll to position [848, 0]
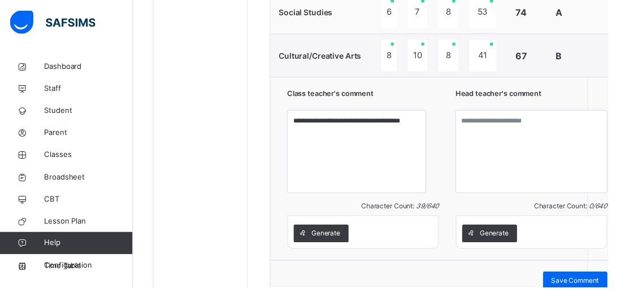
click at [489, 240] on span "Generate" at bounding box center [503, 238] width 29 height 10
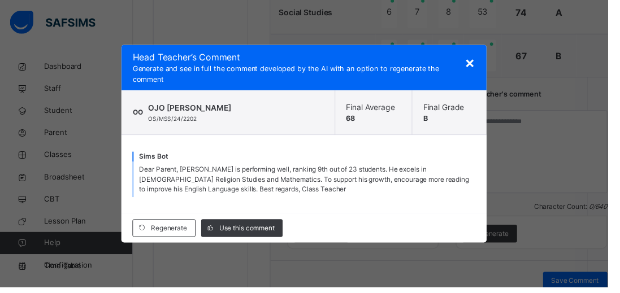
click at [236, 238] on span "Use this comment" at bounding box center [251, 233] width 56 height 10
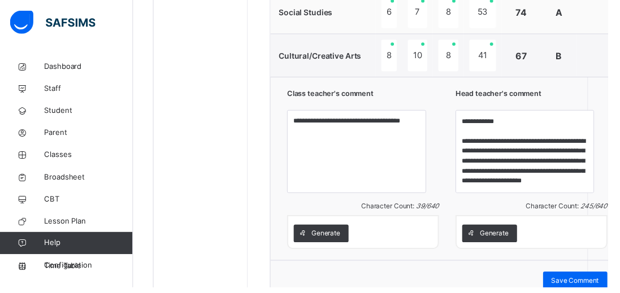
scroll to position [39, 0]
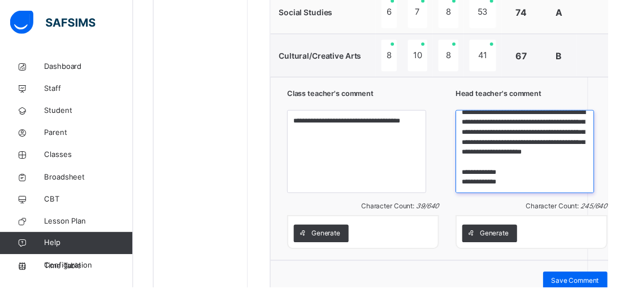
click at [524, 184] on textarea "**********" at bounding box center [535, 154] width 142 height 85
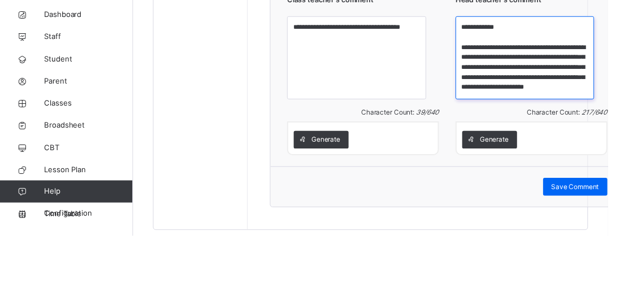
scroll to position [19, 0]
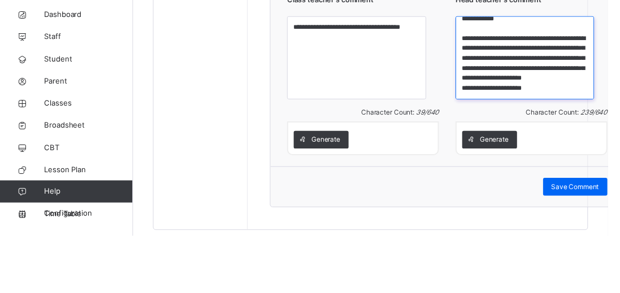
type textarea "**********"
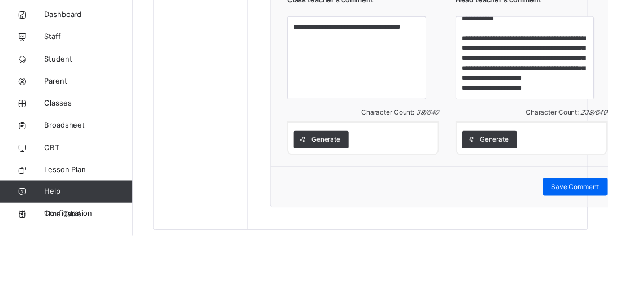
click at [599, 107] on div "**********" at bounding box center [456, 128] width 360 height 187
click at [565, 195] on div "Generate" at bounding box center [541, 195] width 141 height 18
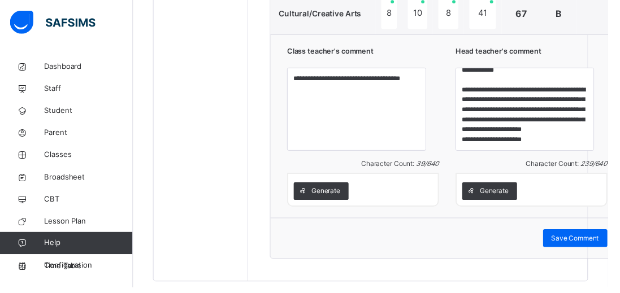
click at [562, 243] on span "Save Comment" at bounding box center [586, 243] width 49 height 10
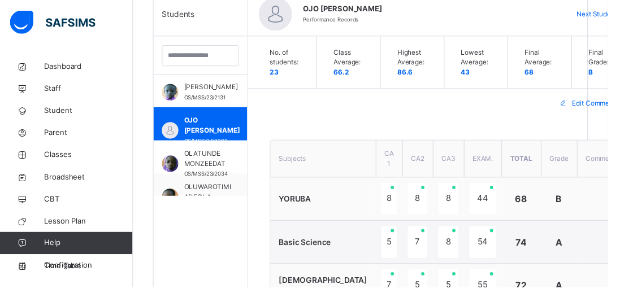
scroll to position [299, 0]
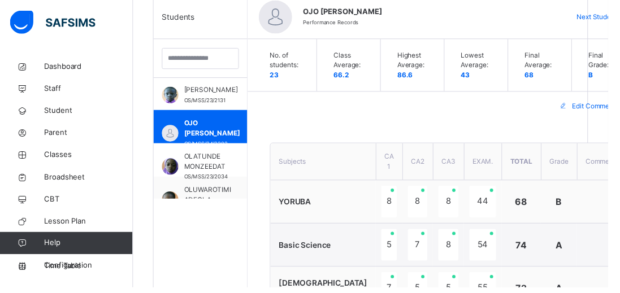
click at [215, 151] on div "OLATUNDE MONZEEDAT OS/MSS/23/2034" at bounding box center [203, 163] width 95 height 34
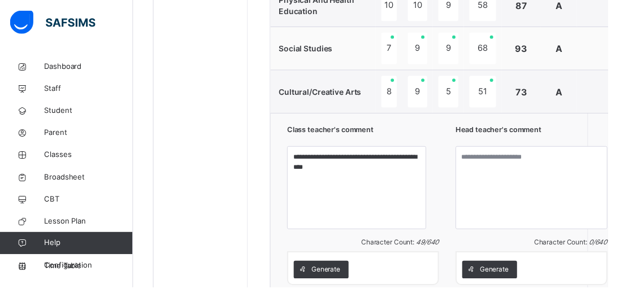
scroll to position [812, 0]
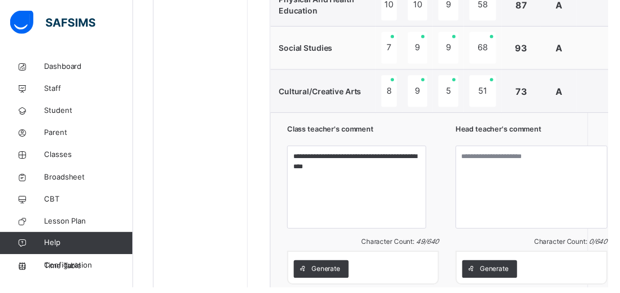
click at [489, 273] on span "Generate" at bounding box center [503, 274] width 29 height 10
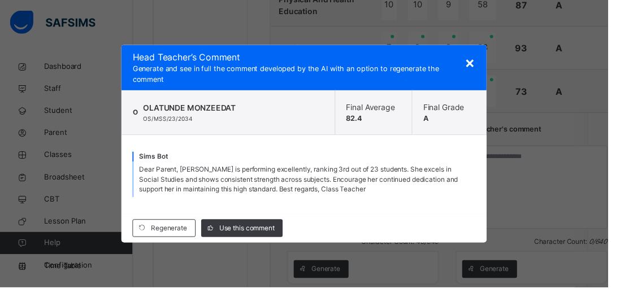
click at [269, 238] on span "Use this comment" at bounding box center [251, 233] width 56 height 10
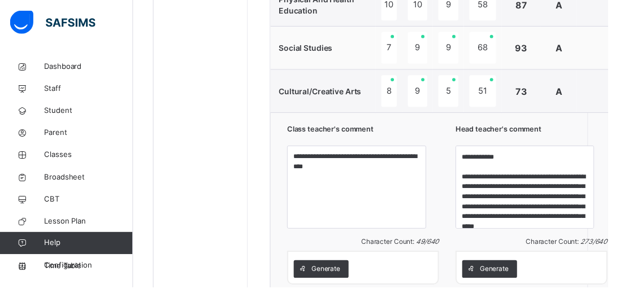
scroll to position [49, 0]
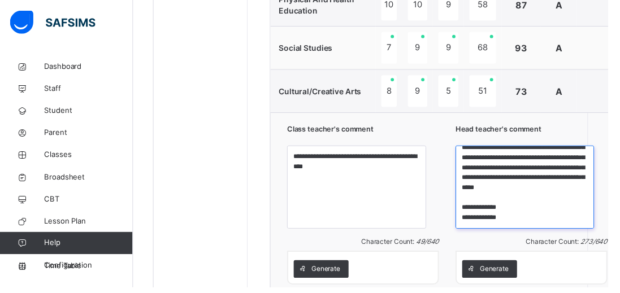
click at [517, 222] on textarea "**********" at bounding box center [535, 191] width 142 height 85
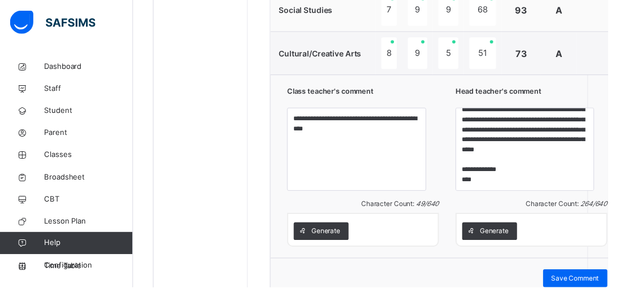
click at [604, 155] on div "**********" at bounding box center [456, 169] width 360 height 187
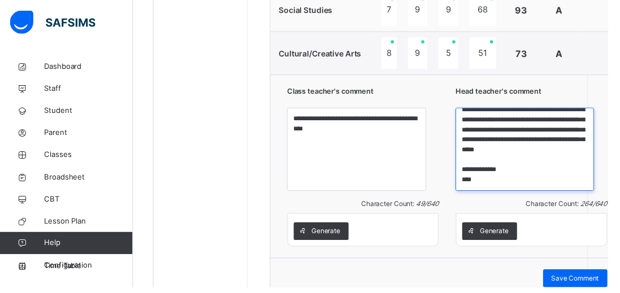
click at [526, 168] on textarea "**********" at bounding box center [535, 152] width 142 height 85
click at [489, 159] on textarea "**********" at bounding box center [535, 152] width 142 height 85
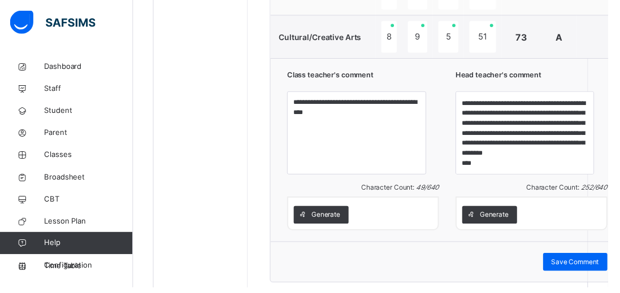
click at [594, 72] on div "**********" at bounding box center [456, 152] width 360 height 187
click at [489, 219] on span "Generate" at bounding box center [503, 219] width 29 height 10
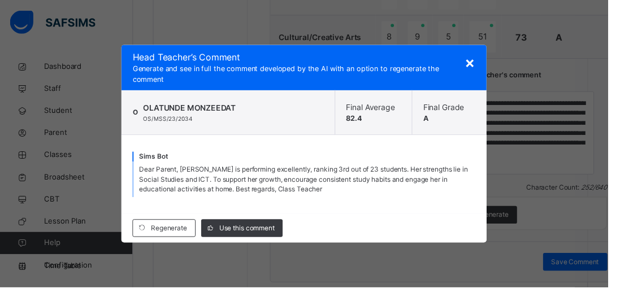
click at [188, 228] on span "Regenerate" at bounding box center [172, 233] width 37 height 10
click at [249, 233] on span "Use this comment" at bounding box center [251, 233] width 56 height 10
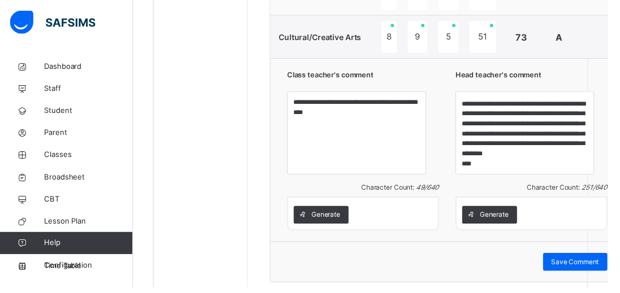
scroll to position [857, 0]
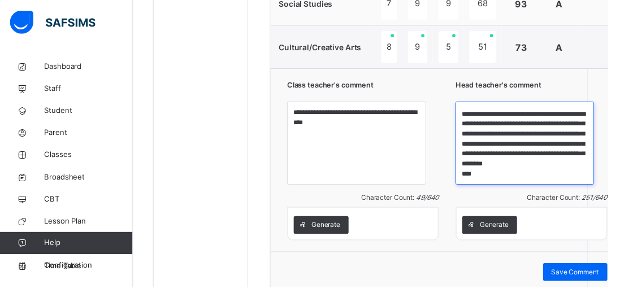
click at [517, 180] on textarea "**********" at bounding box center [535, 145] width 142 height 85
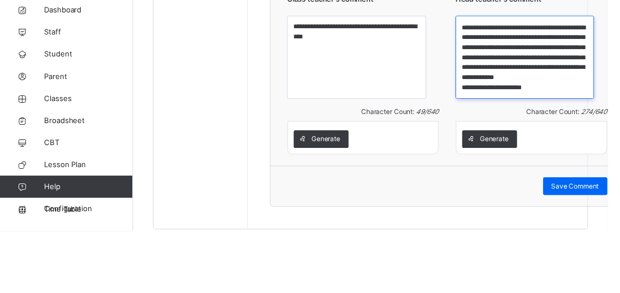
scroll to position [887, 0]
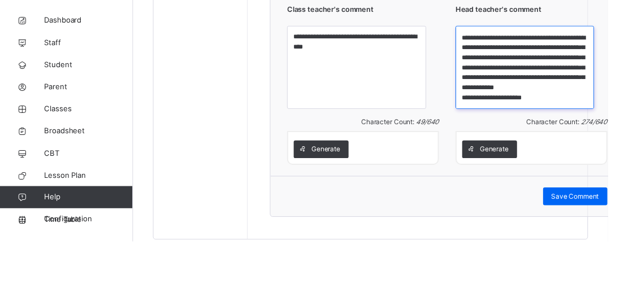
type textarea "**********"
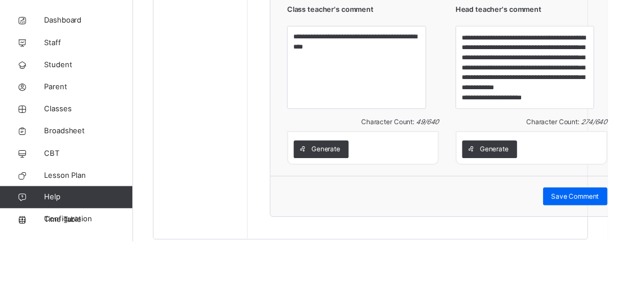
click at [562, 201] on div "Generate" at bounding box center [541, 199] width 141 height 18
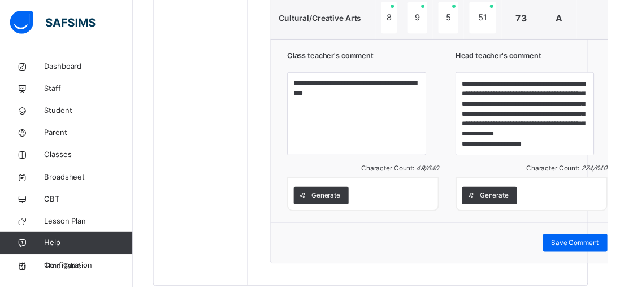
click at [564, 246] on span "Save Comment" at bounding box center [586, 247] width 49 height 10
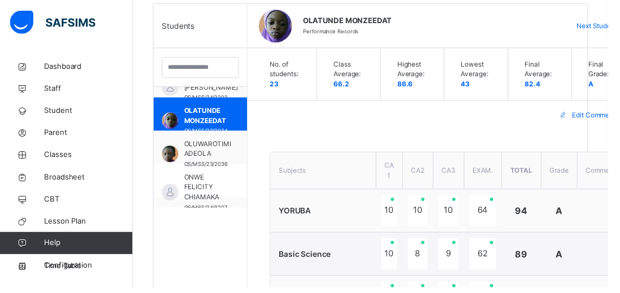
scroll to position [534, 0]
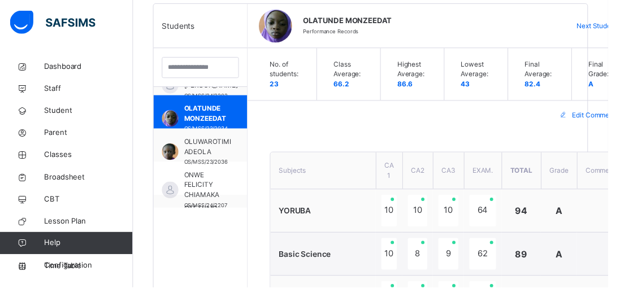
click at [217, 150] on span "OLUWAROTIMI ADEOLA" at bounding box center [212, 150] width 48 height 20
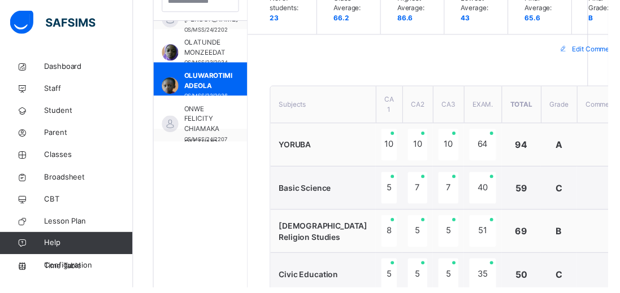
scroll to position [856, 0]
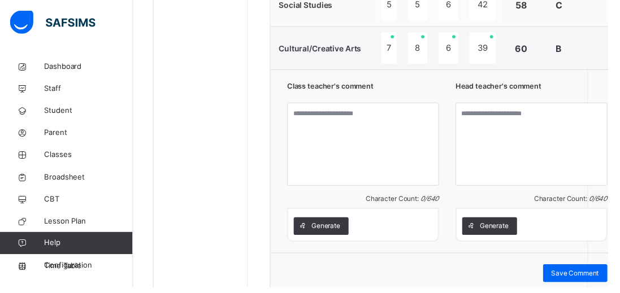
click at [489, 230] on span "Generate" at bounding box center [503, 230] width 29 height 10
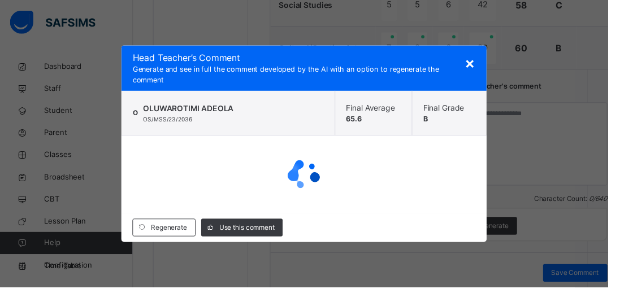
click at [485, 73] on span "×" at bounding box center [479, 63] width 11 height 19
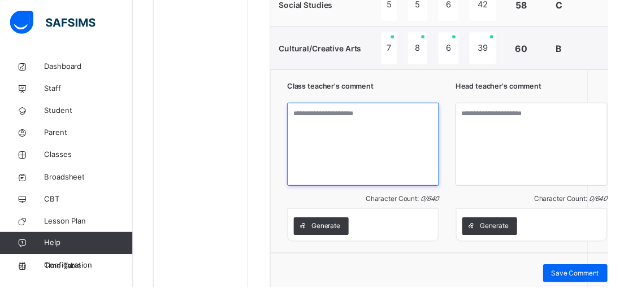
click at [327, 129] on textarea at bounding box center [370, 147] width 155 height 85
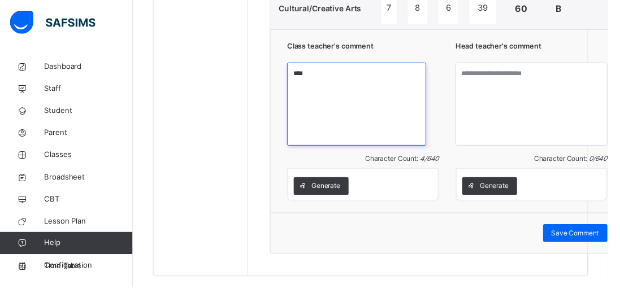
scroll to position [897, 0]
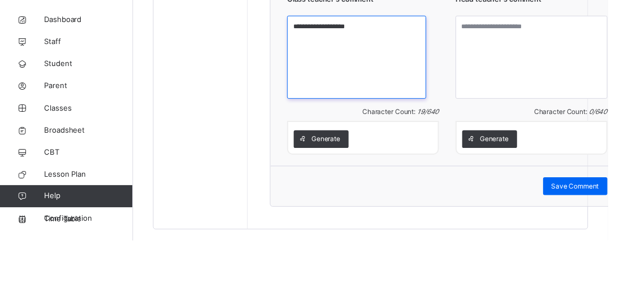
type textarea "**********"
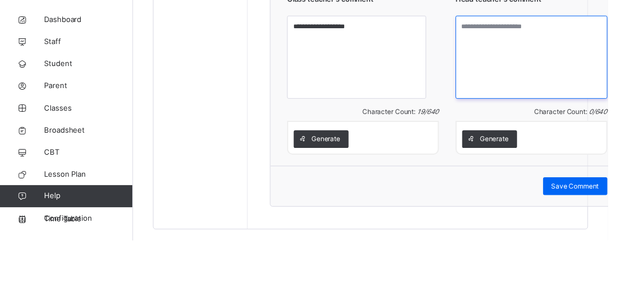
click at [464, 121] on textarea at bounding box center [541, 106] width 155 height 85
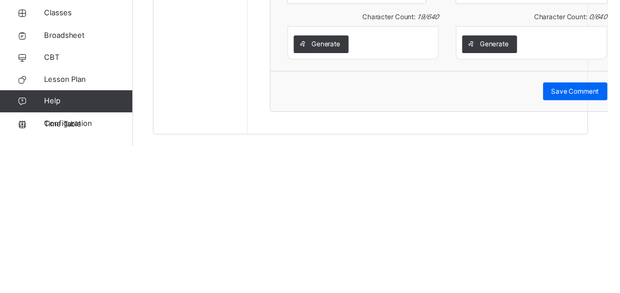
click at [489, 193] on span "Generate" at bounding box center [503, 190] width 29 height 10
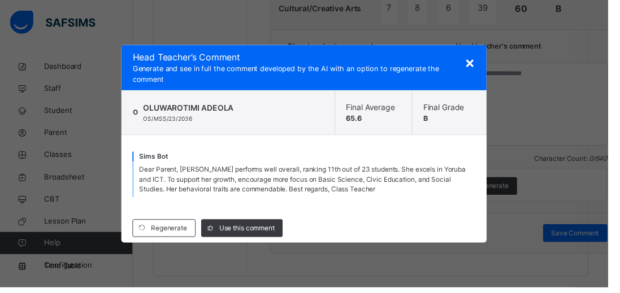
click at [242, 235] on span "Use this comment" at bounding box center [251, 233] width 56 height 10
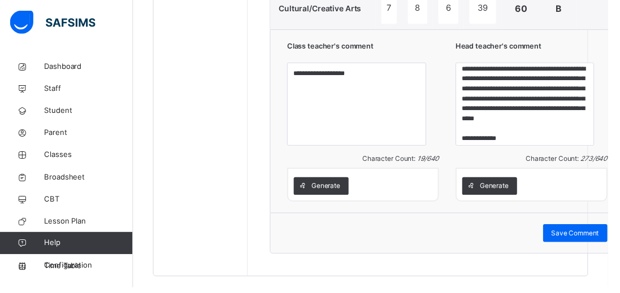
scroll to position [49, 0]
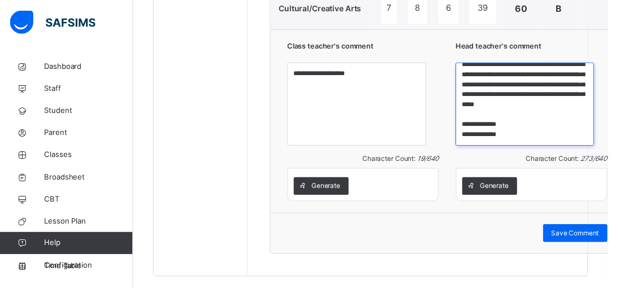
click at [517, 132] on textarea "**********" at bounding box center [535, 106] width 142 height 85
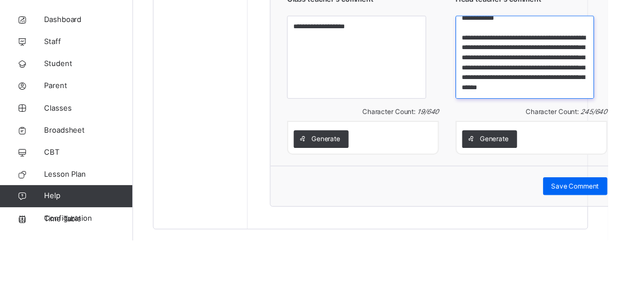
scroll to position [28, 0]
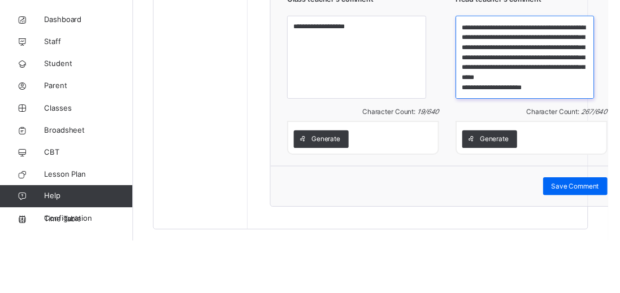
type textarea "**********"
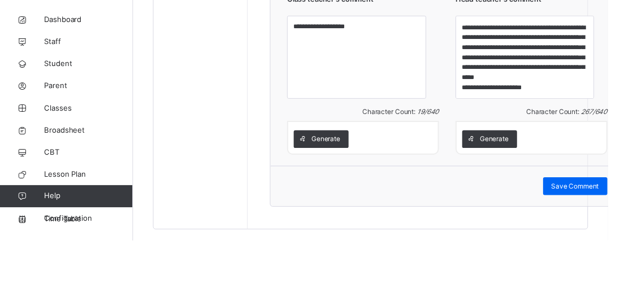
click at [572, 195] on div "Generate" at bounding box center [541, 190] width 141 height 18
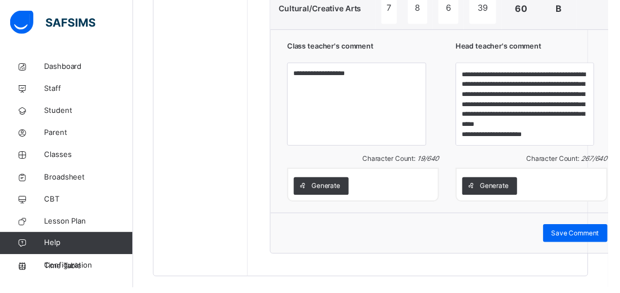
click at [577, 240] on span "Save Comment" at bounding box center [586, 238] width 49 height 10
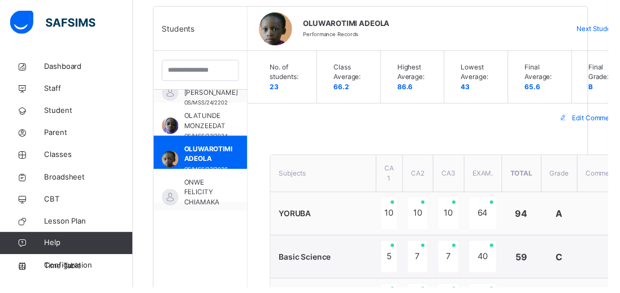
scroll to position [530, 0]
click at [205, 189] on span "ONWE FELICITY CHIAMAKA" at bounding box center [210, 195] width 44 height 31
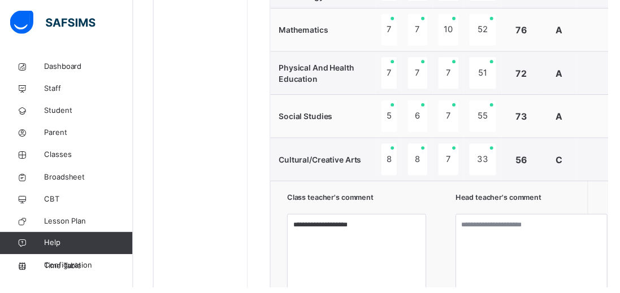
scroll to position [743, 0]
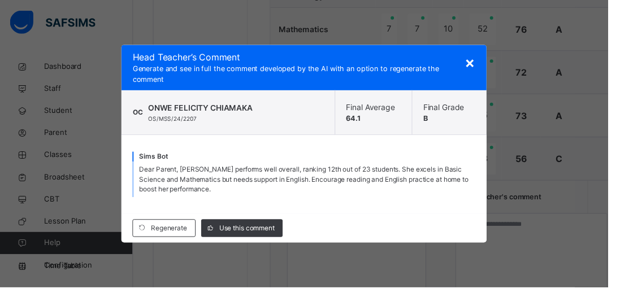
click at [244, 238] on span "Use this comment" at bounding box center [251, 233] width 56 height 10
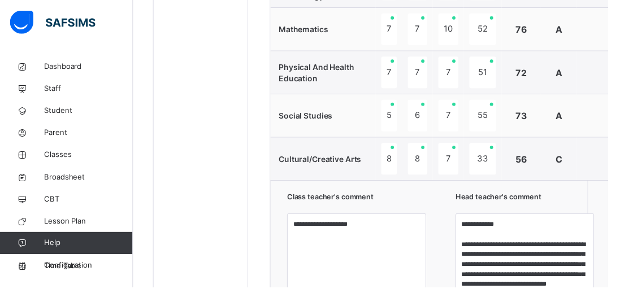
scroll to position [8, 0]
click at [533, 292] on textarea "**********" at bounding box center [535, 259] width 142 height 85
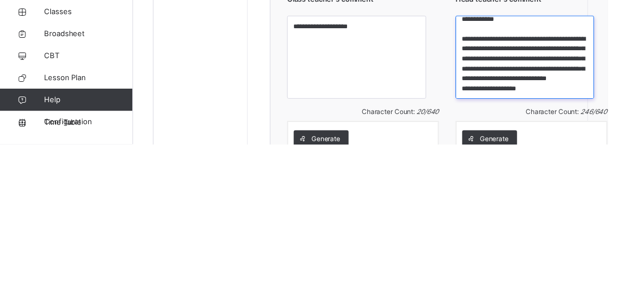
scroll to position [12, 0]
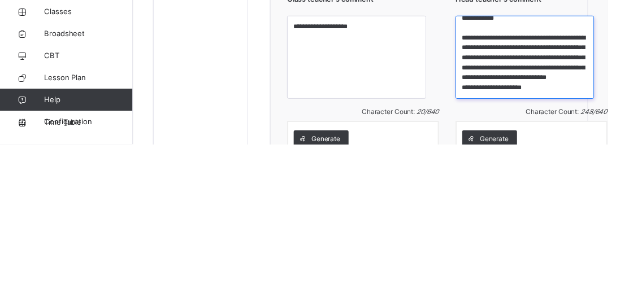
click at [590, 202] on textarea "**********" at bounding box center [535, 204] width 142 height 85
type textarea "**********"
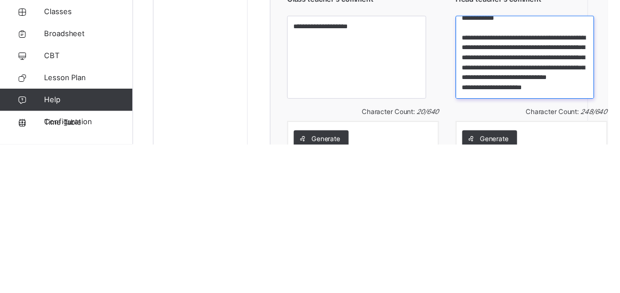
click at [559, 182] on textarea "**********" at bounding box center [535, 204] width 142 height 85
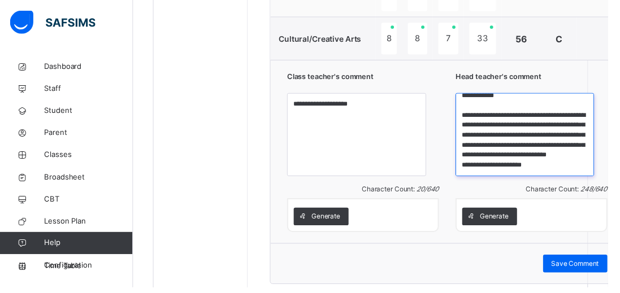
scroll to position [882, 0]
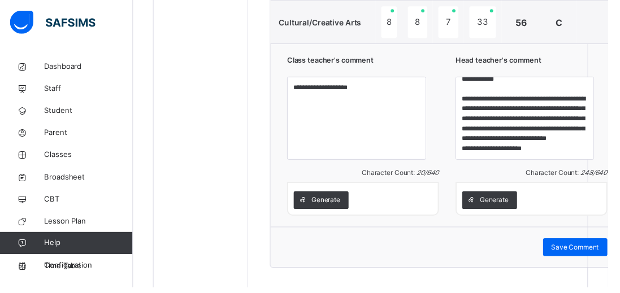
click at [564, 253] on span "Save Comment" at bounding box center [586, 252] width 49 height 10
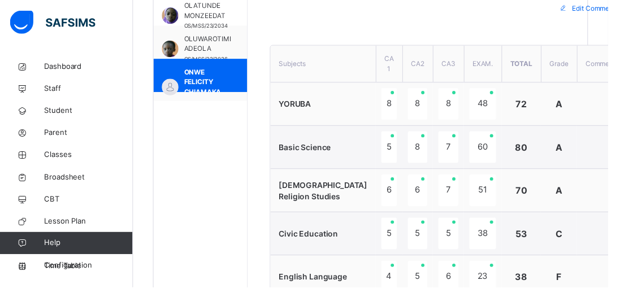
scroll to position [397, 0]
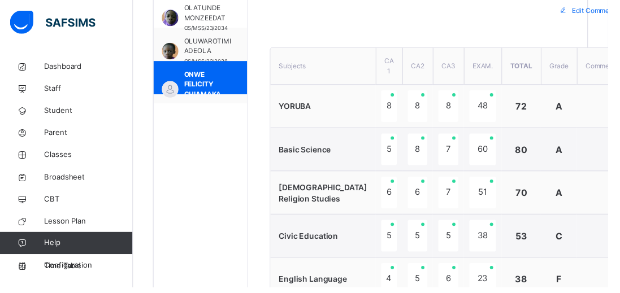
click at [211, 116] on span "OTETUMO ANJOLAOLUWA" at bounding box center [214, 115] width 52 height 20
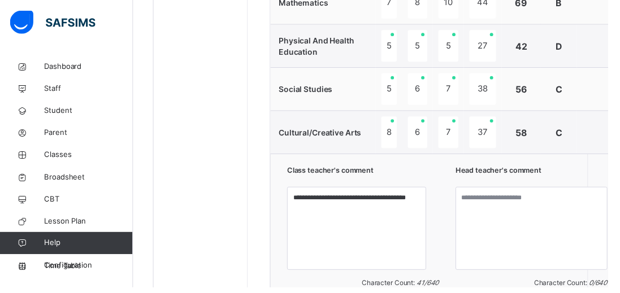
scroll to position [856, 0]
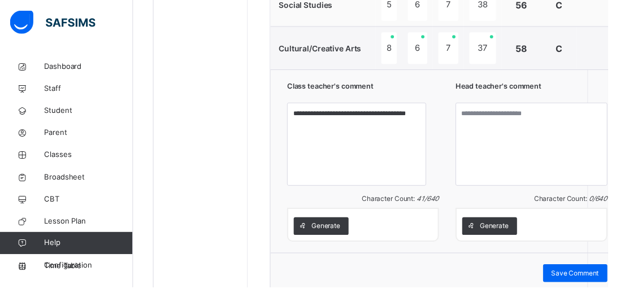
click at [489, 230] on span "Generate" at bounding box center [503, 230] width 29 height 10
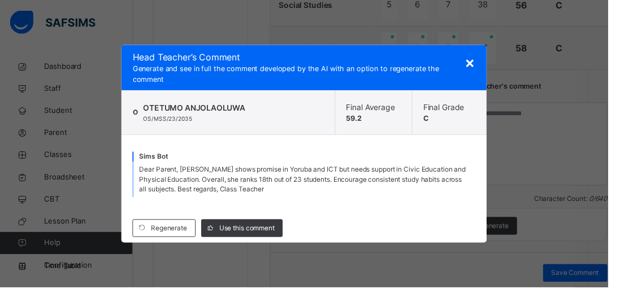
click at [251, 238] on span "Use this comment" at bounding box center [251, 233] width 56 height 10
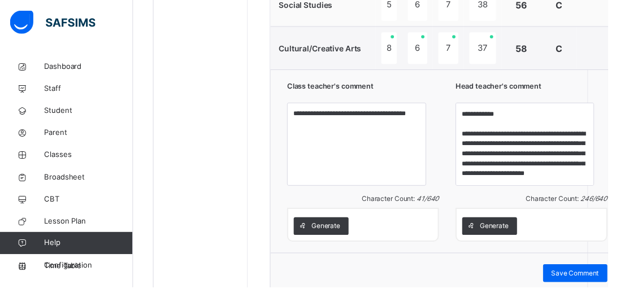
scroll to position [39, 0]
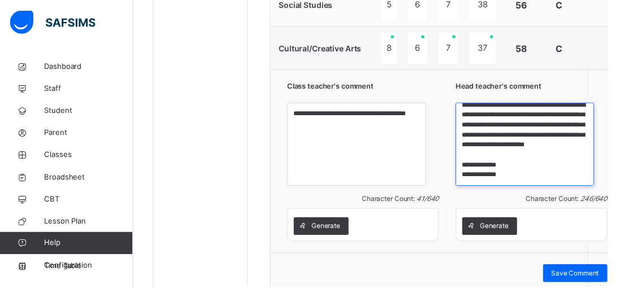
click at [509, 180] on textarea "**********" at bounding box center [535, 147] width 142 height 85
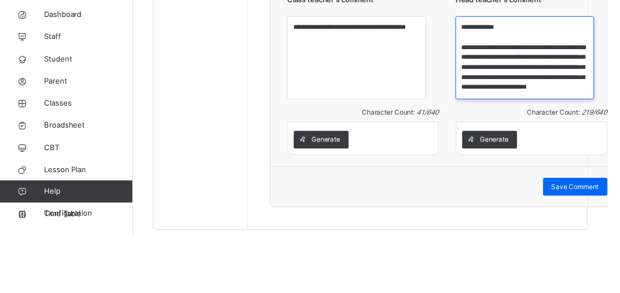
scroll to position [19, 0]
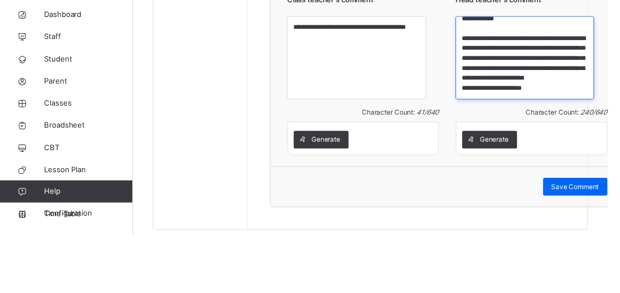
type textarea "**********"
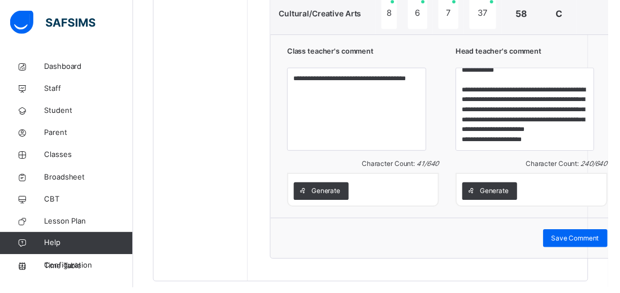
click at [562, 240] on span "Save Comment" at bounding box center [586, 243] width 49 height 10
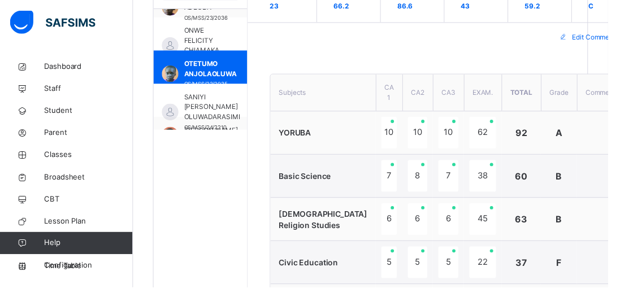
scroll to position [604, 0]
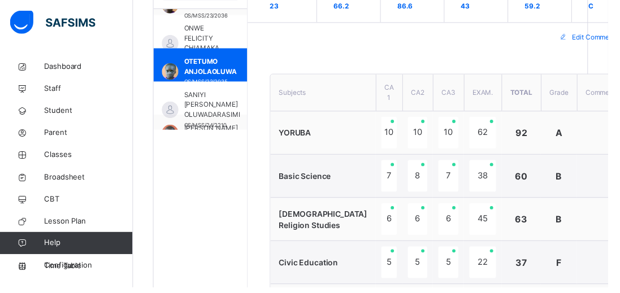
click at [197, 92] on span "SANIYI [PERSON_NAME] OLUWADARASIMI" at bounding box center [216, 107] width 57 height 31
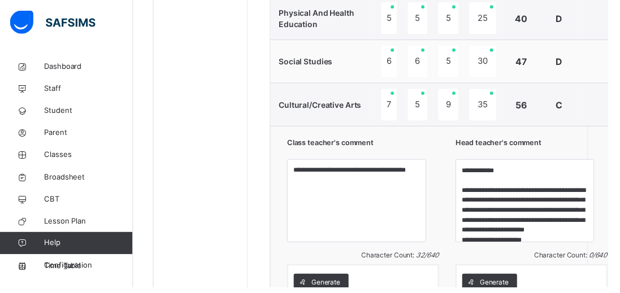
scroll to position [852, 0]
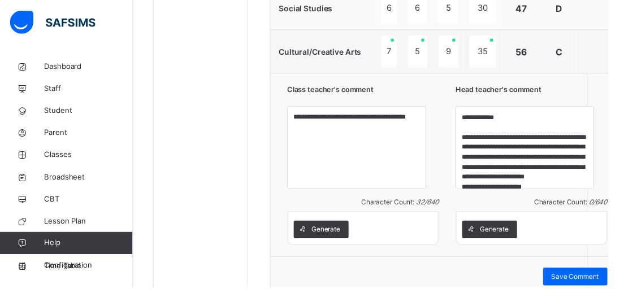
click at [489, 229] on span "Generate" at bounding box center [503, 234] width 29 height 10
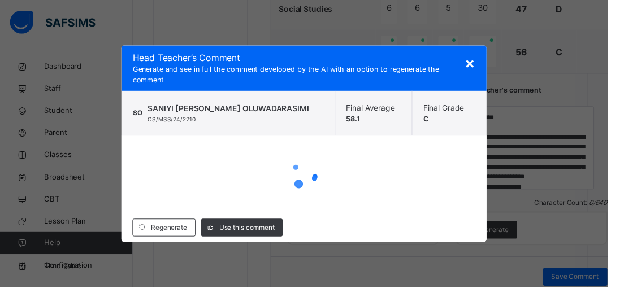
scroll to position [856, 0]
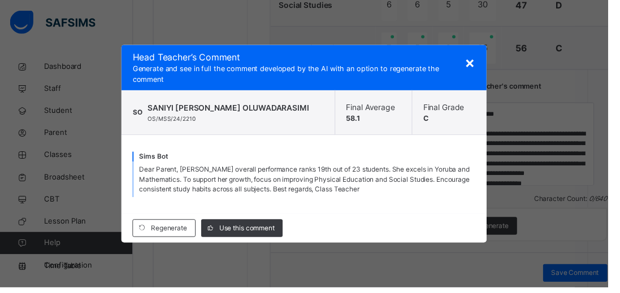
click at [254, 238] on span "Use this comment" at bounding box center [251, 233] width 56 height 10
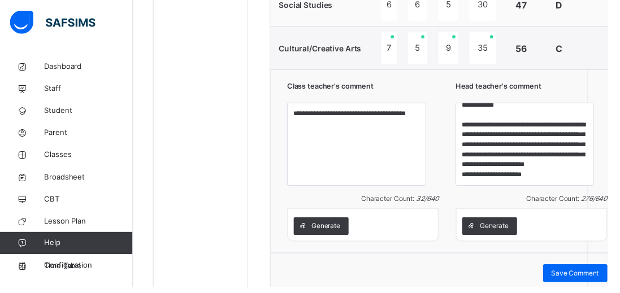
scroll to position [49, 0]
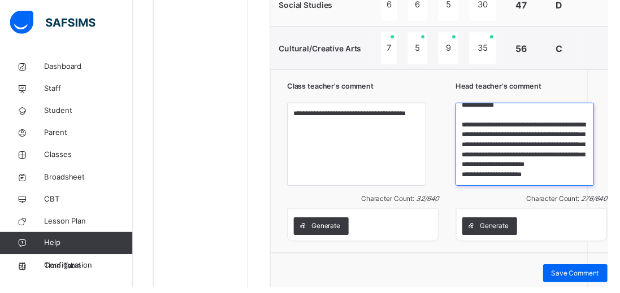
click at [516, 179] on textarea "**********" at bounding box center [535, 147] width 142 height 85
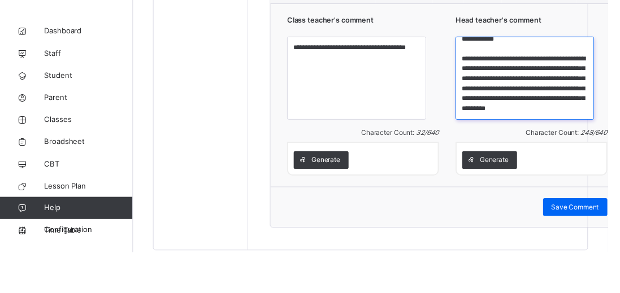
scroll to position [28, 0]
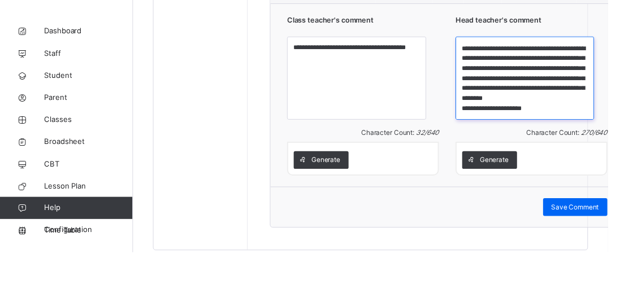
type textarea "**********"
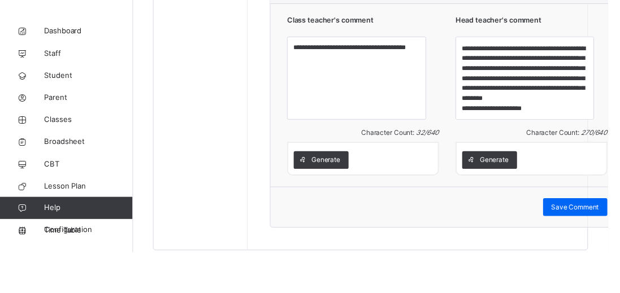
click at [604, 111] on div "**********" at bounding box center [456, 133] width 360 height 187
click at [563, 212] on div "Generate" at bounding box center [541, 198] width 155 height 34
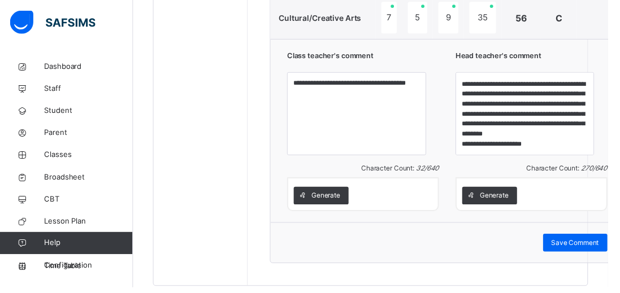
click at [562, 247] on span "Save Comment" at bounding box center [586, 247] width 49 height 10
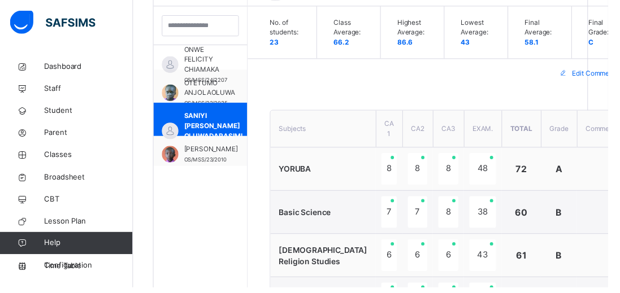
scroll to position [331, 0]
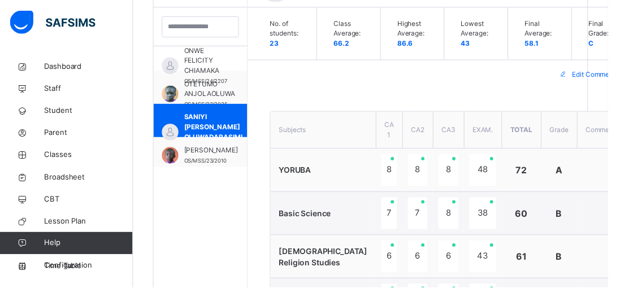
click at [211, 159] on span "[PERSON_NAME]" at bounding box center [215, 154] width 55 height 10
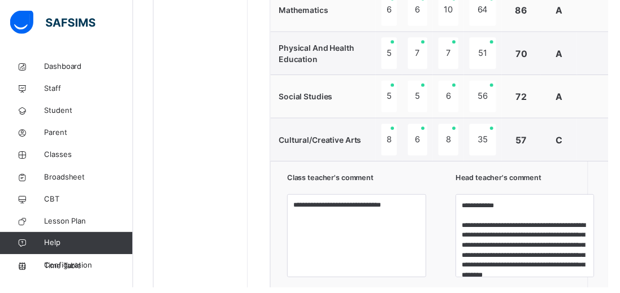
scroll to position [856, 0]
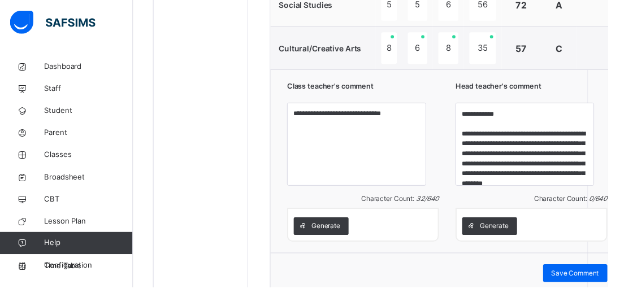
click at [491, 232] on span "Generate" at bounding box center [503, 230] width 29 height 10
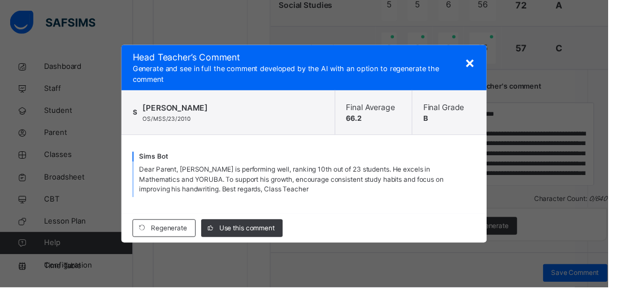
click at [262, 242] on div "Use this comment" at bounding box center [246, 233] width 83 height 18
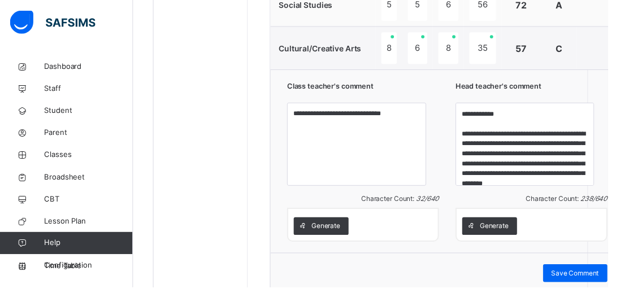
scroll to position [39, 0]
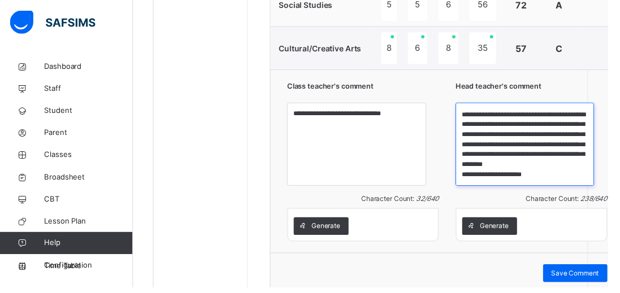
click at [517, 179] on textarea "**********" at bounding box center [535, 147] width 142 height 85
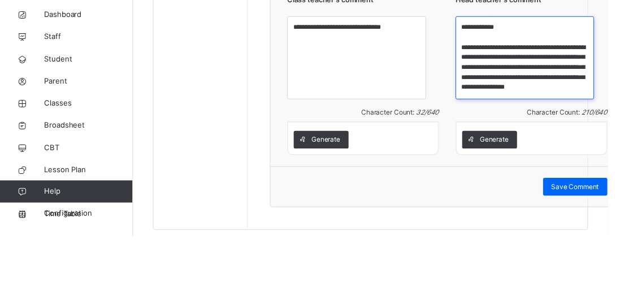
scroll to position [19, 0]
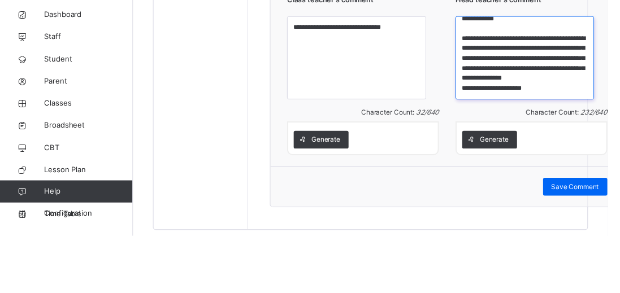
type textarea "**********"
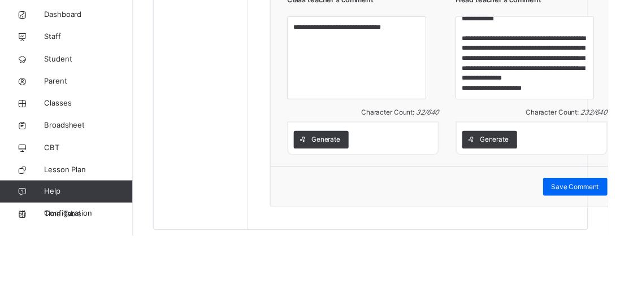
click at [603, 107] on div "**********" at bounding box center [456, 128] width 360 height 187
click at [563, 186] on div "Generate" at bounding box center [541, 195] width 141 height 18
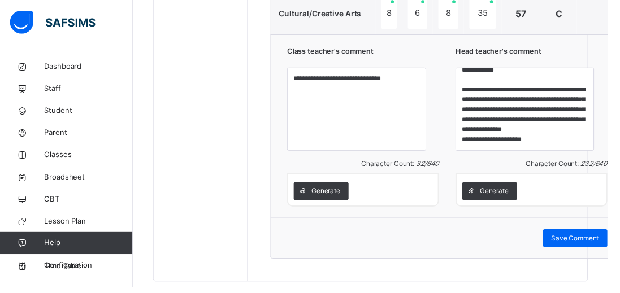
click at [562, 242] on span "Save Comment" at bounding box center [586, 243] width 49 height 10
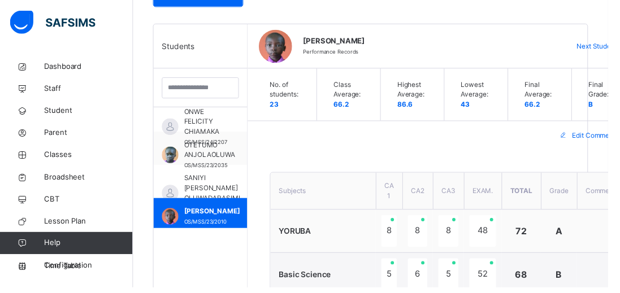
scroll to position [272, 0]
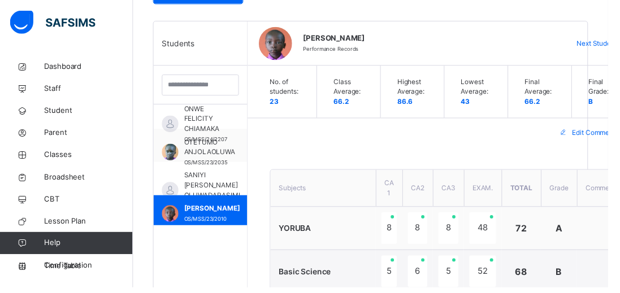
click at [199, 243] on span "[PERSON_NAME]" at bounding box center [215, 247] width 55 height 10
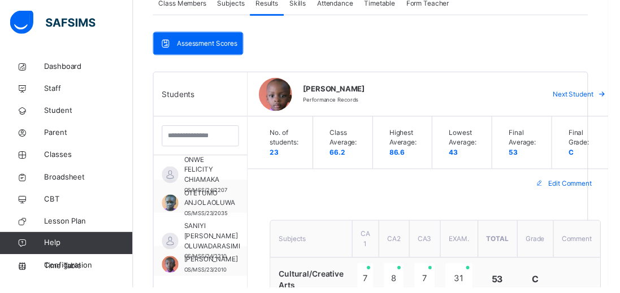
scroll to position [229, 0]
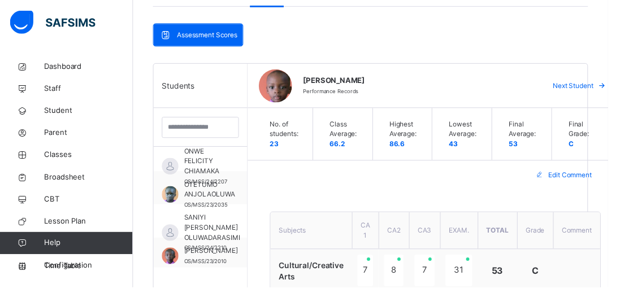
click at [188, 255] on span "[PERSON_NAME]" at bounding box center [215, 256] width 55 height 10
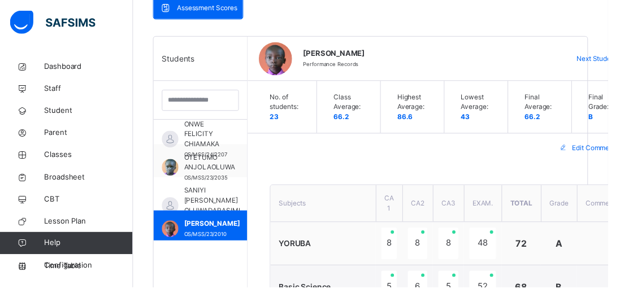
scroll to position [10, 0]
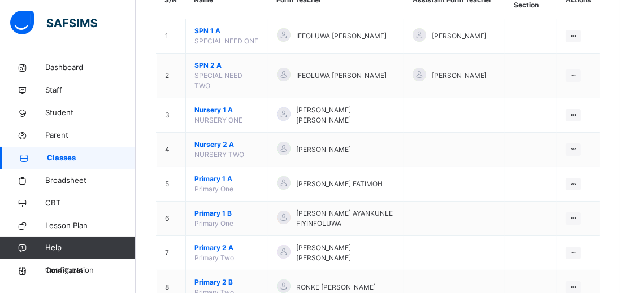
scroll to position [127, 0]
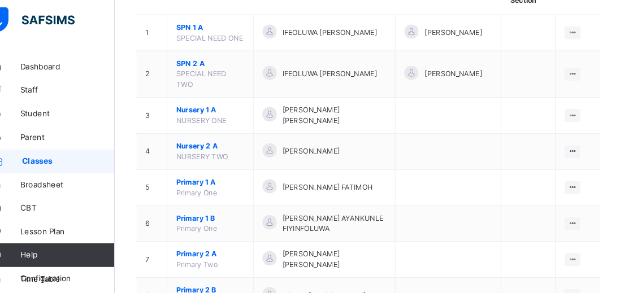
click at [569, 108] on div at bounding box center [572, 114] width 15 height 12
click at [573, 108] on div at bounding box center [572, 114] width 15 height 12
click at [570, 108] on div at bounding box center [572, 114] width 15 height 12
click at [571, 108] on div at bounding box center [572, 114] width 15 height 12
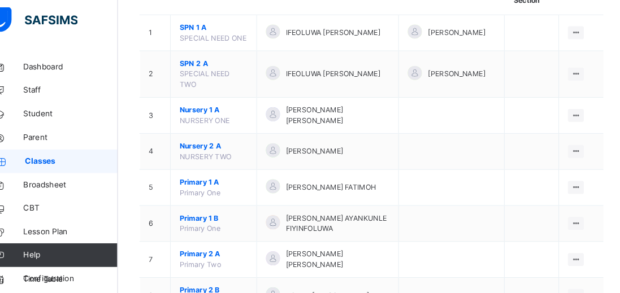
click at [575, 108] on div at bounding box center [572, 114] width 15 height 12
click at [550, 97] on td at bounding box center [531, 114] width 52 height 34
click at [573, 110] on icon at bounding box center [573, 114] width 10 height 8
click at [572, 108] on div at bounding box center [572, 114] width 15 height 12
click at [572, 110] on icon at bounding box center [573, 114] width 10 height 8
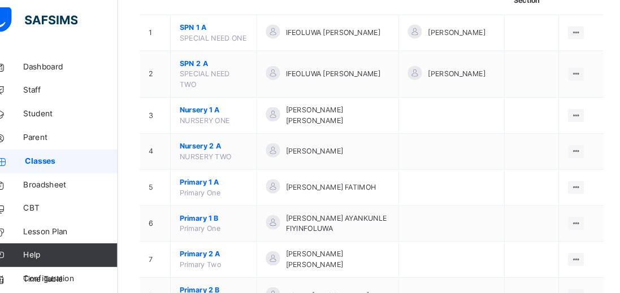
click at [569, 110] on icon at bounding box center [573, 114] width 10 height 8
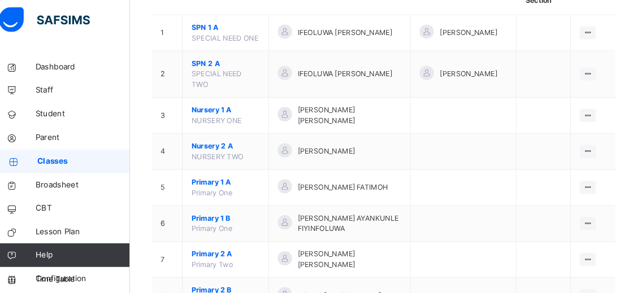
click at [568, 108] on div at bounding box center [572, 114] width 15 height 12
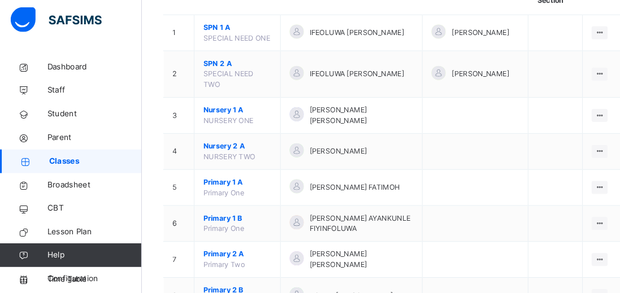
scroll to position [123, 0]
